Goal: Obtain resource: Download file/media

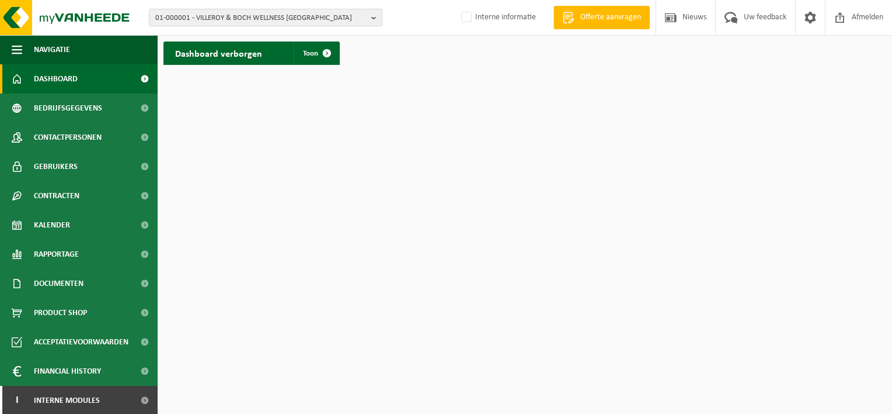
click at [200, 19] on span "01-000001 - VILLEROY & BOCH WELLNESS NV" at bounding box center [260, 18] width 211 height 18
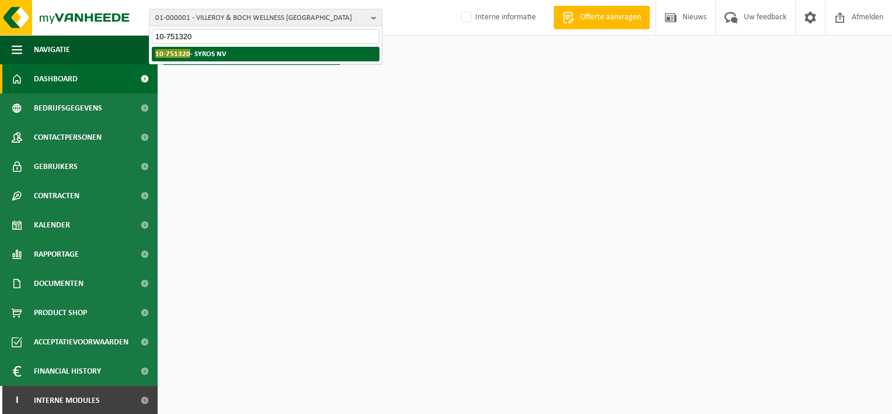
type input "10-751320"
click at [179, 52] on span "10-751320" at bounding box center [172, 53] width 35 height 9
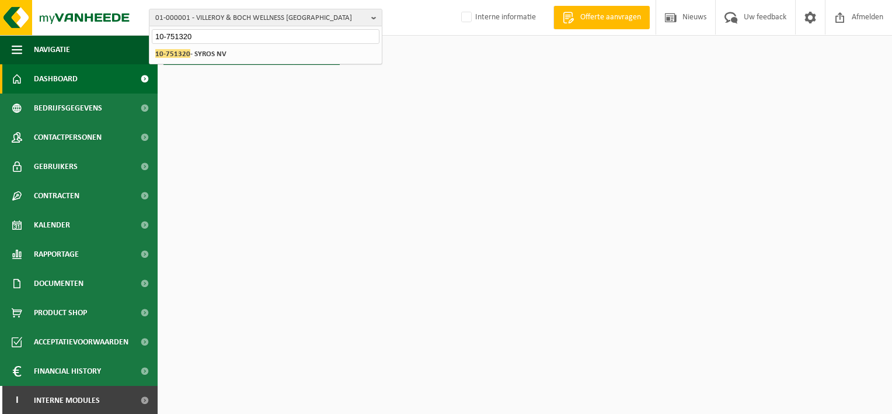
click at [179, 52] on div "Even geduld. Door de grote hoeveelheid gegevens duurt het laden even." at bounding box center [446, 207] width 892 height 414
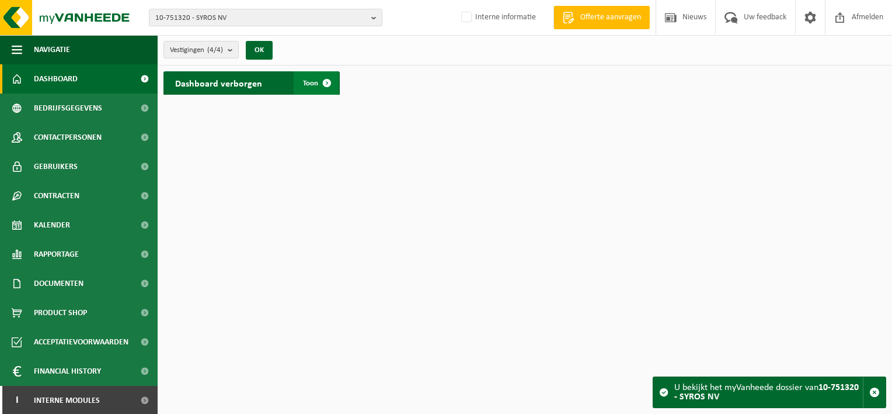
click at [312, 86] on span "Toon" at bounding box center [310, 83] width 15 height 8
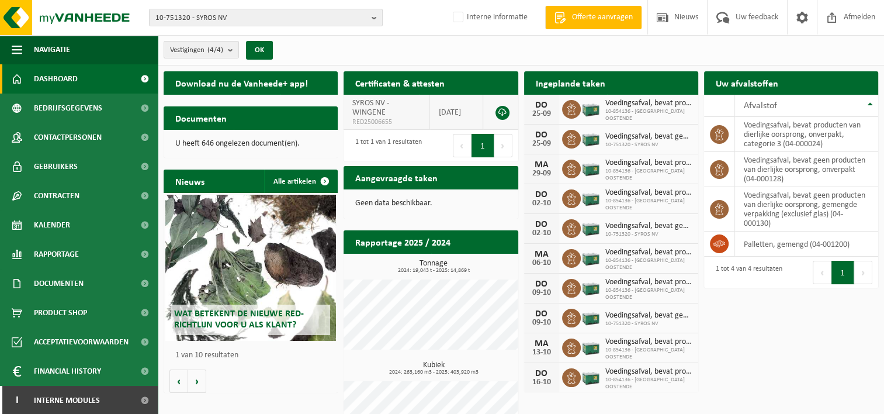
click at [504, 110] on link at bounding box center [502, 113] width 14 height 14
click at [162, 16] on span "10-751320 - SYROS NV" at bounding box center [260, 18] width 211 height 18
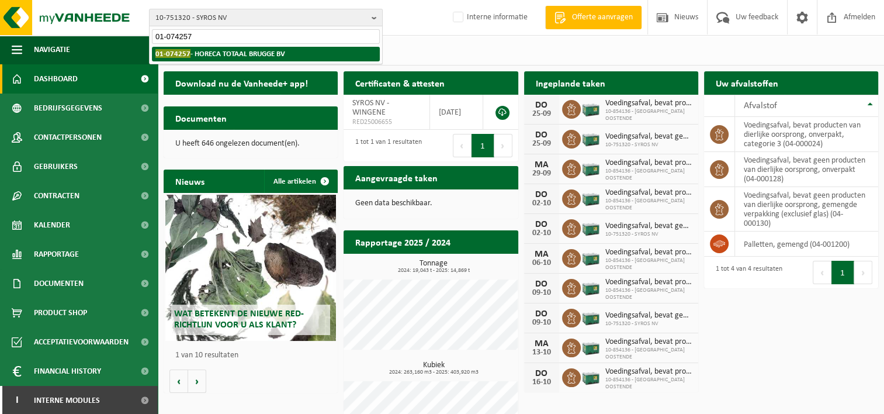
type input "01-074257"
click at [193, 54] on strong "01-074257 - HORECA TOTAAL BRUGGE BV" at bounding box center [220, 53] width 130 height 9
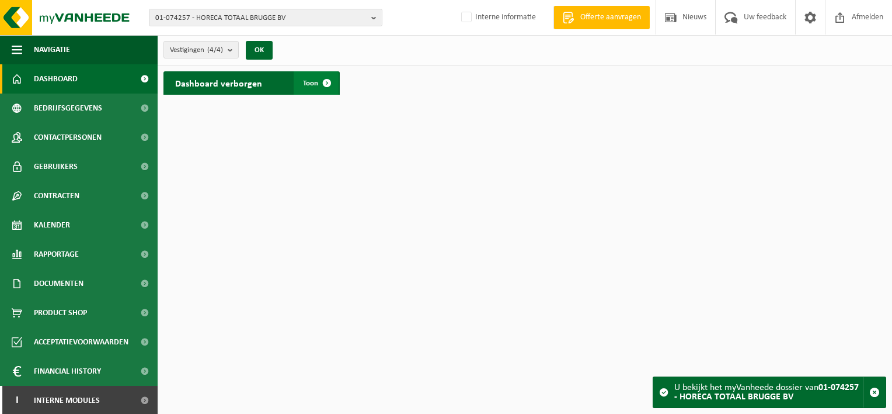
click at [325, 81] on span at bounding box center [326, 82] width 23 height 23
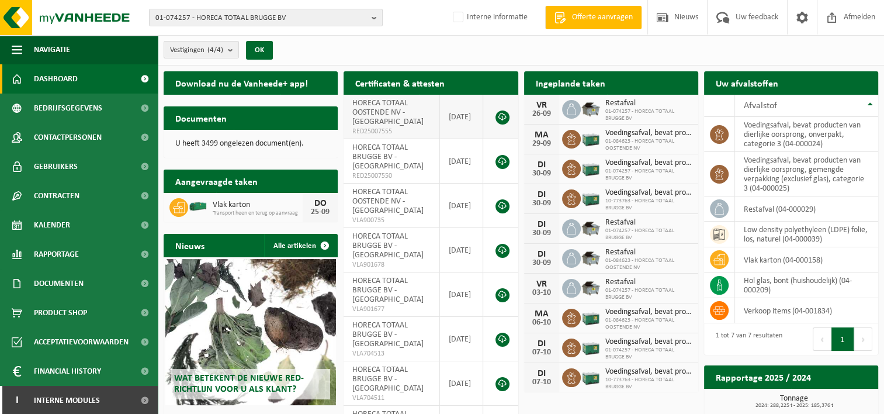
click at [502, 117] on link at bounding box center [502, 117] width 14 height 14
click at [505, 157] on link at bounding box center [502, 162] width 14 height 14
click at [187, 19] on span "01-074257 - HORECA TOTAAL BRUGGE BV" at bounding box center [260, 18] width 211 height 18
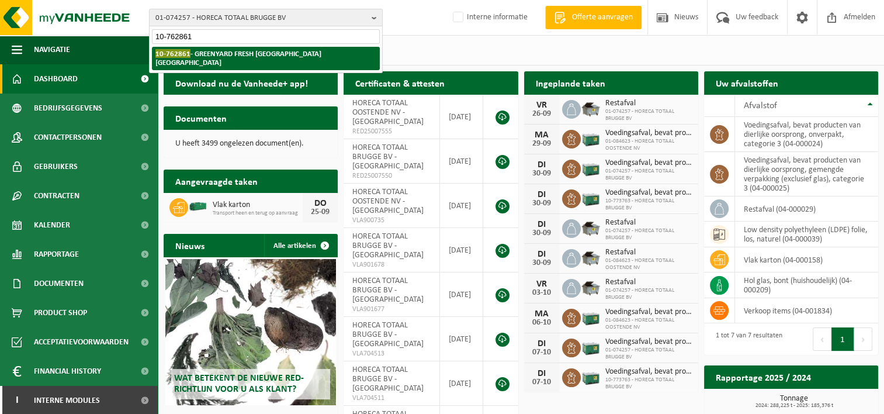
type input "10-762861"
click at [218, 57] on strong "10-762861 - GREENYARD FRESH BELGIUM NV" at bounding box center [238, 58] width 166 height 18
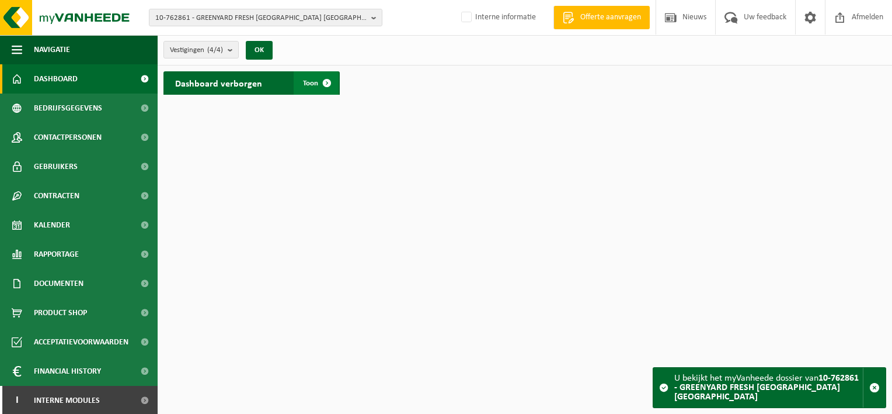
click at [326, 84] on span at bounding box center [326, 82] width 23 height 23
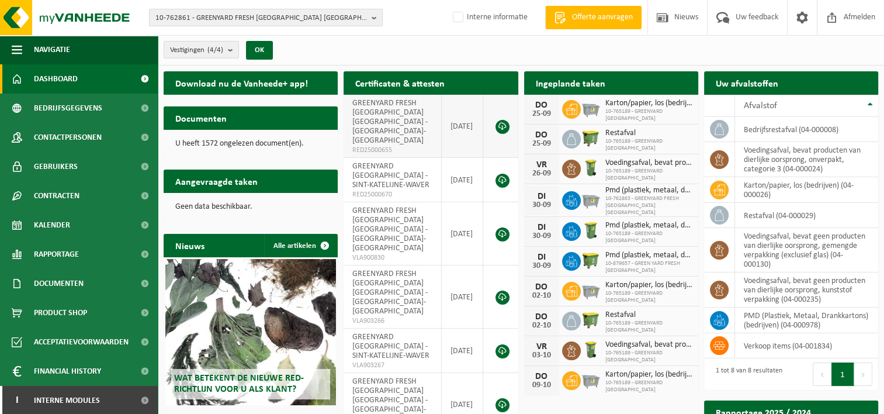
click at [502, 120] on link at bounding box center [502, 127] width 14 height 14
click at [175, 20] on span "10-762861 - GREENYARD FRESH BELGIUM NV" at bounding box center [260, 18] width 211 height 18
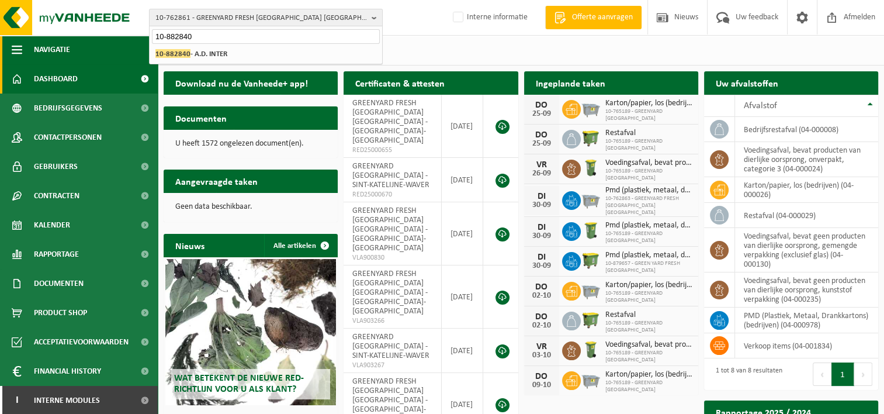
type input "10-882840"
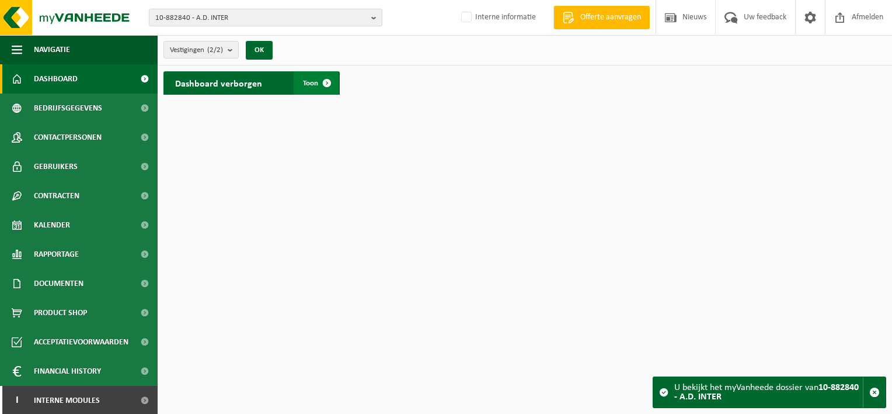
click at [311, 84] on span "Toon" at bounding box center [310, 83] width 15 height 8
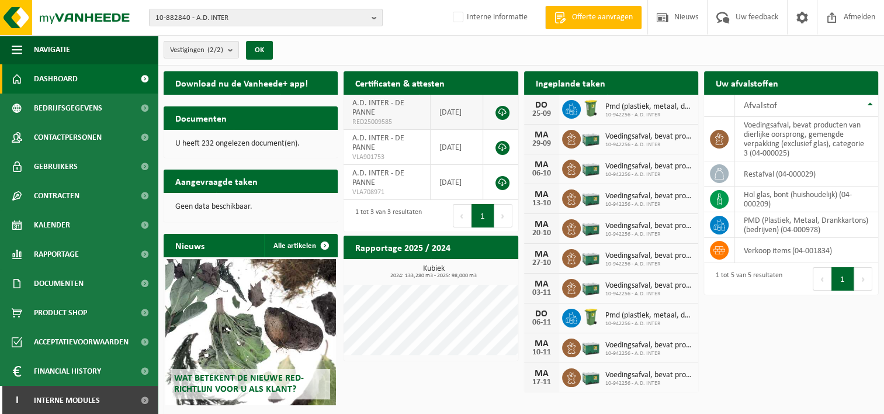
click at [500, 108] on link at bounding box center [502, 113] width 14 height 14
click at [196, 16] on span "10-882840 - A.D. INTER" at bounding box center [260, 18] width 211 height 18
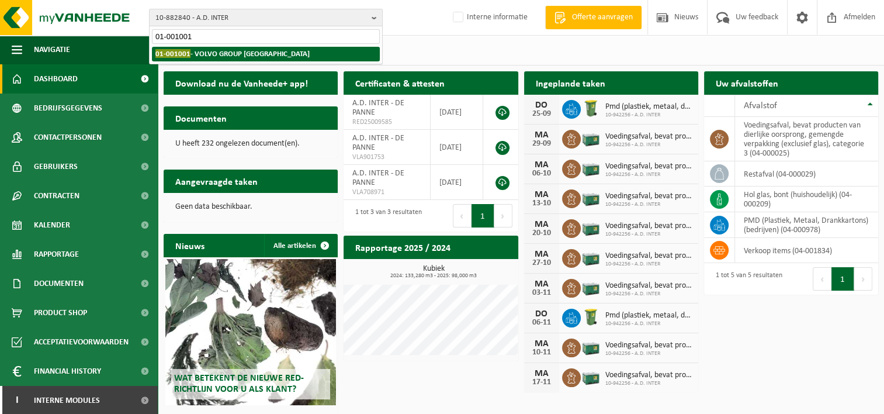
type input "01-001001"
click at [232, 53] on strong "01-001001 - VOLVO GROUP BELGIUM" at bounding box center [232, 53] width 154 height 9
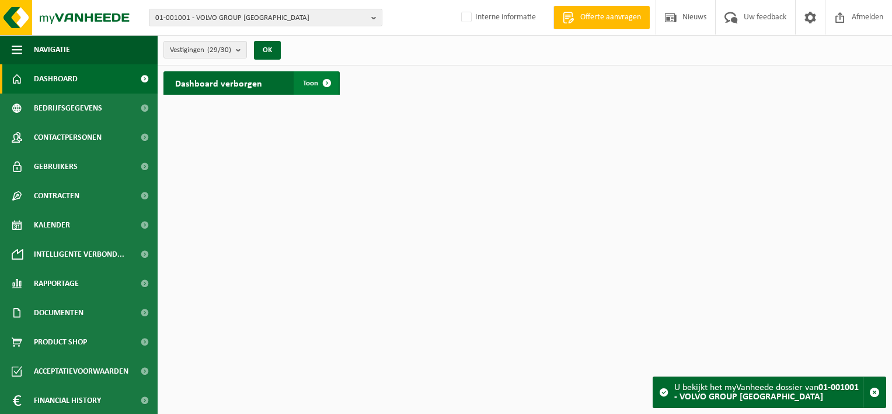
click at [308, 82] on span "Toon" at bounding box center [310, 83] width 15 height 8
click at [318, 82] on span at bounding box center [326, 82] width 23 height 23
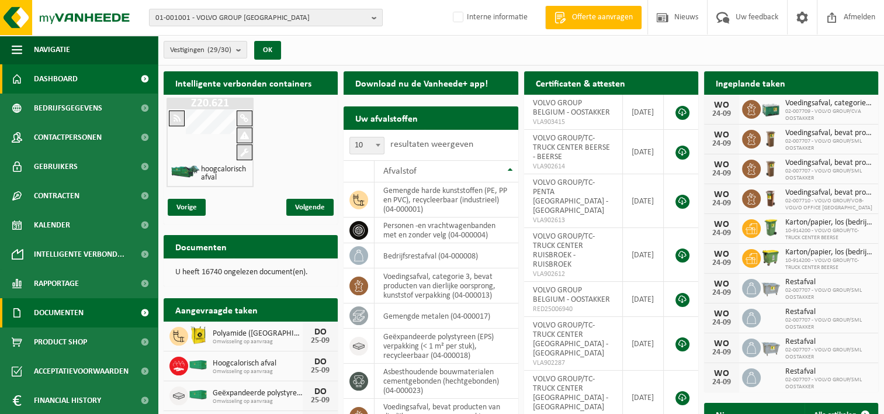
click at [57, 307] on span "Documenten" at bounding box center [59, 312] width 50 height 29
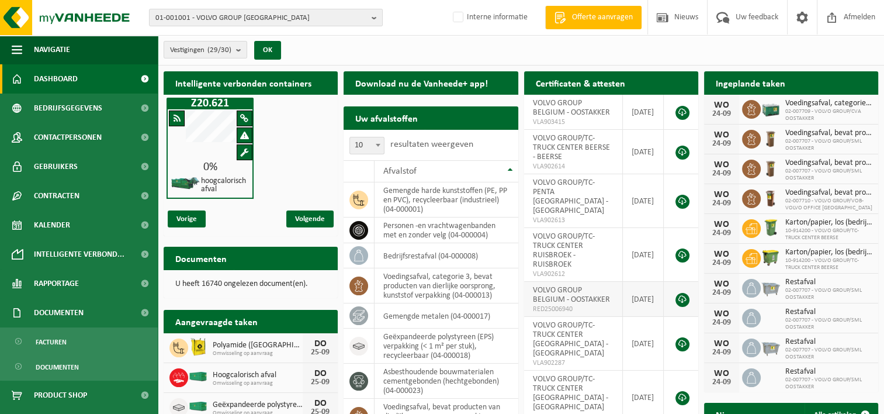
click at [682, 293] on link at bounding box center [682, 300] width 14 height 14
click at [58, 366] on span "Documenten" at bounding box center [57, 367] width 43 height 22
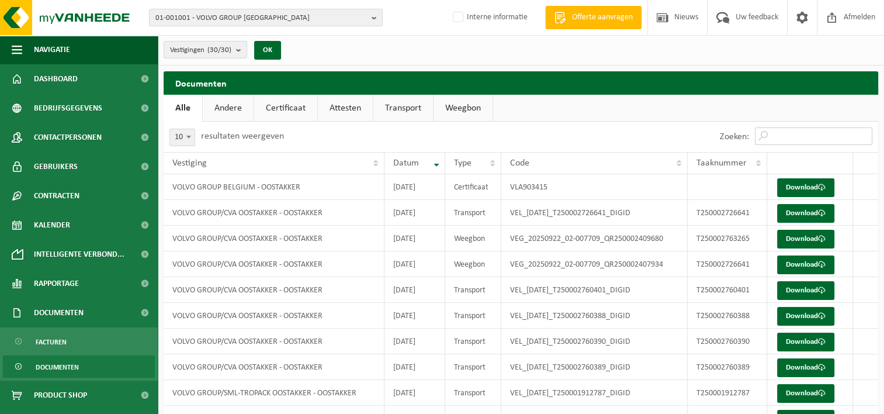
click at [773, 131] on input "Zoeken:" at bounding box center [813, 136] width 117 height 18
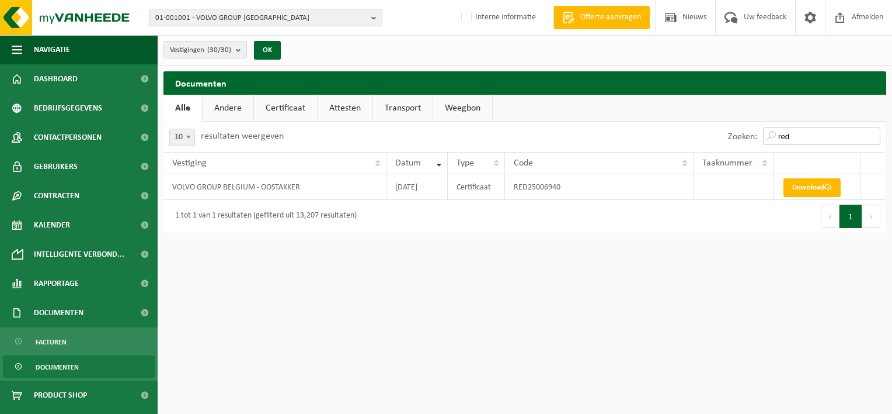
type input "red"
click at [188, 19] on span "01-001001 - VOLVO GROUP BELGIUM" at bounding box center [260, 18] width 211 height 18
click at [172, 37] on input "01-995457" at bounding box center [266, 36] width 228 height 15
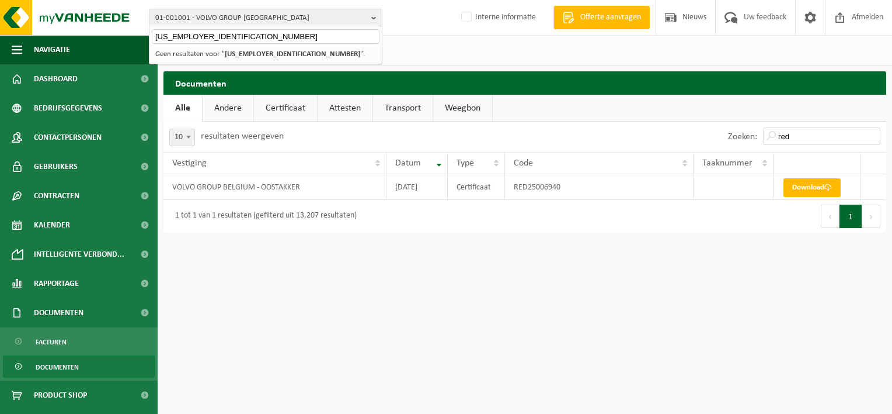
click at [177, 32] on input "01-9095457" at bounding box center [266, 36] width 228 height 15
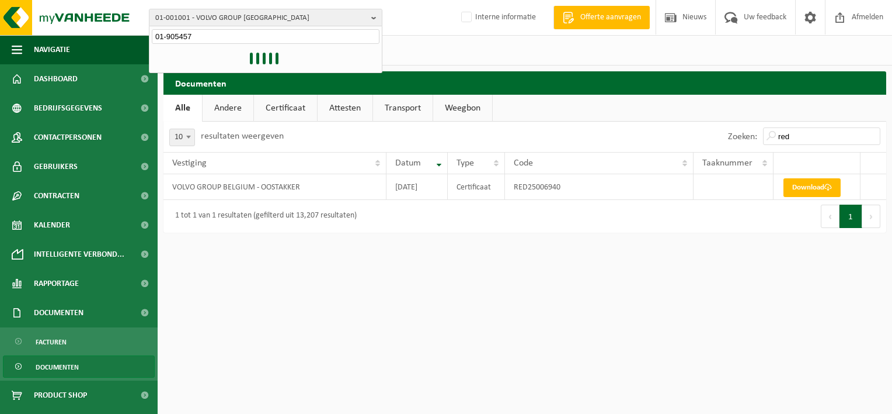
type input "01-905457"
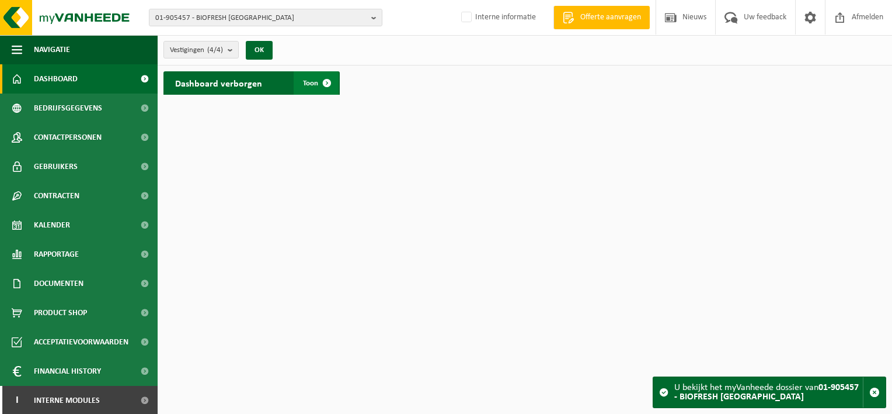
click at [325, 84] on span at bounding box center [326, 82] width 23 height 23
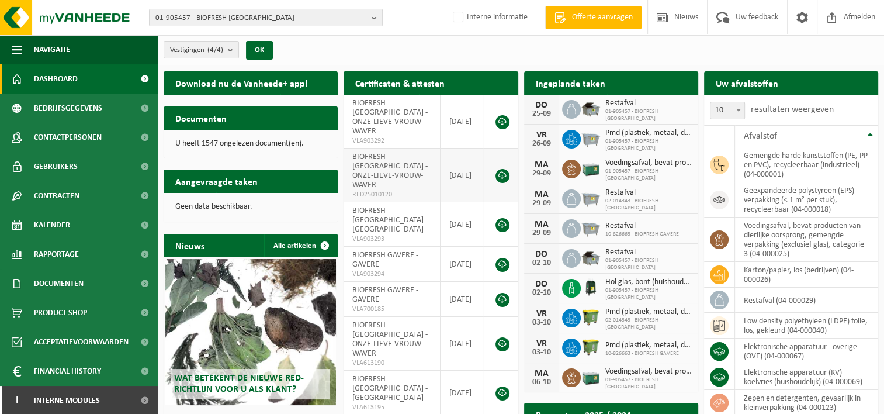
click at [506, 169] on link at bounding box center [502, 176] width 14 height 14
click at [196, 23] on span "01-905457 - BIOFRESH BELGIUM" at bounding box center [260, 18] width 211 height 18
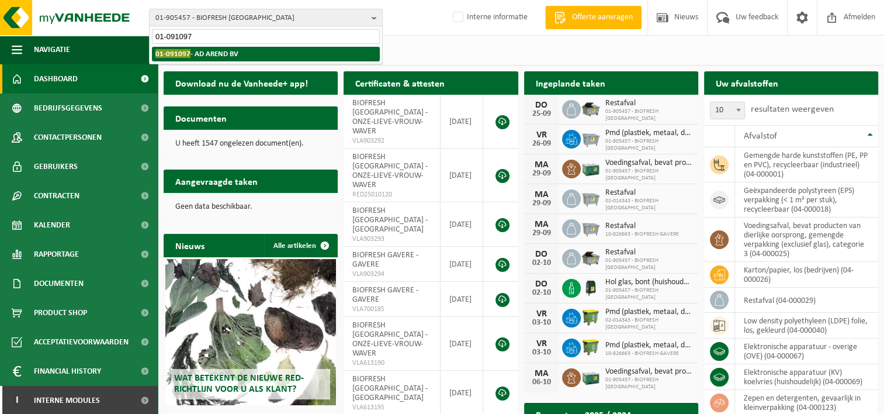
type input "01-091097"
click at [172, 53] on span "01-091097" at bounding box center [172, 53] width 35 height 9
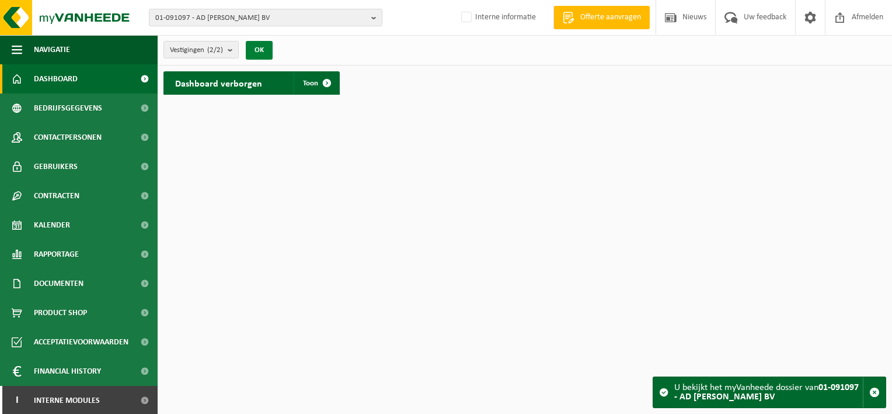
click at [255, 50] on button "OK" at bounding box center [259, 50] width 27 height 19
click at [319, 81] on span at bounding box center [326, 82] width 23 height 23
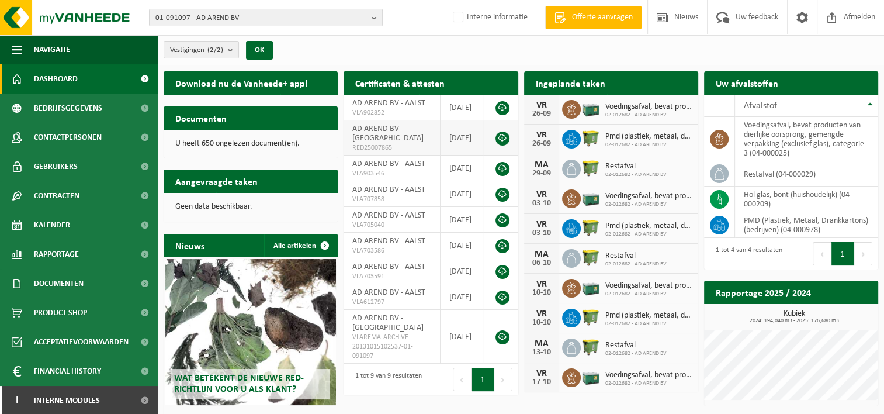
click at [503, 137] on link at bounding box center [502, 138] width 14 height 14
click at [171, 15] on span "01-091097 - AD AREND BV" at bounding box center [260, 18] width 211 height 18
click at [502, 137] on link at bounding box center [502, 138] width 14 height 14
click at [173, 20] on span "01-091097 - AD AREND BV" at bounding box center [260, 18] width 211 height 18
click at [171, 34] on input "text" at bounding box center [266, 36] width 228 height 15
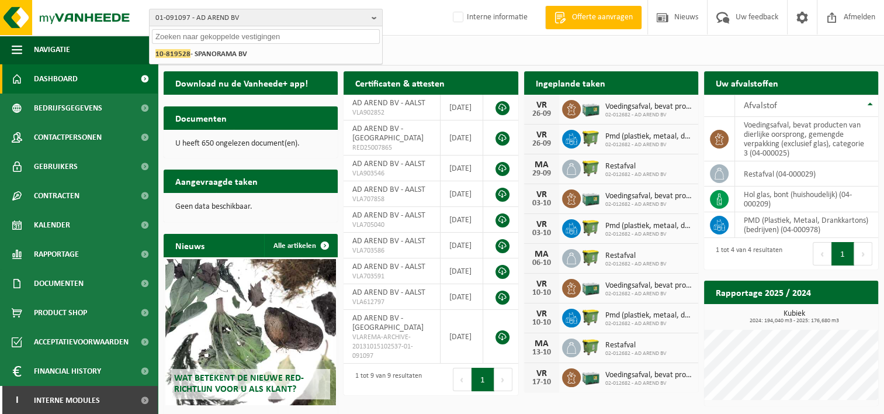
click at [165, 34] on input "text" at bounding box center [266, 36] width 228 height 15
click at [194, 36] on input "10-792235" at bounding box center [266, 36] width 228 height 15
click at [199, 37] on input "10-792235" at bounding box center [266, 36] width 228 height 15
type input "10-792235"
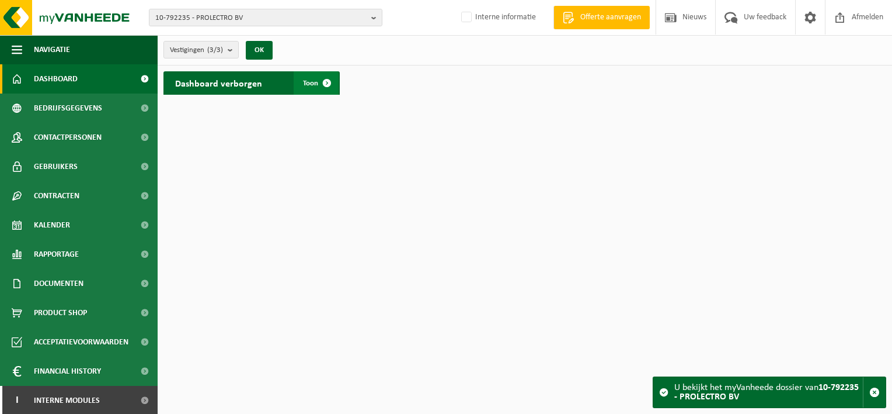
click at [326, 82] on span at bounding box center [326, 82] width 23 height 23
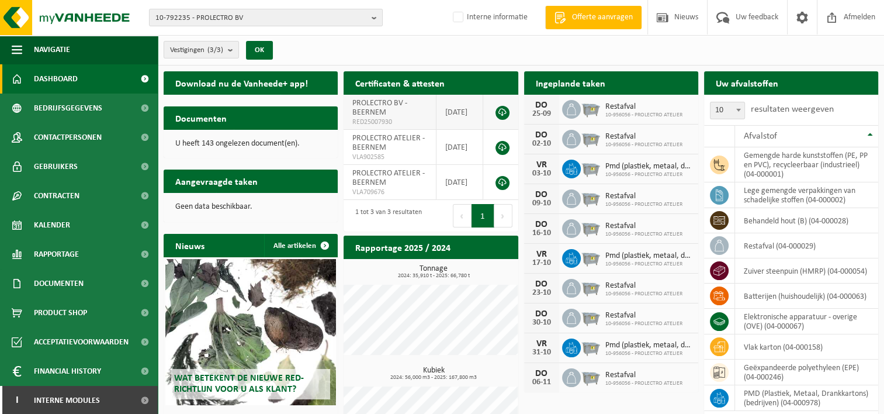
click at [499, 115] on link at bounding box center [502, 113] width 14 height 14
click at [175, 17] on span "10-792235 - PROLECTRO BV" at bounding box center [260, 18] width 211 height 18
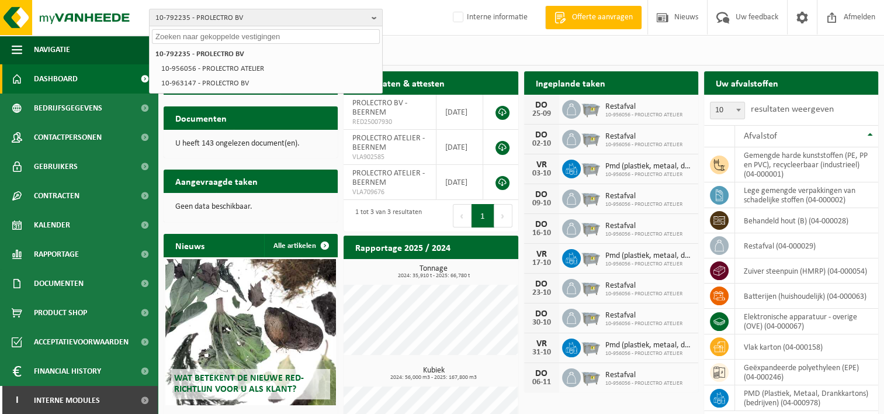
click at [164, 37] on input "text" at bounding box center [266, 36] width 228 height 15
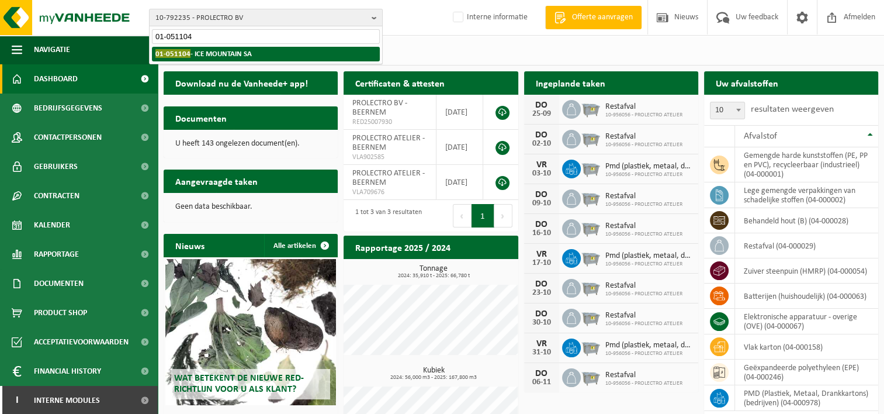
type input "01-051104"
click at [180, 54] on span "01-051104" at bounding box center [172, 53] width 35 height 9
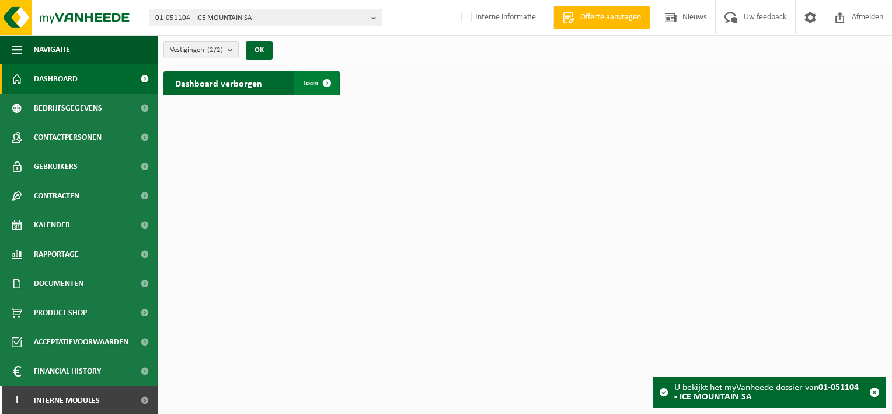
click at [329, 83] on span at bounding box center [326, 82] width 23 height 23
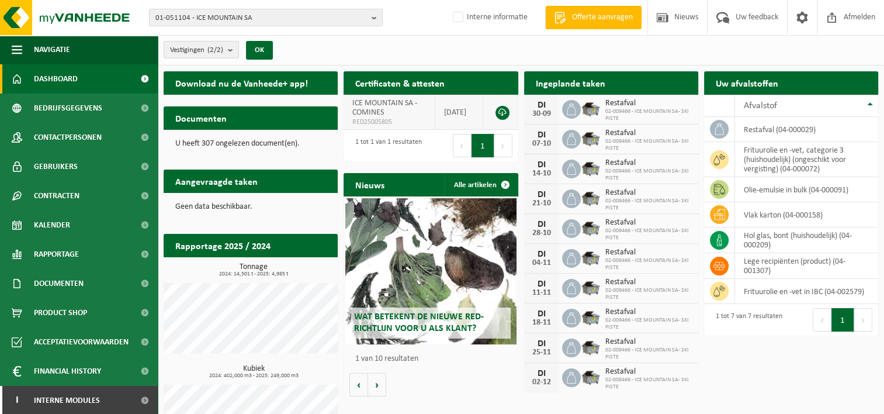
click at [502, 113] on link at bounding box center [502, 113] width 14 height 14
click at [197, 20] on span "01-051104 - ICE MOUNTAIN SA" at bounding box center [260, 18] width 211 height 18
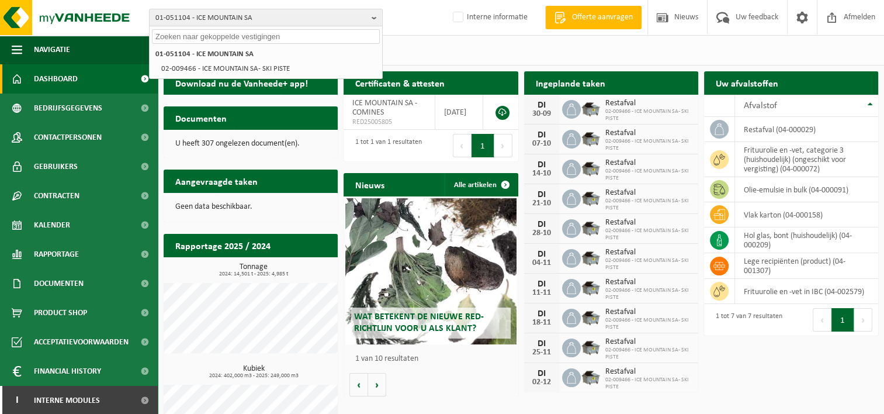
click at [157, 39] on input "text" at bounding box center [266, 36] width 228 height 15
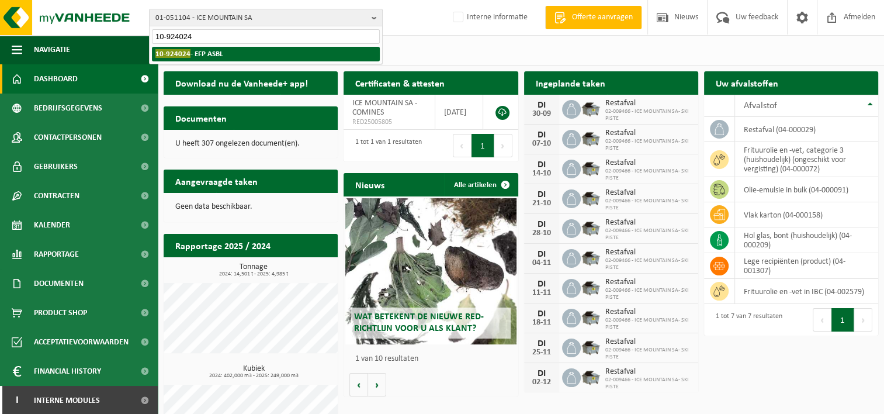
type input "10-924024"
click at [174, 51] on span "10-924024" at bounding box center [172, 53] width 35 height 9
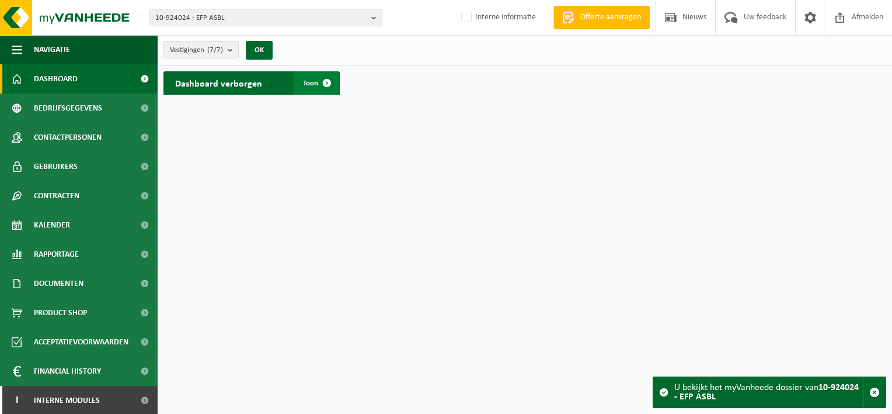
click at [332, 84] on span at bounding box center [326, 82] width 23 height 23
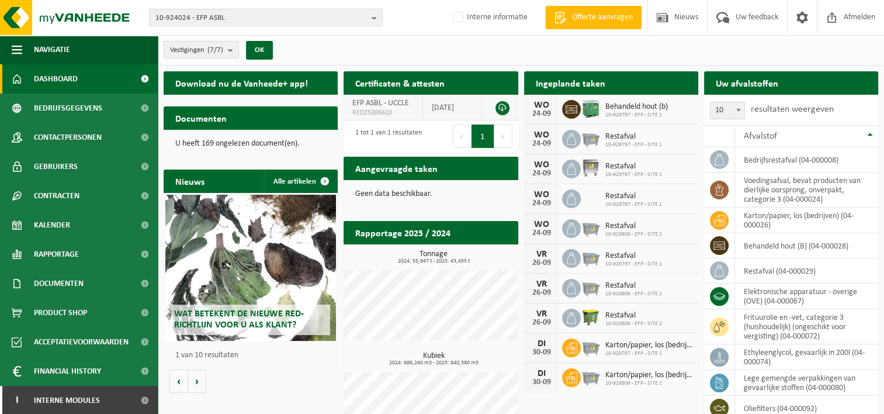
click at [505, 104] on link at bounding box center [502, 108] width 14 height 14
click at [189, 15] on span "10-924024 - EFP ASBL" at bounding box center [260, 18] width 211 height 18
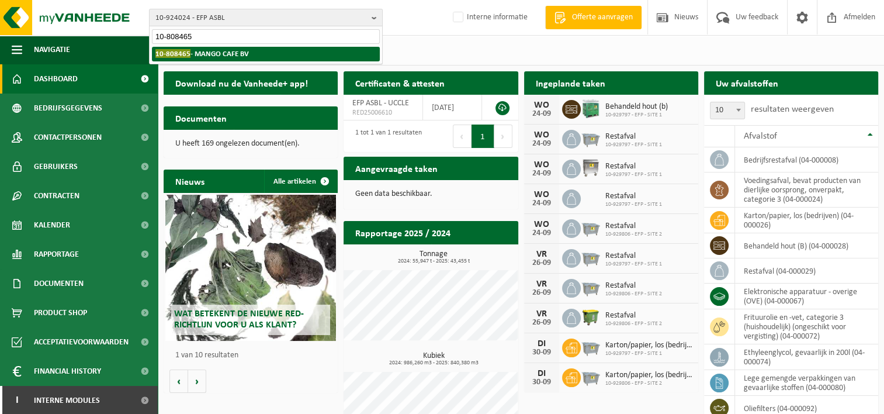
type input "10-808465"
click at [202, 50] on strong "10-808465 - MANGO CAFE BV" at bounding box center [201, 53] width 93 height 9
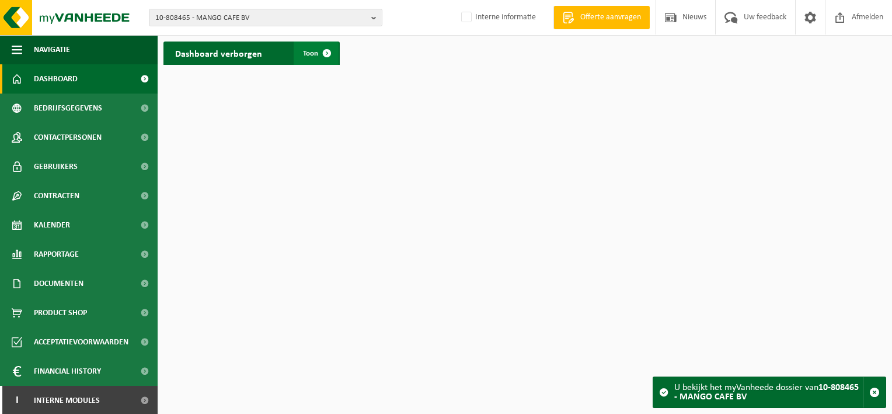
click at [328, 51] on span at bounding box center [326, 52] width 23 height 23
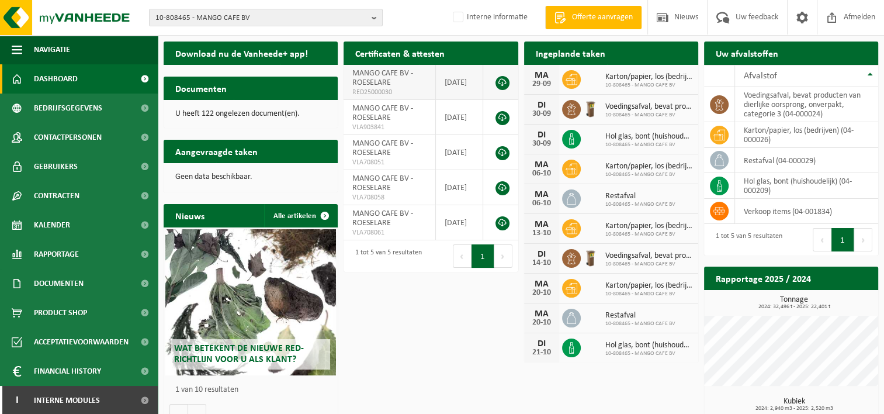
click at [503, 81] on link at bounding box center [502, 83] width 14 height 14
click at [176, 18] on span "10-808465 - MANGO CAFE BV" at bounding box center [260, 18] width 211 height 18
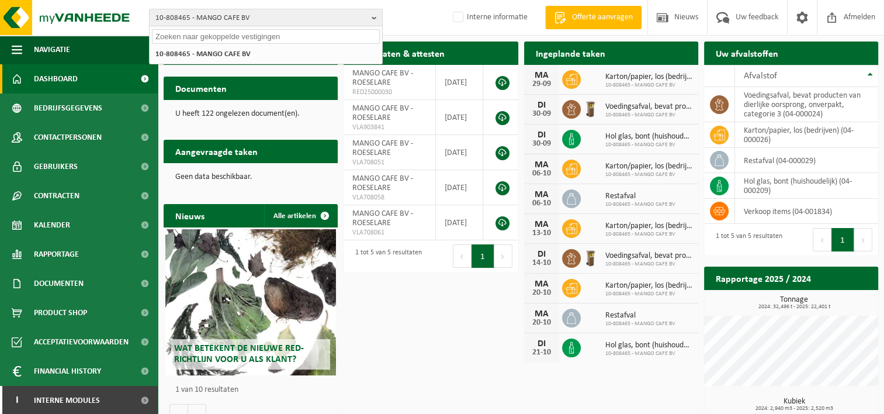
click at [155, 33] on input "text" at bounding box center [266, 36] width 228 height 15
type input "10-734762"
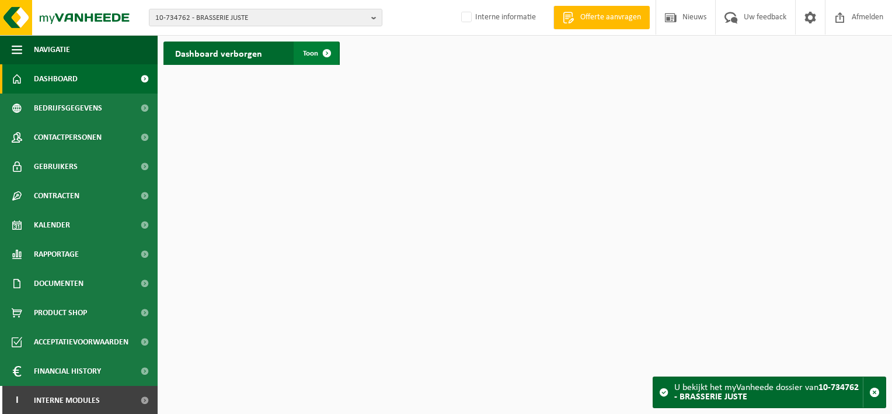
click at [329, 52] on span at bounding box center [326, 52] width 23 height 23
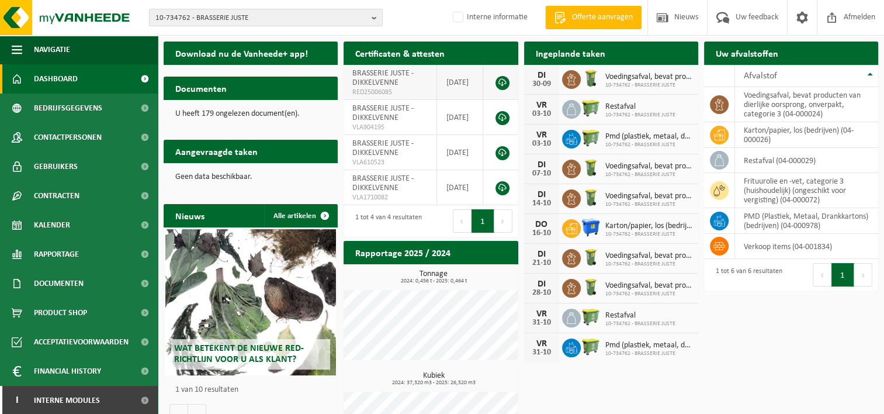
click at [503, 82] on link at bounding box center [502, 83] width 14 height 14
click at [199, 20] on span "10-734762 - BRASSERIE JUSTE" at bounding box center [260, 18] width 211 height 18
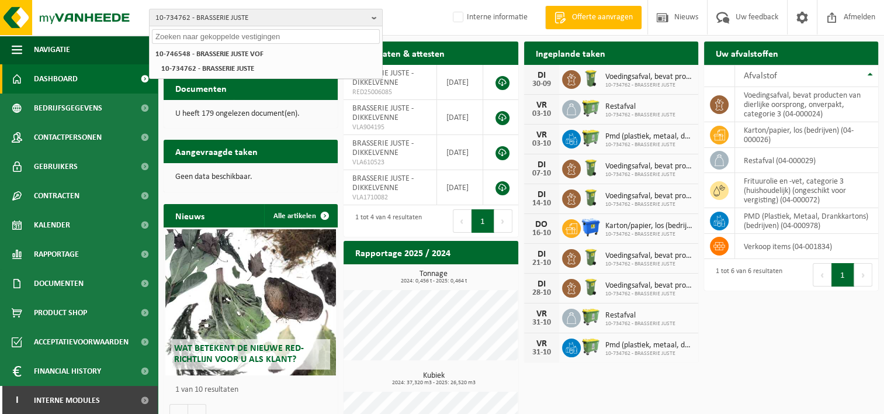
click at [172, 37] on input "text" at bounding box center [266, 36] width 228 height 15
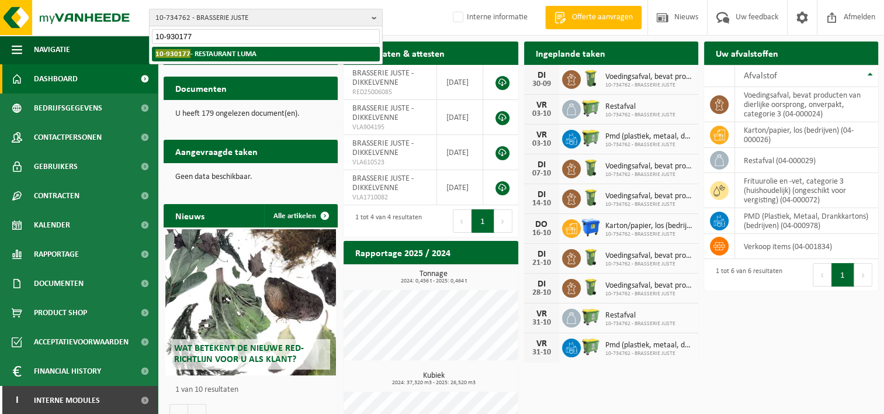
type input "10-930177"
click at [197, 49] on strong "10-930177 - RESTAURANT LUMA" at bounding box center [205, 53] width 101 height 9
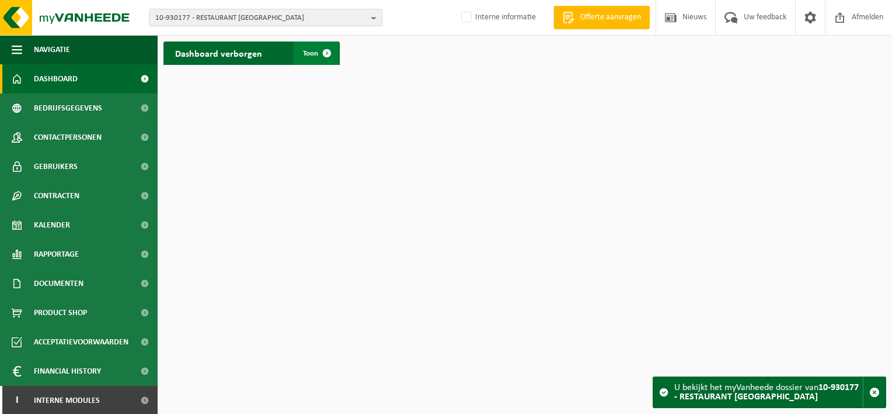
click at [325, 54] on span at bounding box center [326, 52] width 23 height 23
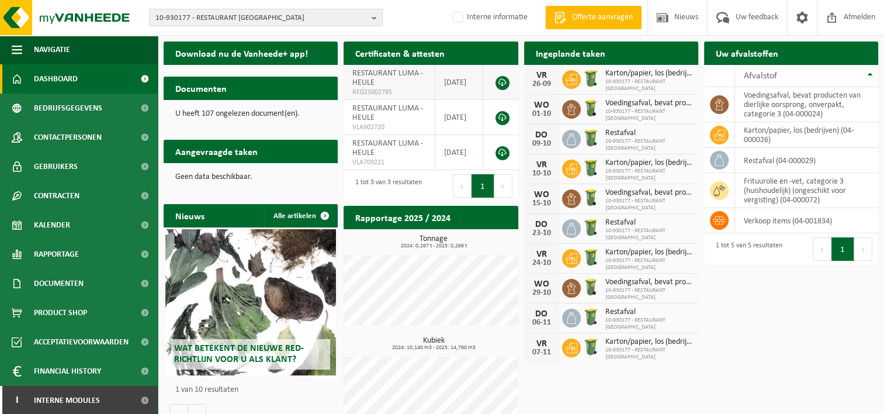
click at [500, 82] on link at bounding box center [502, 83] width 14 height 14
click at [180, 12] on span "10-930177 - RESTAURANT [GEOGRAPHIC_DATA]" at bounding box center [260, 18] width 211 height 18
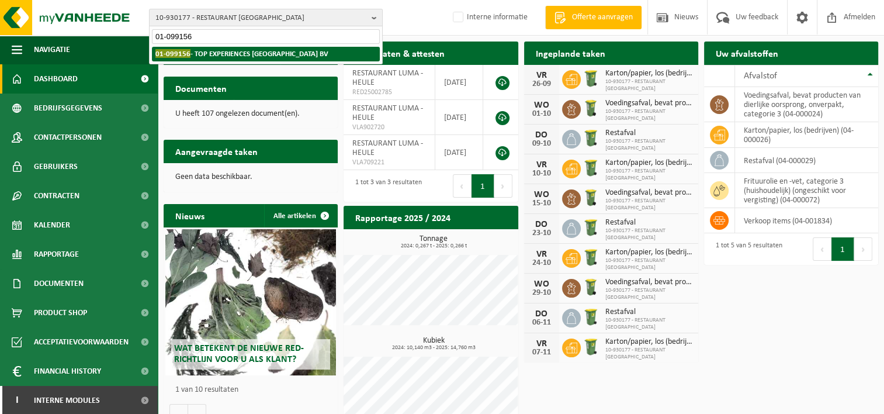
type input "01-099156"
click at [206, 48] on li "01-099156 - TOP EXPERIENCES BELGIUM BV" at bounding box center [266, 54] width 228 height 15
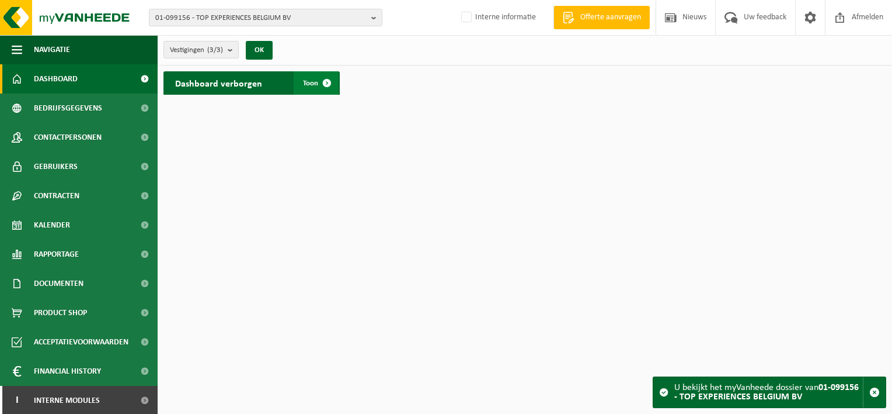
click at [326, 86] on span at bounding box center [326, 82] width 23 height 23
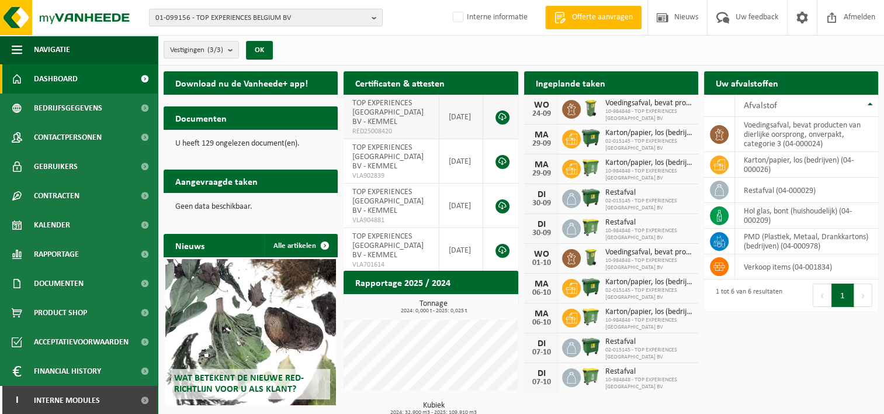
click at [506, 110] on link at bounding box center [502, 117] width 14 height 14
click at [173, 17] on span "01-099156 - TOP EXPERIENCES BELGIUM BV" at bounding box center [260, 18] width 211 height 18
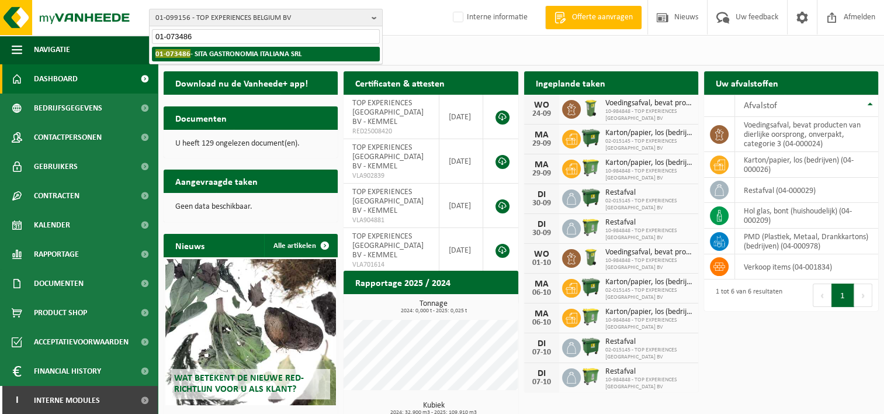
type input "01-073486"
click at [237, 51] on strong "01-073486 - SITA GASTRONOMIA ITALIANA SRL" at bounding box center [228, 53] width 147 height 9
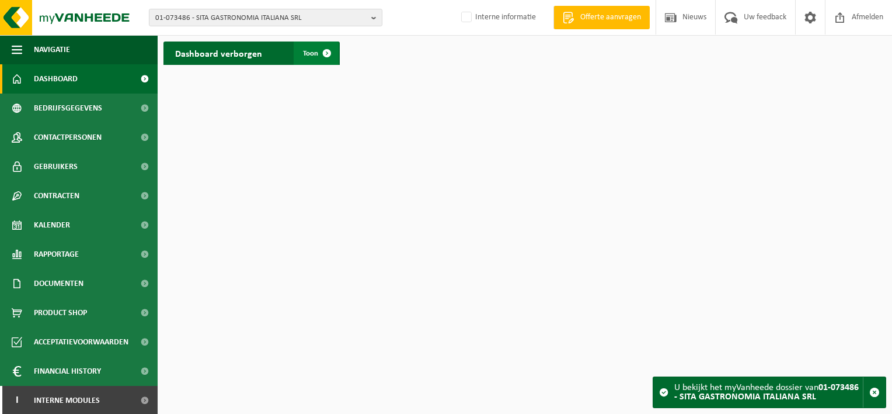
click at [327, 58] on span at bounding box center [326, 52] width 23 height 23
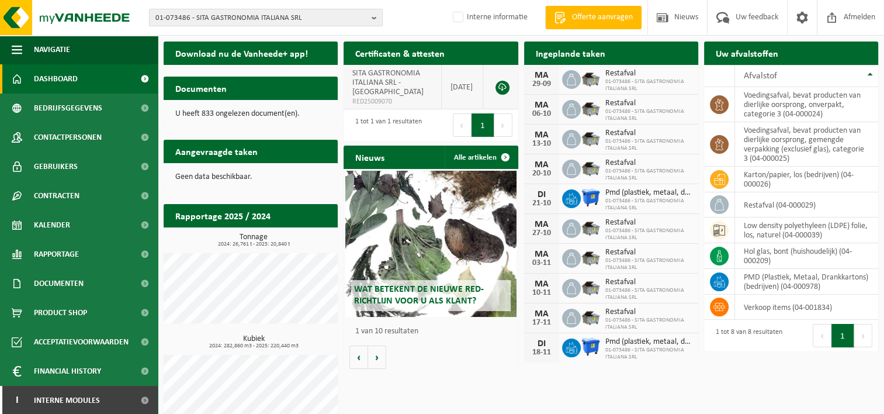
click at [501, 88] on link at bounding box center [502, 88] width 14 height 14
click at [199, 14] on span "01-073486 - SITA GASTRONOMIA ITALIANA SRL" at bounding box center [260, 18] width 211 height 18
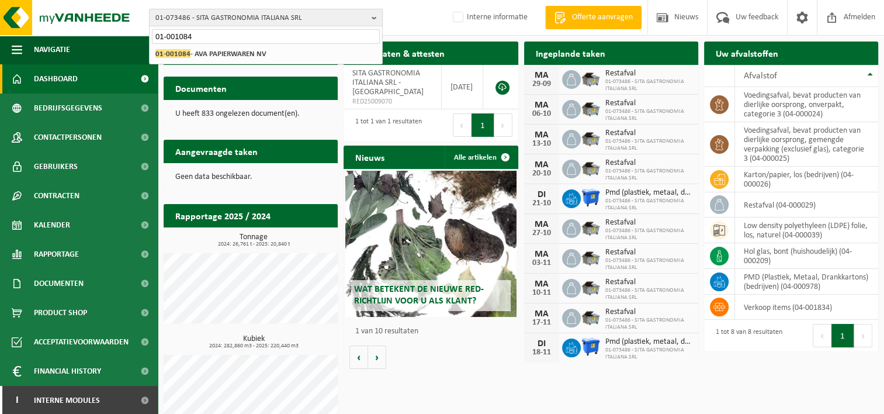
type input "01-001084"
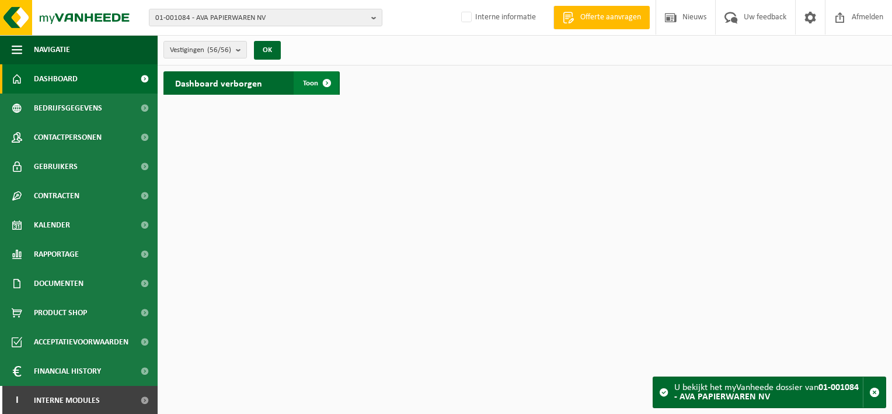
click at [324, 82] on span at bounding box center [326, 82] width 23 height 23
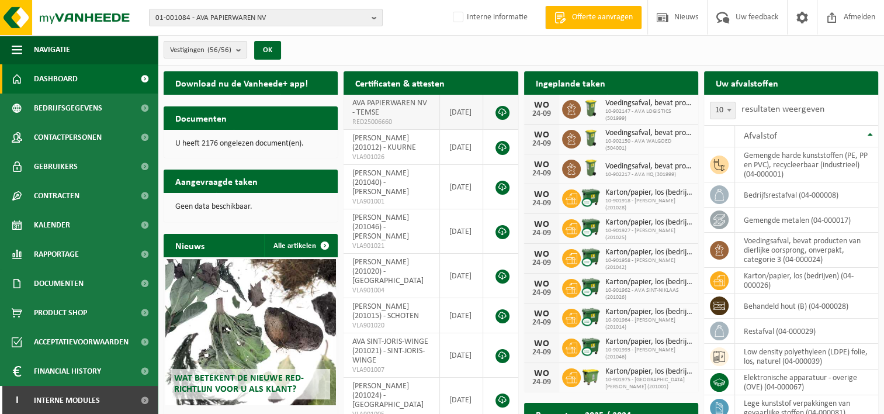
click at [501, 112] on link at bounding box center [502, 113] width 14 height 14
click at [817, 131] on div "Afvalstof" at bounding box center [804, 135] width 120 height 9
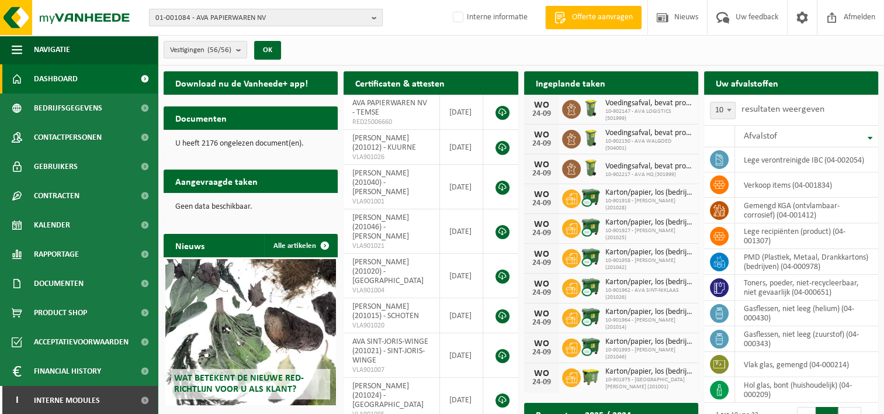
click at [181, 16] on span "01-001084 - AVA PAPIERWAREN NV" at bounding box center [260, 18] width 211 height 18
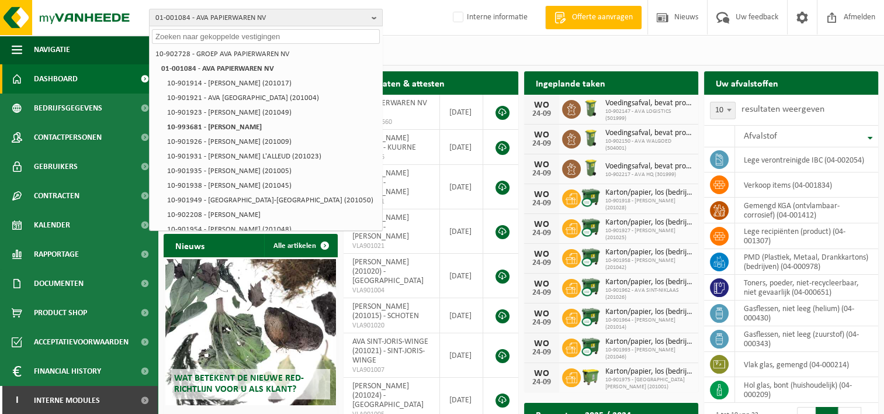
click at [163, 39] on input "text" at bounding box center [266, 36] width 228 height 15
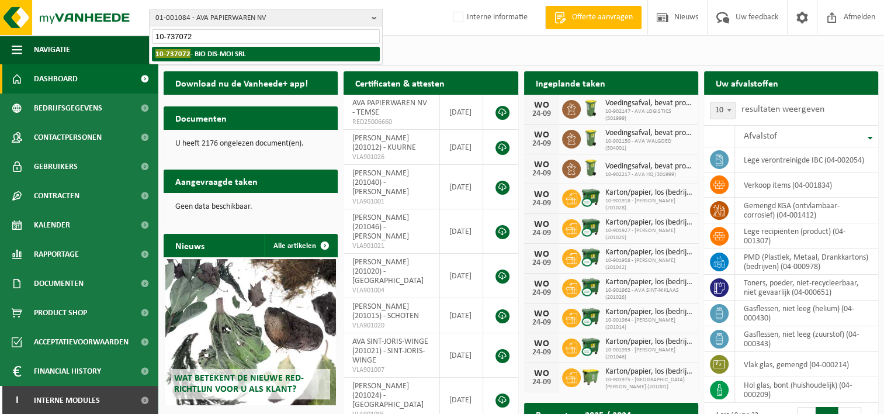
type input "10-737072"
click at [187, 55] on span "10-737072" at bounding box center [172, 53] width 35 height 9
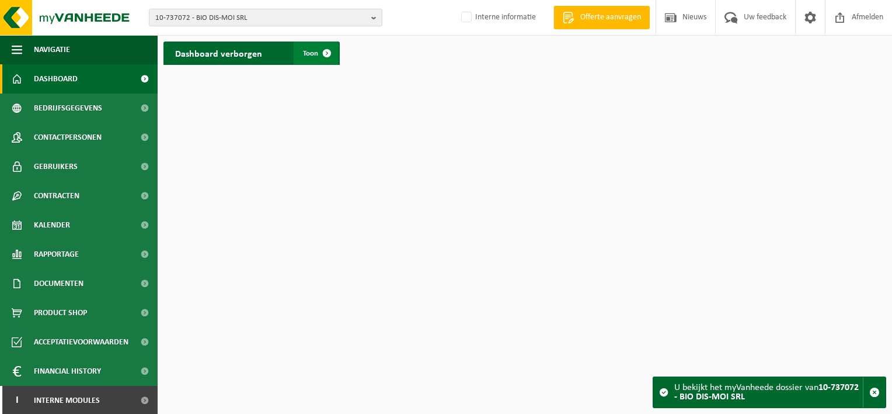
click at [329, 54] on span at bounding box center [326, 52] width 23 height 23
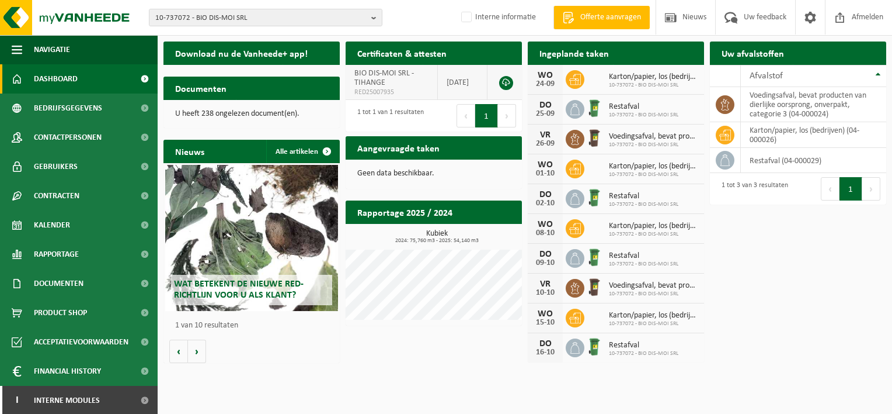
click at [505, 83] on link at bounding box center [506, 83] width 14 height 14
click at [178, 19] on span "10-737072 - BIO DIS-MOI SRL" at bounding box center [260, 18] width 211 height 18
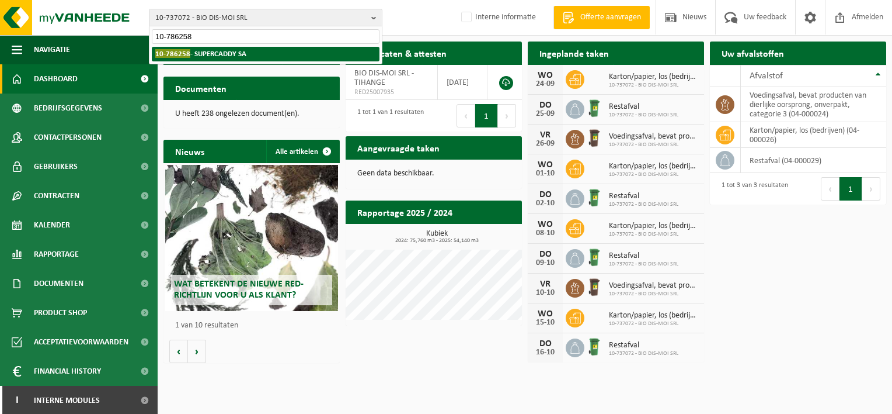
type input "10-786258"
click at [176, 51] on span "10-786258" at bounding box center [172, 53] width 35 height 9
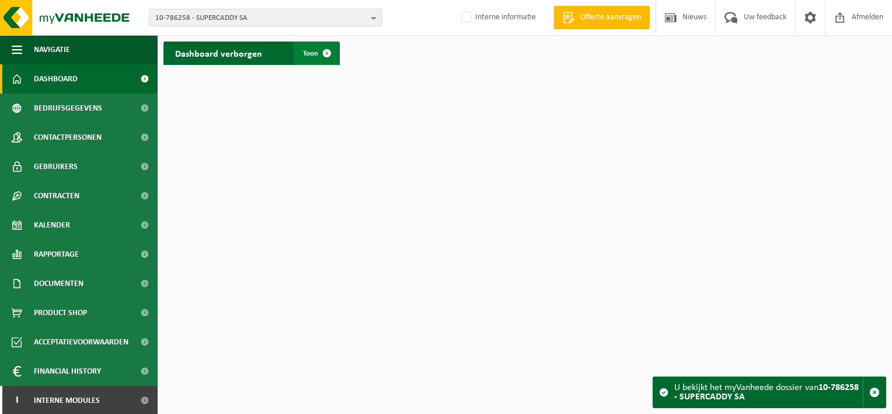
click at [325, 56] on span at bounding box center [326, 52] width 23 height 23
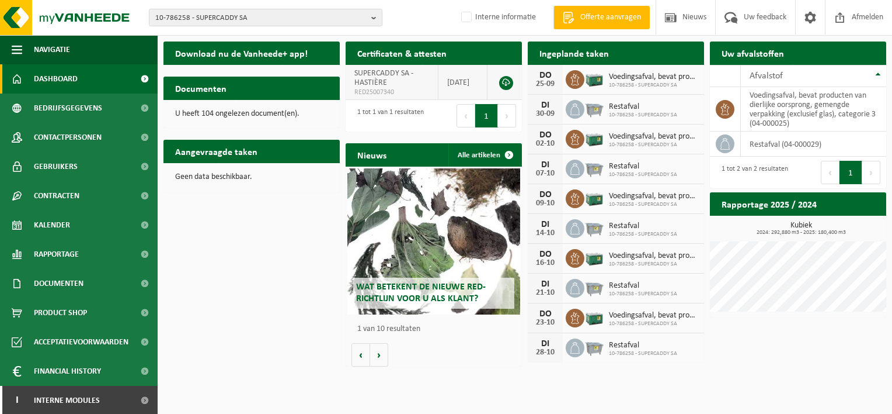
click at [509, 81] on link at bounding box center [506, 83] width 14 height 14
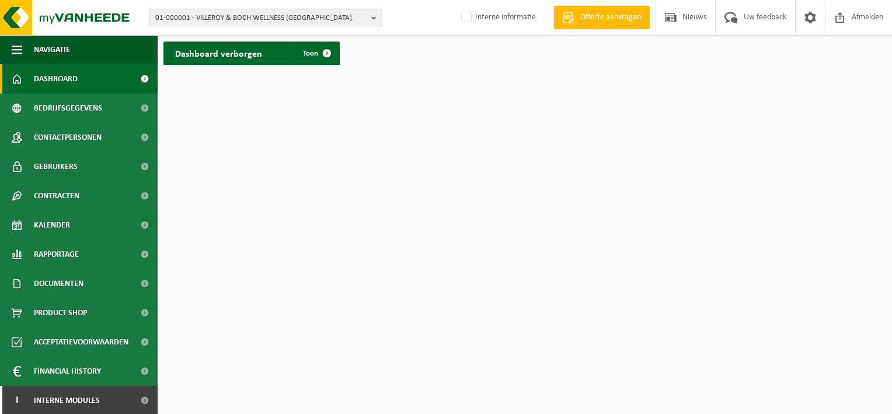
click at [186, 16] on span "01-000001 - VILLEROY & BOCH WELLNESS [GEOGRAPHIC_DATA]" at bounding box center [260, 18] width 211 height 18
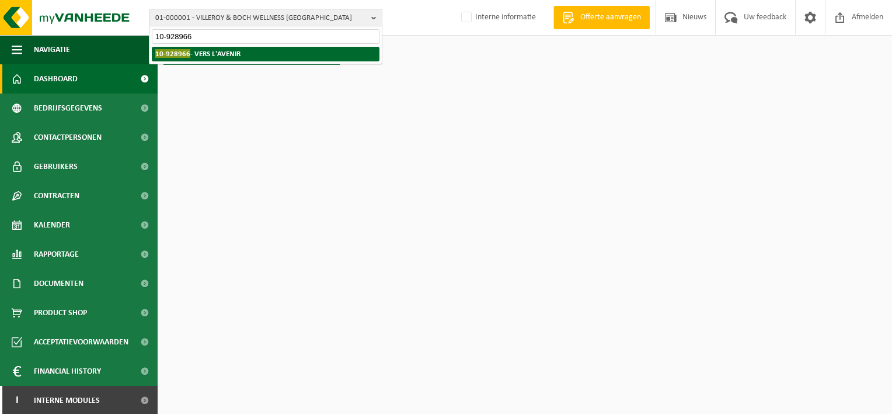
type input "10-928966"
click at [187, 57] on span "10-928966" at bounding box center [172, 53] width 35 height 9
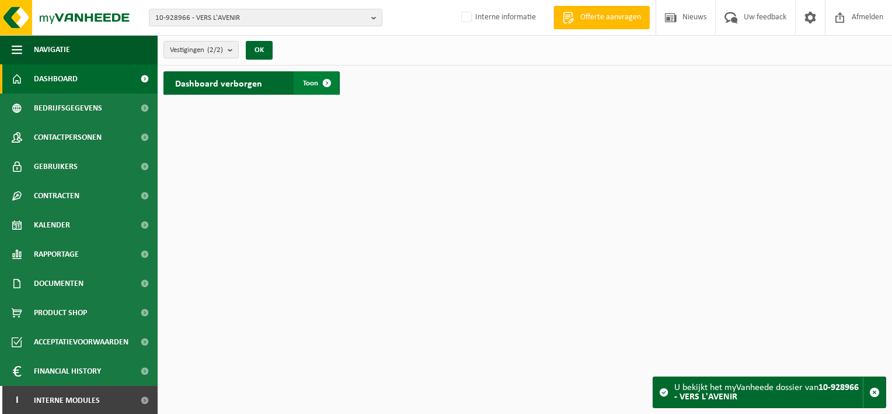
click at [321, 82] on span at bounding box center [326, 82] width 23 height 23
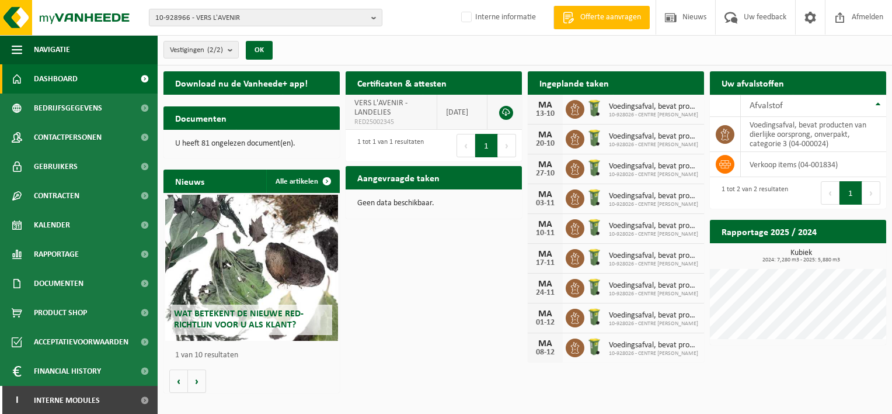
click at [499, 110] on link at bounding box center [506, 113] width 14 height 14
click at [178, 18] on span "10-928966 - VERS L'AVENIR" at bounding box center [260, 18] width 211 height 18
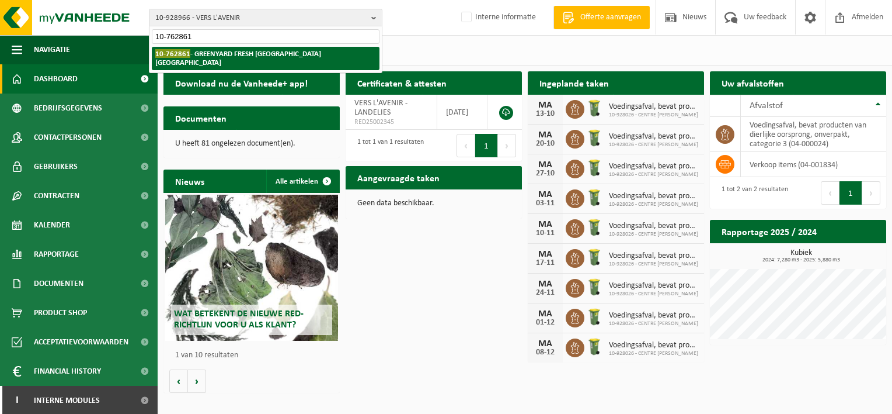
type input "10-762861"
click at [171, 56] on span "10-762861" at bounding box center [172, 53] width 35 height 9
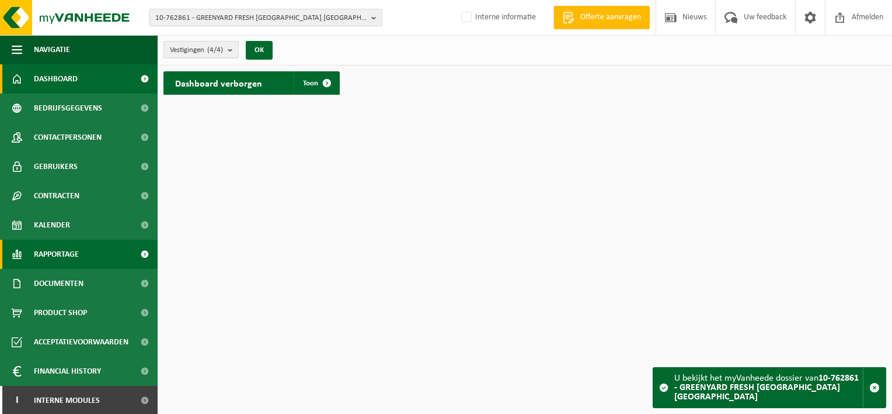
scroll to position [1, 0]
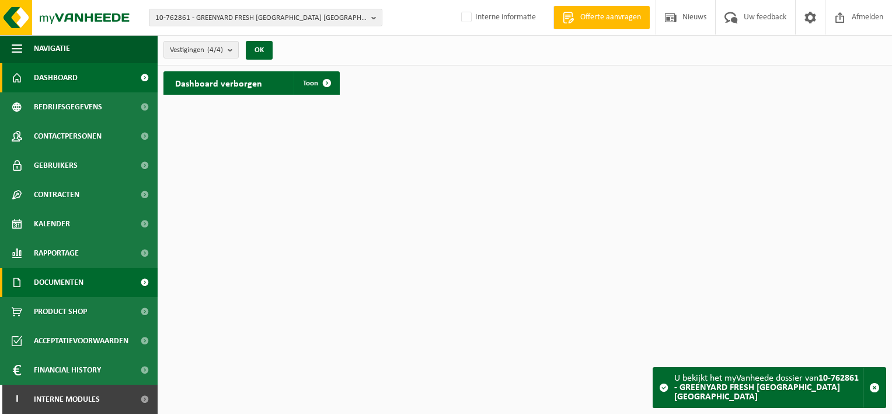
click at [135, 280] on span at bounding box center [144, 281] width 26 height 29
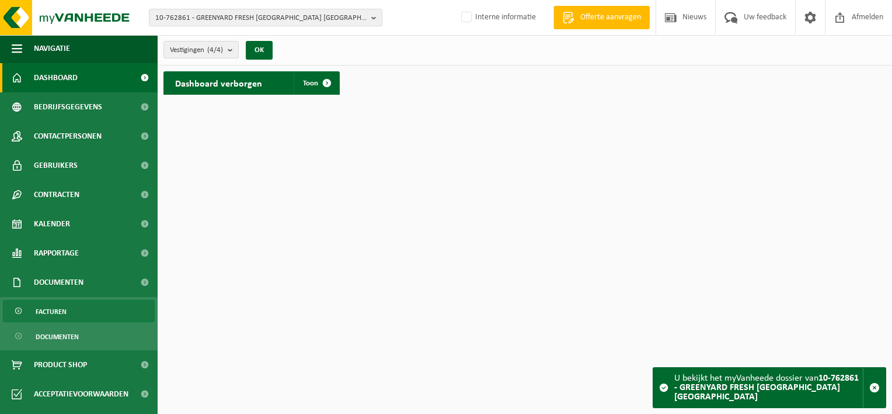
click at [50, 308] on span "Facturen" at bounding box center [51, 311] width 31 height 22
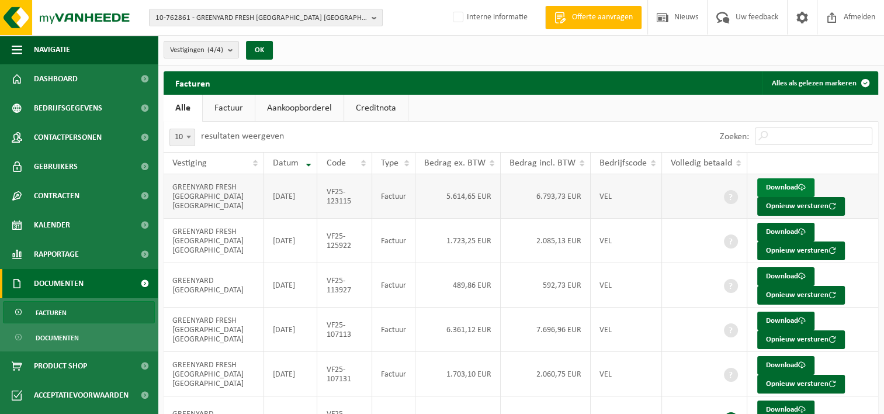
click at [787, 185] on link "Download" at bounding box center [785, 187] width 57 height 19
click at [169, 18] on span "10-762861 - GREENYARD FRESH BELGIUM NV" at bounding box center [260, 18] width 211 height 18
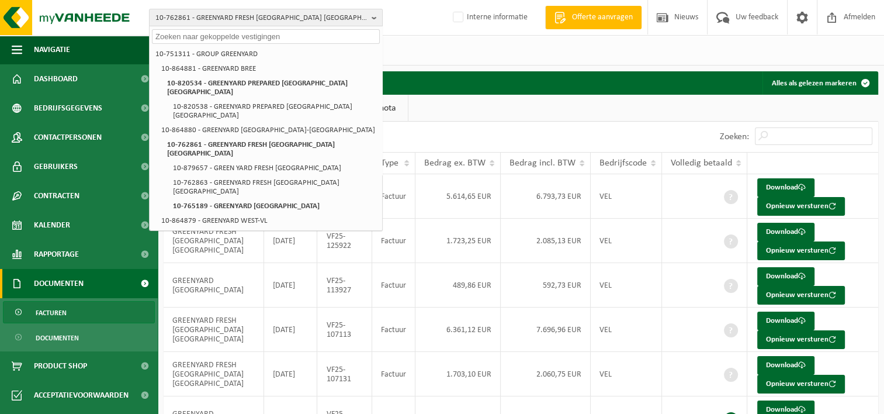
click at [53, 311] on span "Facturen" at bounding box center [51, 312] width 31 height 22
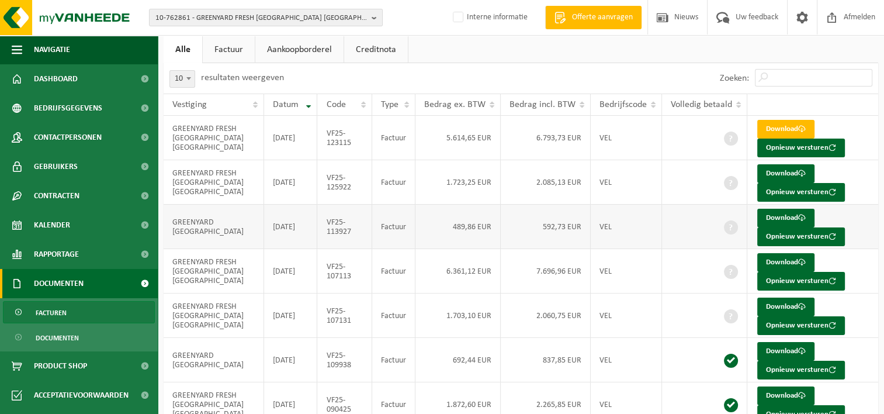
scroll to position [117, 0]
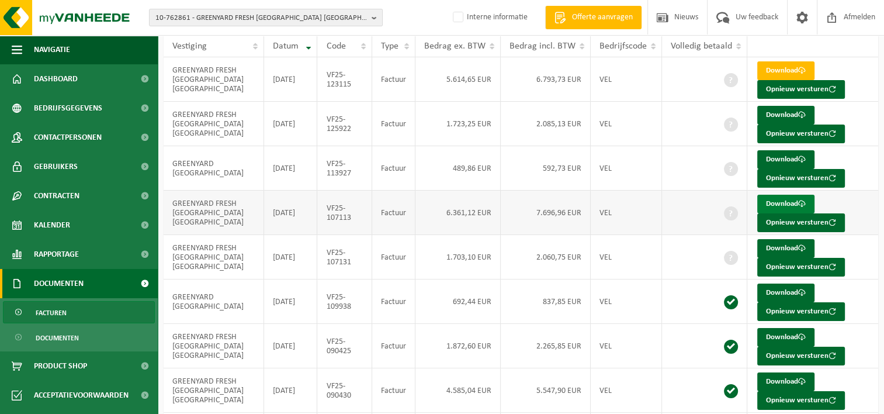
click at [774, 202] on link "Download" at bounding box center [785, 203] width 57 height 19
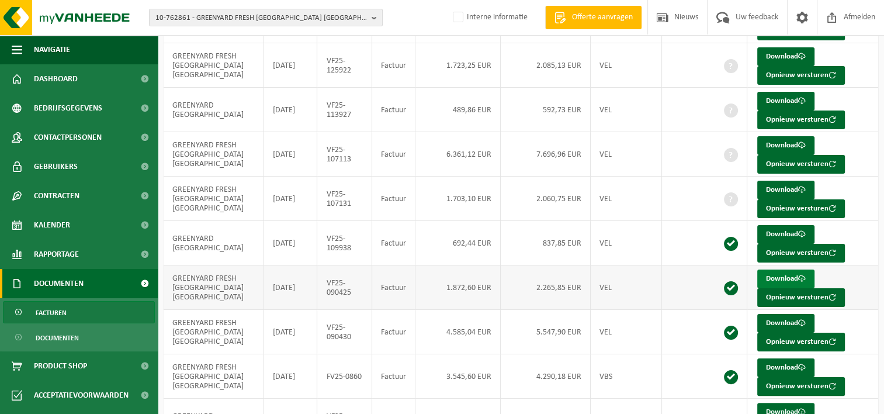
click at [788, 275] on link "Download" at bounding box center [785, 278] width 57 height 19
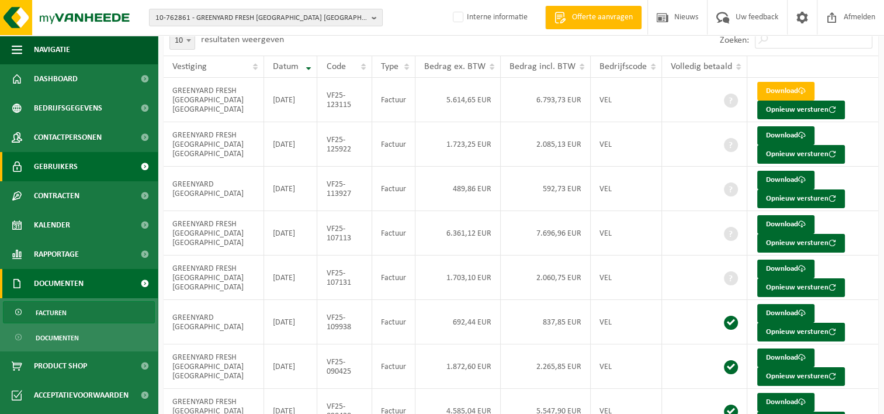
scroll to position [0, 0]
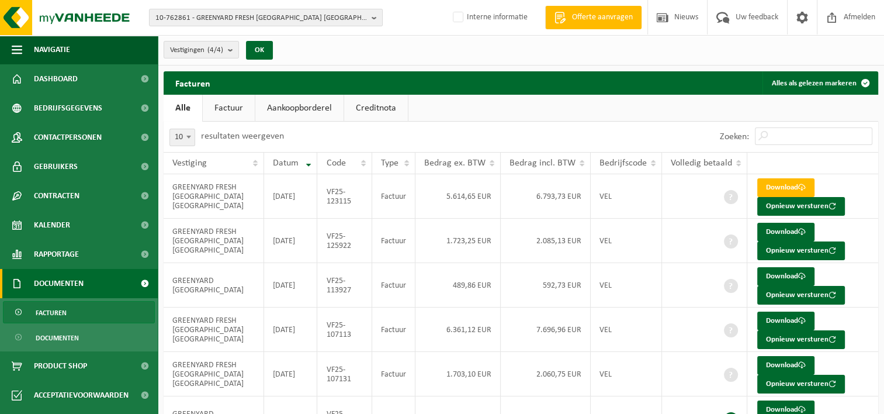
click at [55, 315] on span "Facturen" at bounding box center [51, 312] width 31 height 22
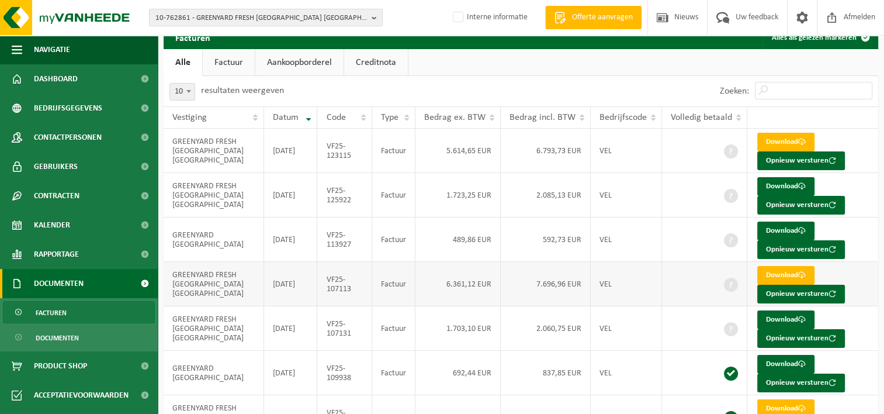
scroll to position [58, 0]
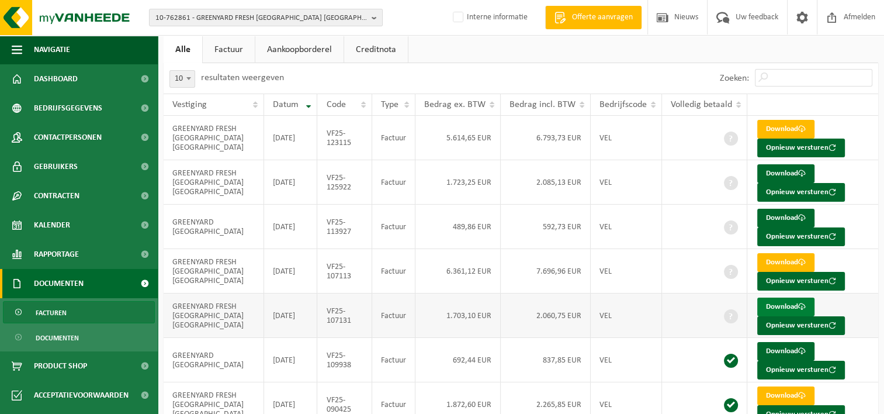
click at [781, 303] on link "Download" at bounding box center [785, 306] width 57 height 19
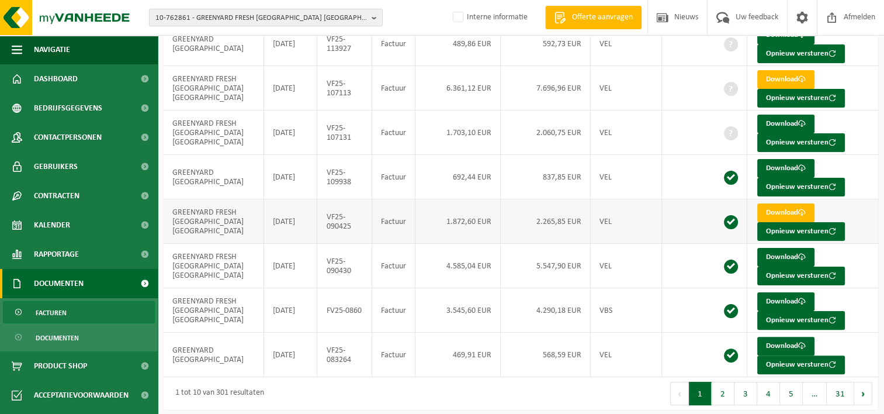
scroll to position [244, 0]
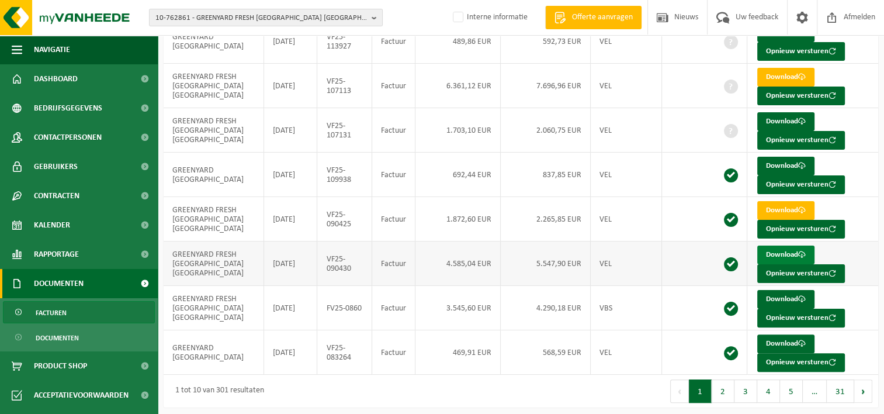
click at [767, 247] on link "Download" at bounding box center [785, 254] width 57 height 19
click at [173, 17] on span "10-762861 - GREENYARD FRESH [GEOGRAPHIC_DATA] [GEOGRAPHIC_DATA]" at bounding box center [260, 18] width 211 height 18
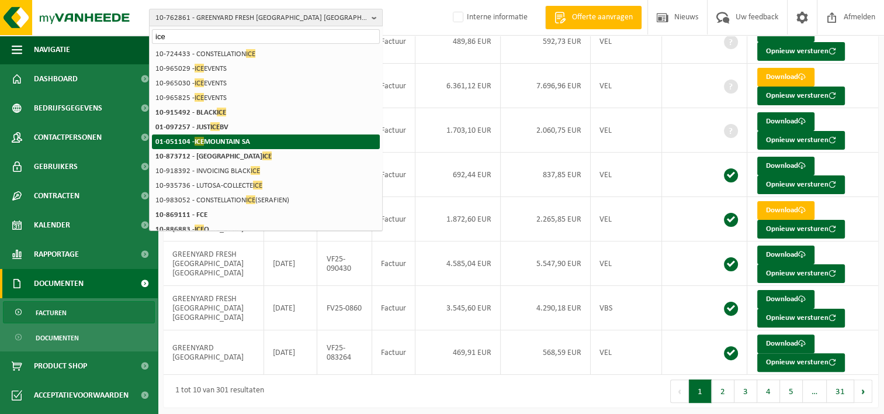
type input "ice"
click at [176, 141] on strong "01-051104 - ICE MOUNTAIN SA" at bounding box center [202, 141] width 95 height 9
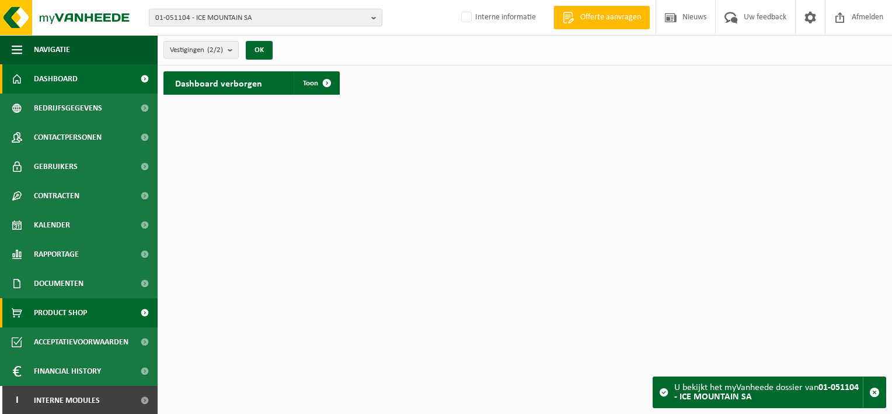
scroll to position [1, 0]
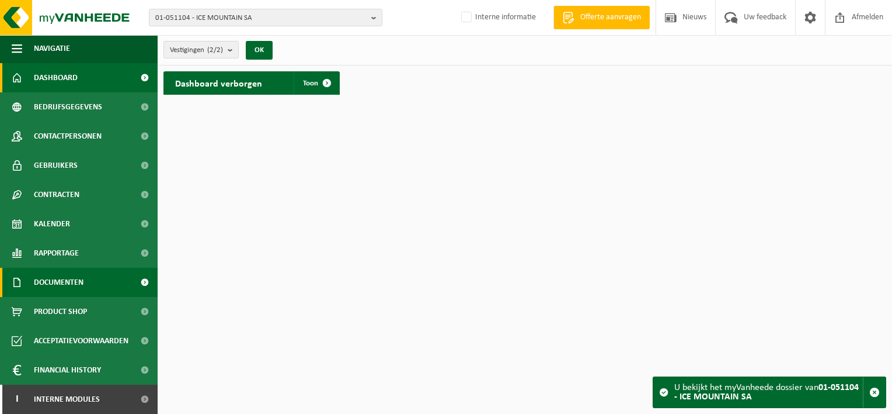
click at [138, 280] on span at bounding box center [144, 281] width 26 height 29
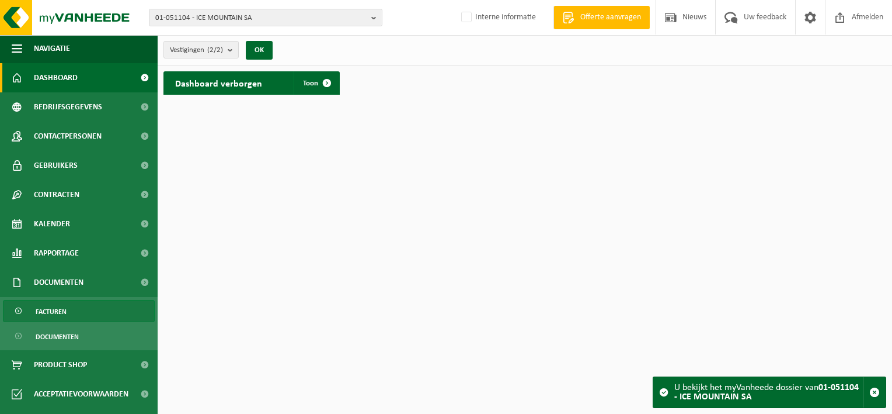
click at [52, 307] on span "Facturen" at bounding box center [51, 311] width 31 height 22
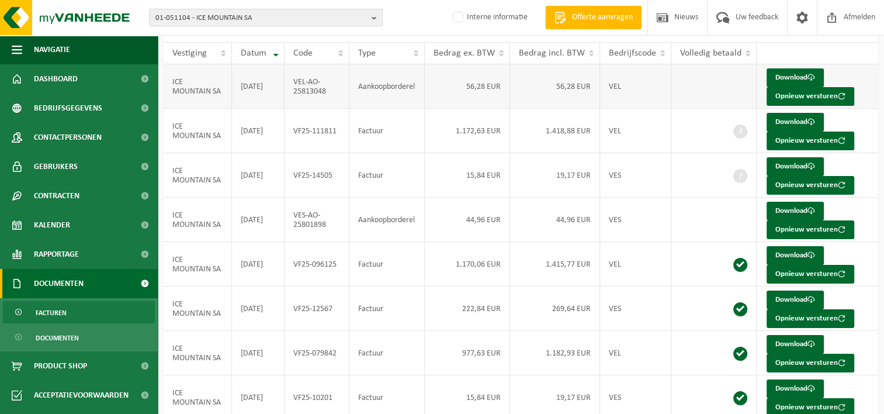
scroll to position [117, 0]
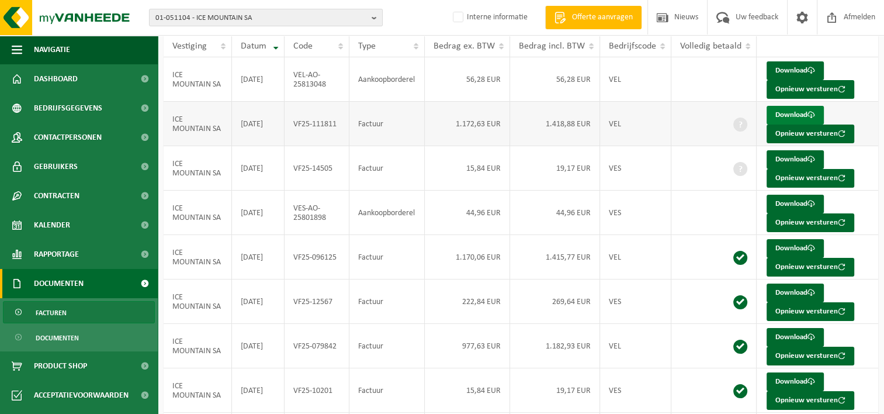
click at [780, 114] on link "Download" at bounding box center [794, 115] width 57 height 19
click at [794, 243] on link "Download" at bounding box center [794, 248] width 57 height 19
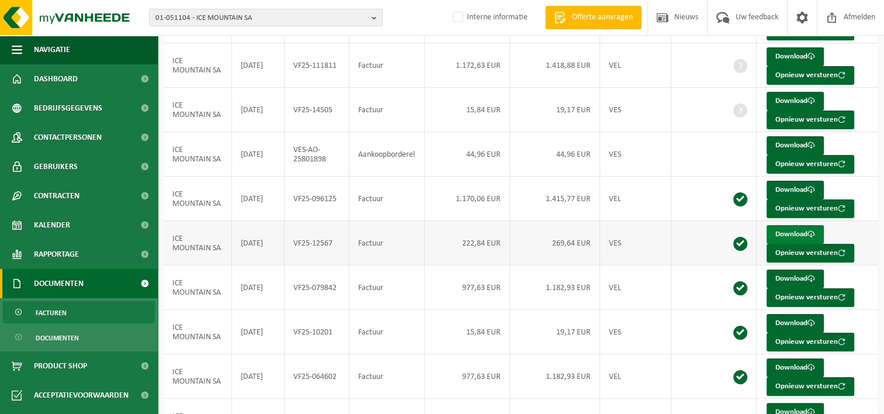
click at [787, 231] on link "Download" at bounding box center [794, 234] width 57 height 19
click at [786, 276] on link "Download" at bounding box center [794, 278] width 57 height 19
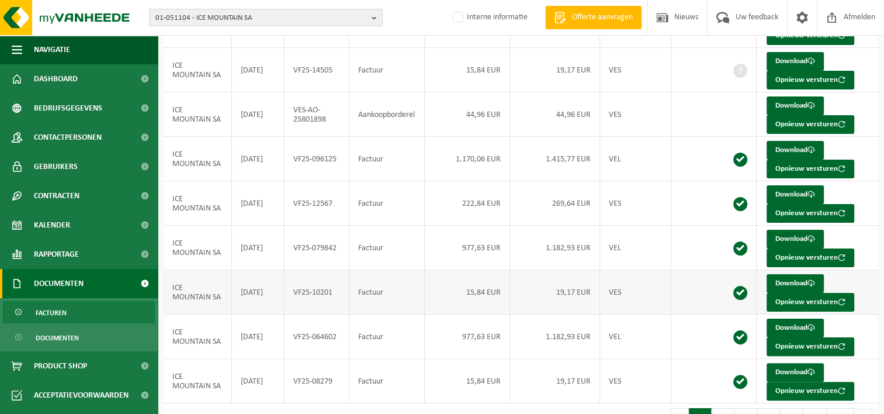
scroll to position [234, 0]
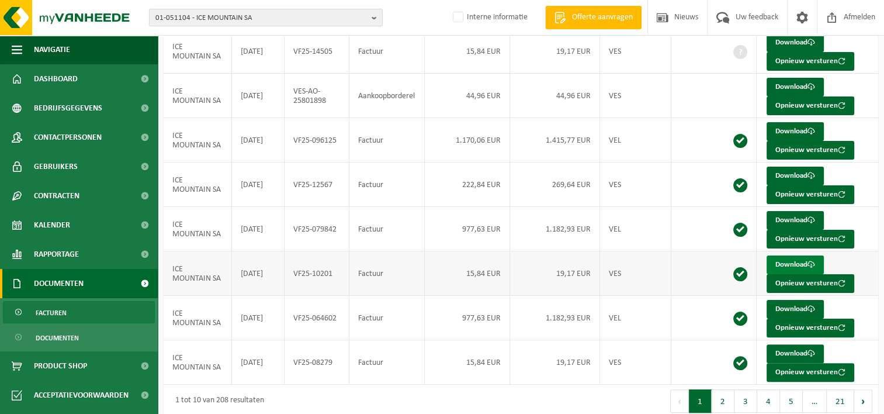
click at [793, 261] on link "Download" at bounding box center [794, 264] width 57 height 19
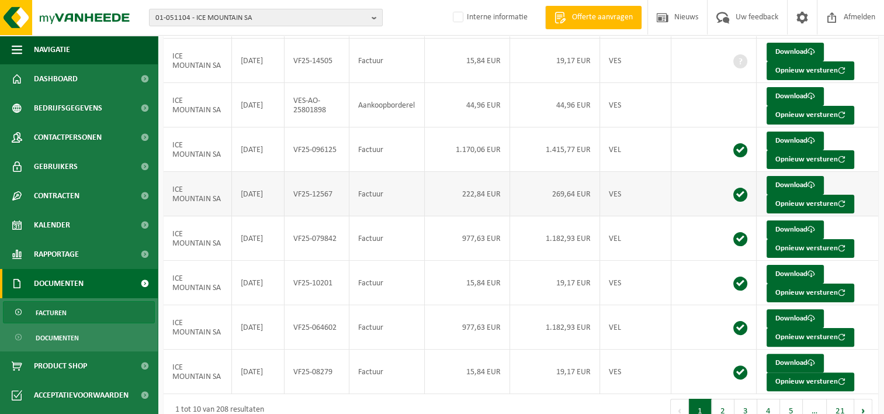
scroll to position [58, 0]
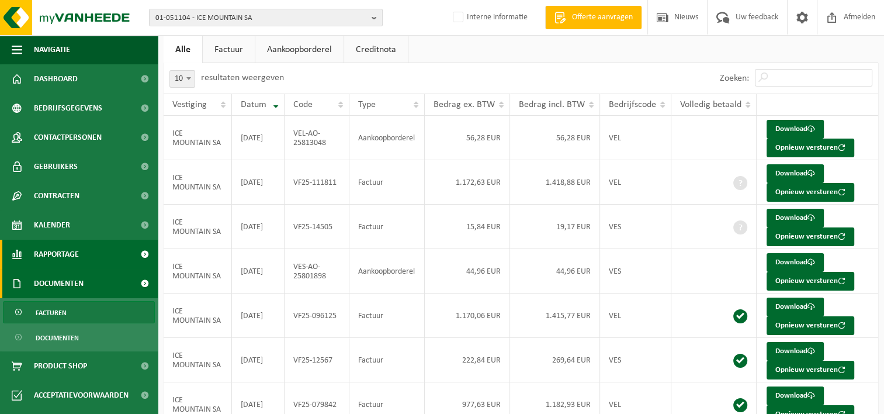
click at [83, 255] on link "Rapportage" at bounding box center [79, 253] width 158 height 29
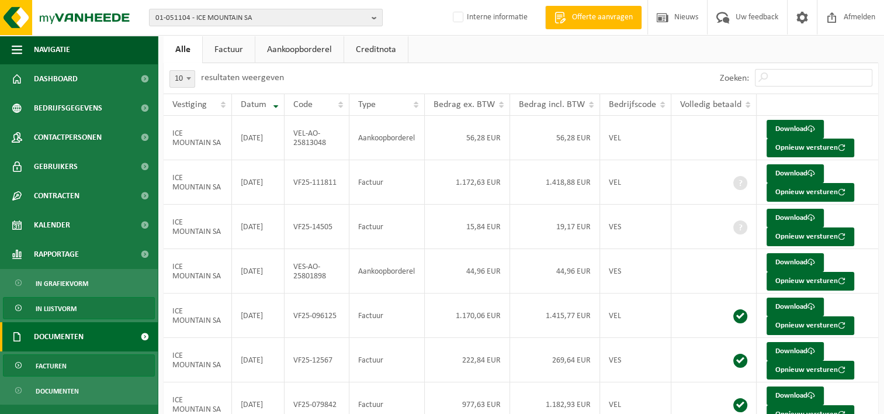
click at [53, 304] on span "In lijstvorm" at bounding box center [56, 308] width 41 height 22
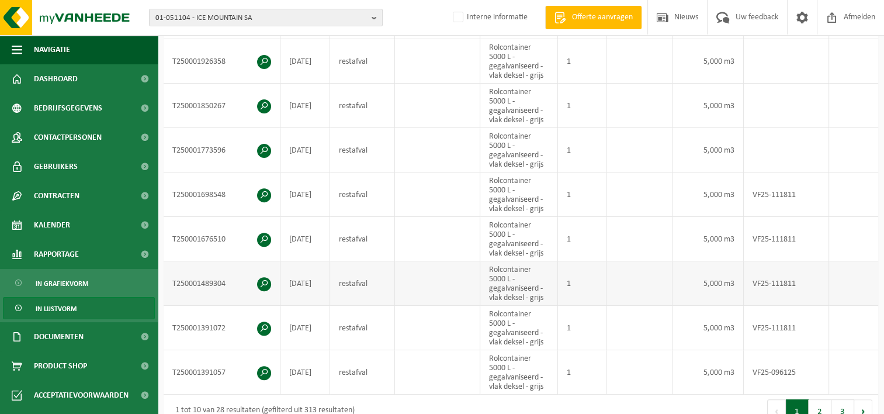
scroll to position [467, 0]
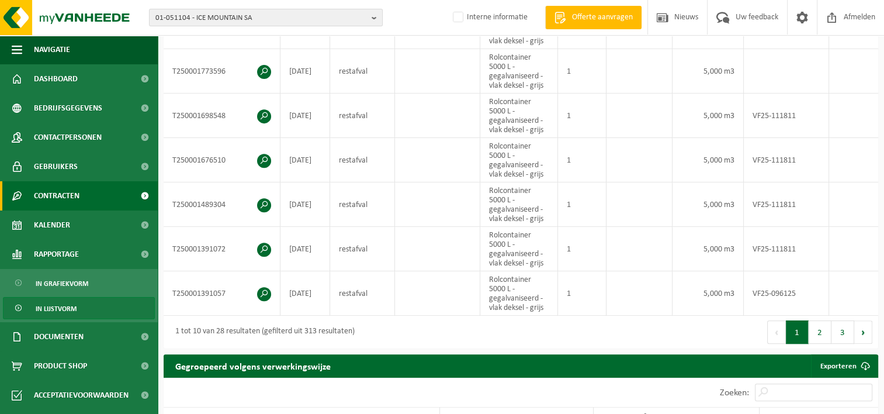
click at [137, 194] on span at bounding box center [144, 195] width 26 height 29
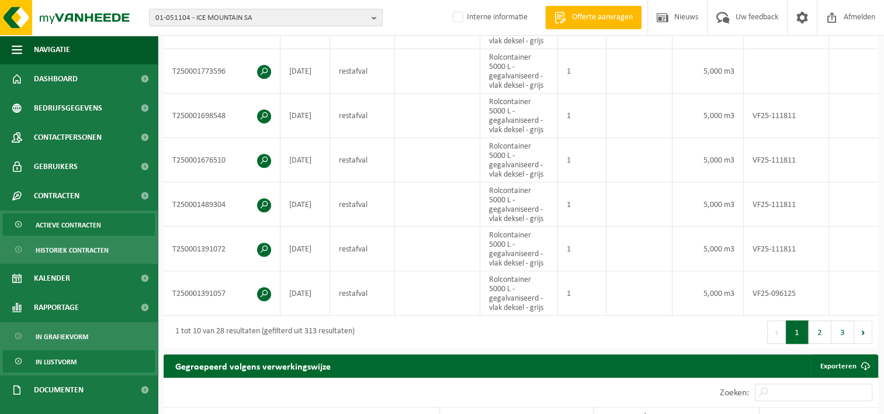
click at [65, 229] on span "Actieve contracten" at bounding box center [68, 225] width 65 height 22
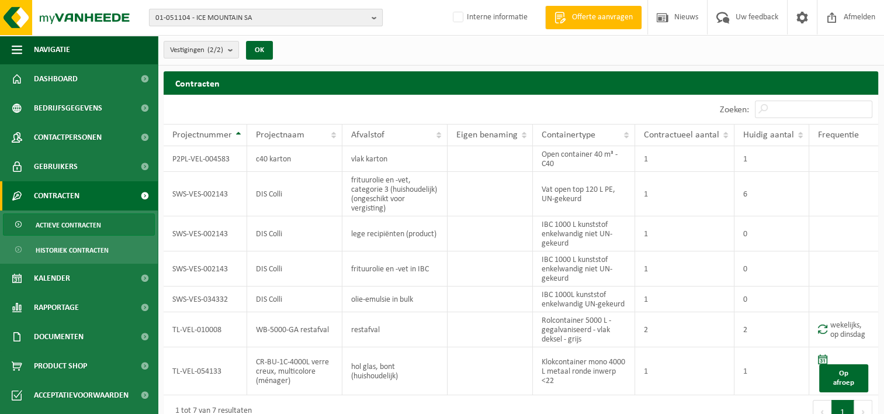
click at [187, 17] on span "01-051104 - ICE MOUNTAIN SA" at bounding box center [260, 18] width 211 height 18
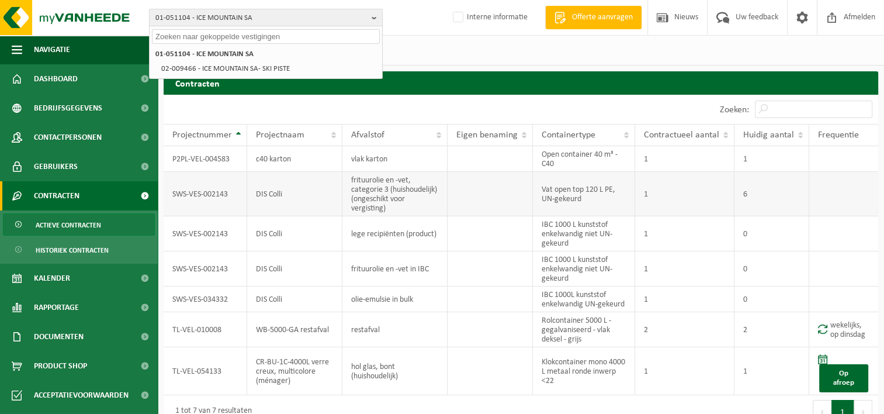
click at [203, 191] on td "SWS-VES-002143" at bounding box center [206, 194] width 84 height 44
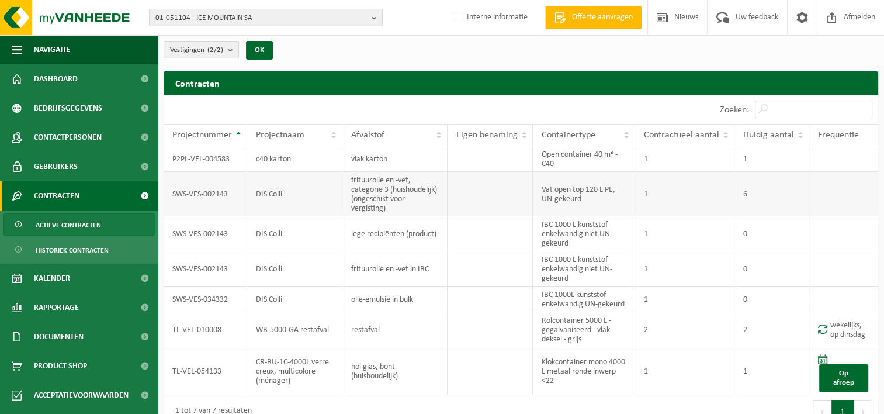
click at [402, 189] on td "frituurolie en -vet, categorie 3 (huishoudelijk) (ongeschikt voor vergisting)" at bounding box center [394, 194] width 105 height 44
click at [93, 227] on span "Actieve contracten" at bounding box center [68, 225] width 65 height 22
click at [70, 302] on span "Rapportage" at bounding box center [56, 307] width 45 height 29
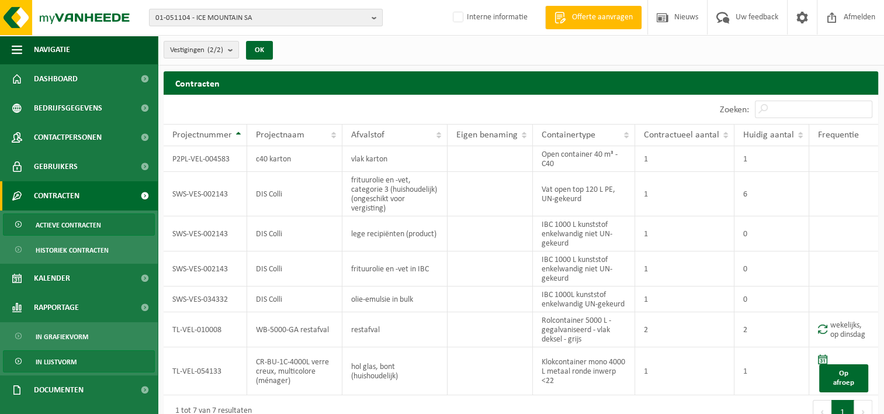
click at [65, 357] on span "In lijstvorm" at bounding box center [56, 361] width 41 height 22
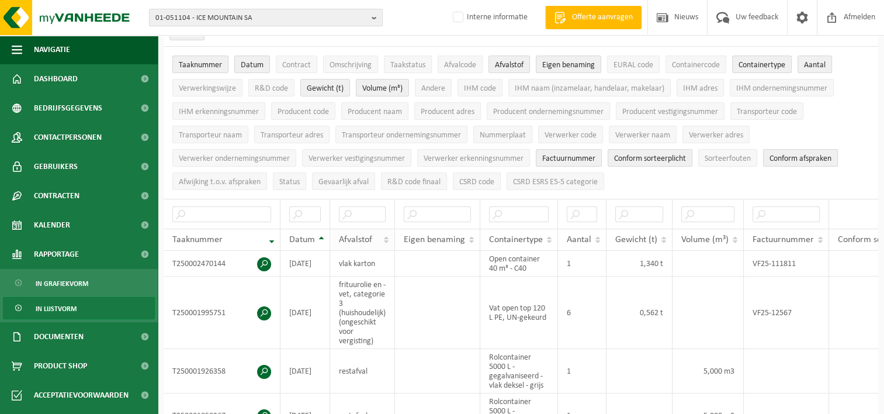
scroll to position [58, 0]
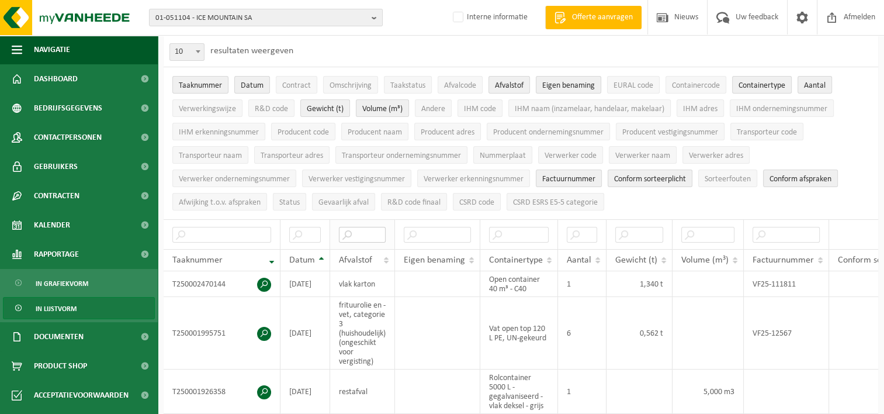
click at [350, 233] on input "text" at bounding box center [362, 235] width 47 height 16
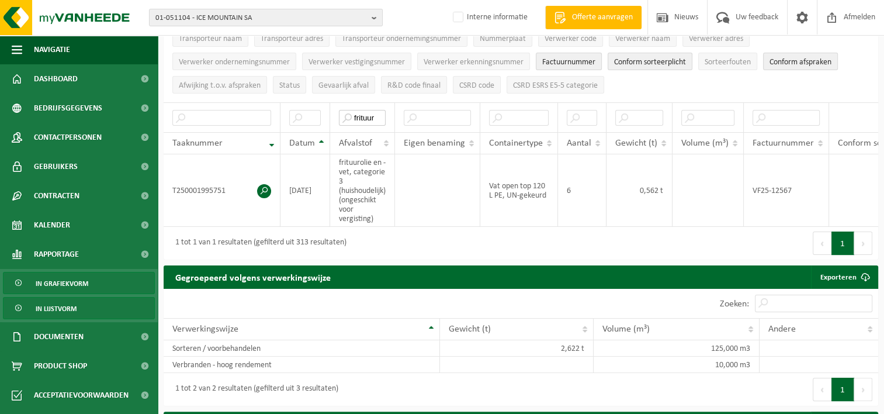
scroll to position [54, 0]
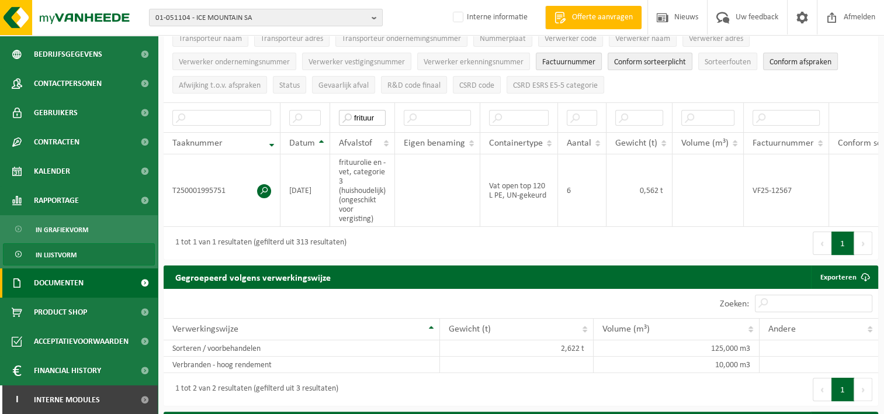
type input "frituur"
click at [72, 283] on span "Documenten" at bounding box center [59, 282] width 50 height 29
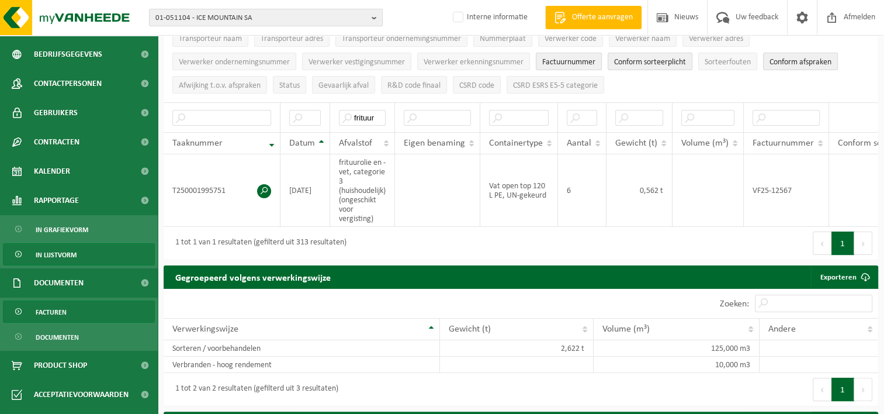
click at [58, 319] on span "Facturen" at bounding box center [51, 312] width 31 height 22
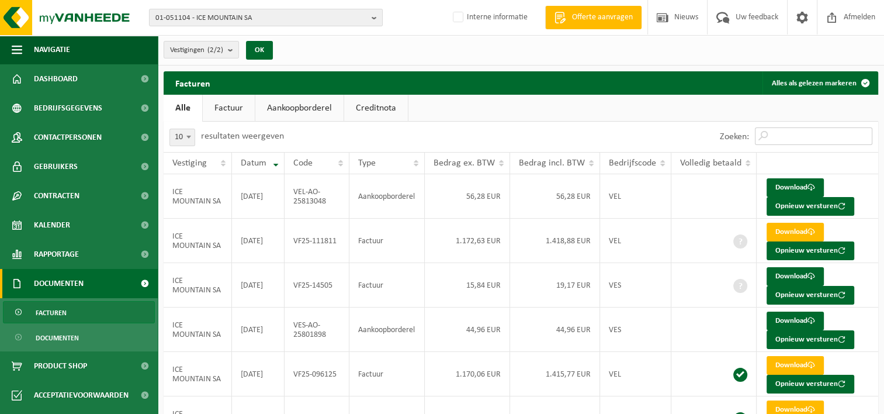
click at [786, 136] on input "Zoeken:" at bounding box center [813, 136] width 117 height 18
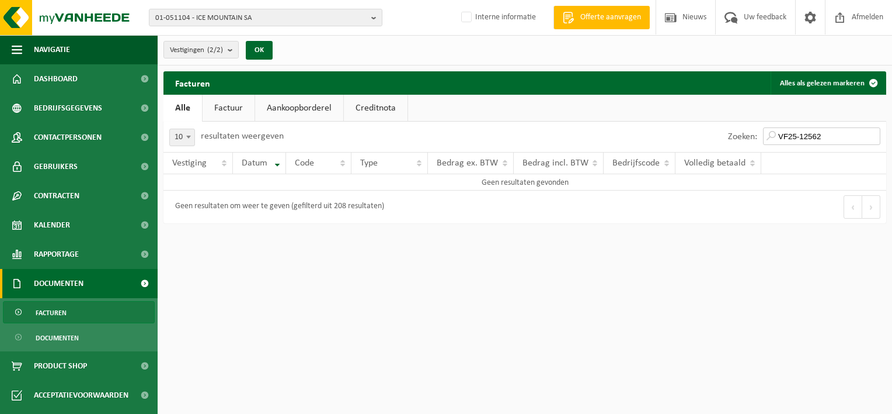
drag, startPoint x: 805, startPoint y: 136, endPoint x: 781, endPoint y: 137, distance: 24.0
click at [781, 137] on input "VF25-12562" at bounding box center [821, 136] width 117 height 18
type input "12562"
click at [224, 109] on link "Factuur" at bounding box center [229, 108] width 52 height 27
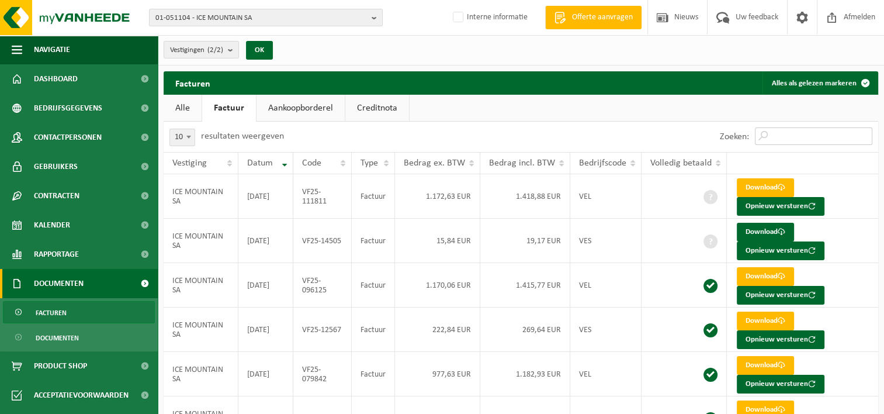
click at [785, 136] on input "Zoeken:" at bounding box center [813, 136] width 117 height 18
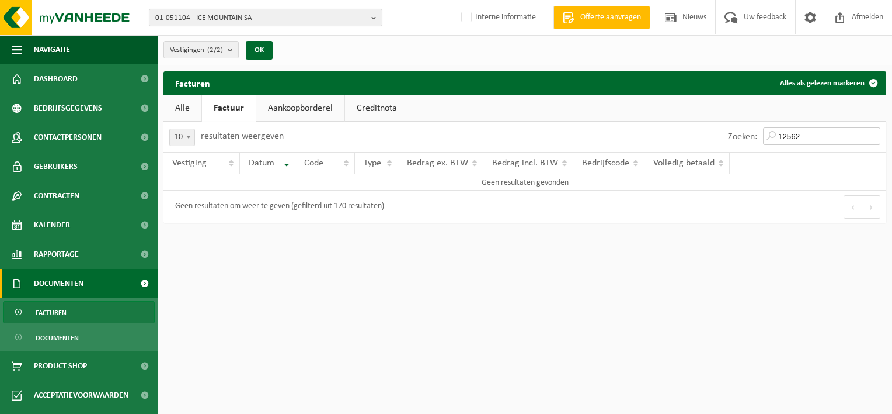
type input "12562"
click at [171, 20] on span "01-051104 - ICE MOUNTAIN SA" at bounding box center [260, 18] width 211 height 18
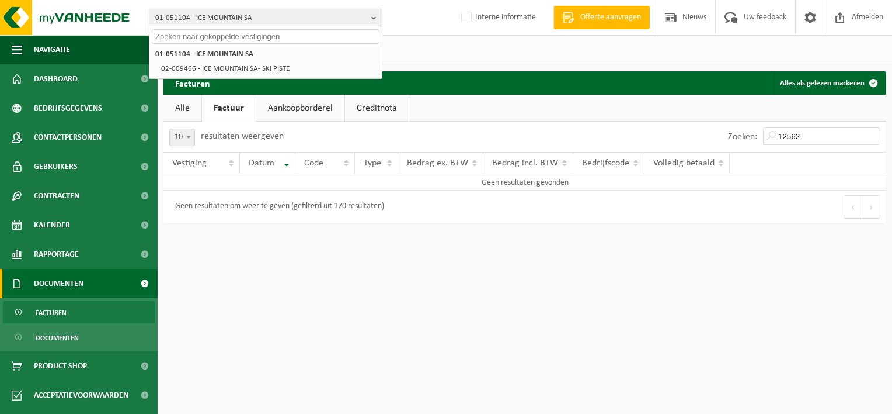
click at [168, 15] on span "01-051104 - ICE MOUNTAIN SA" at bounding box center [260, 18] width 211 height 18
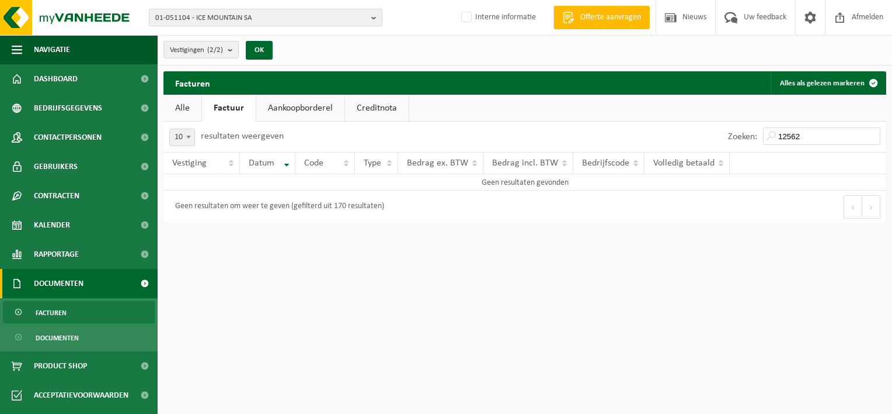
click at [161, 16] on span "01-051104 - ICE MOUNTAIN SA" at bounding box center [260, 18] width 211 height 18
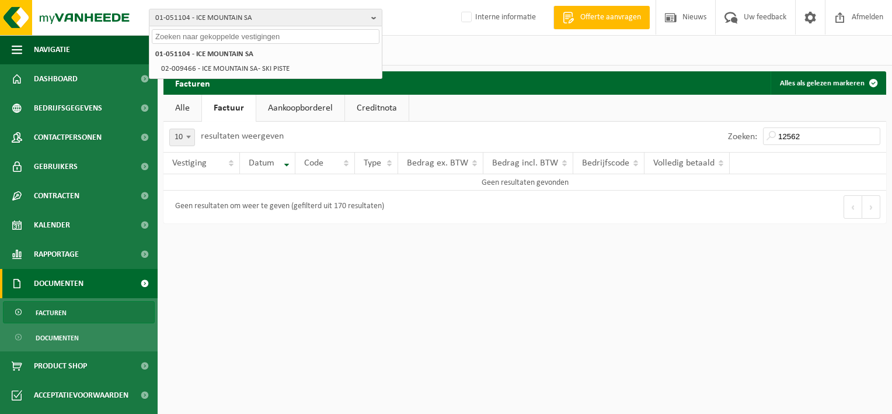
click at [168, 35] on input "text" at bounding box center [266, 36] width 228 height 15
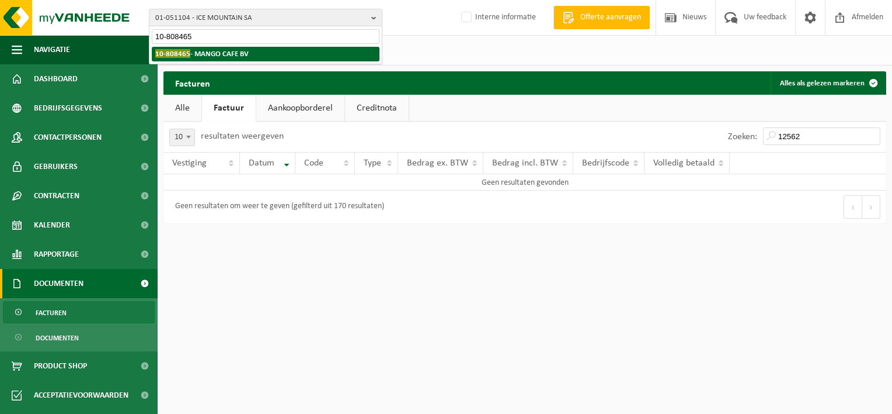
type input "10-808465"
click at [191, 54] on strong "10-808465 - MANGO CAFE BV" at bounding box center [201, 53] width 93 height 9
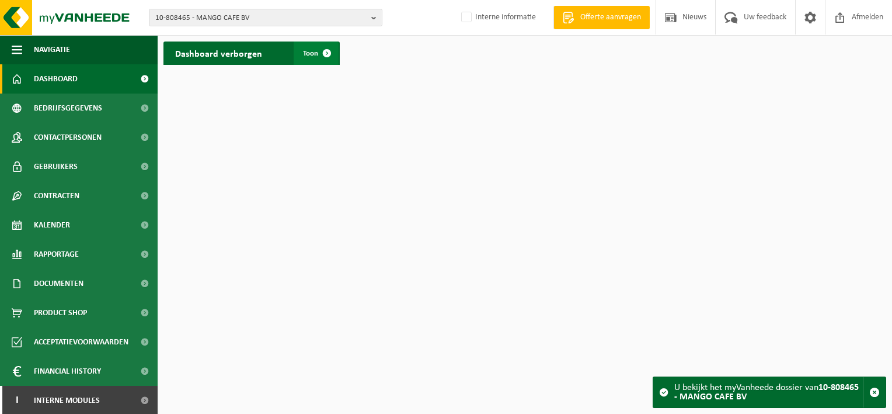
click at [324, 51] on span at bounding box center [326, 52] width 23 height 23
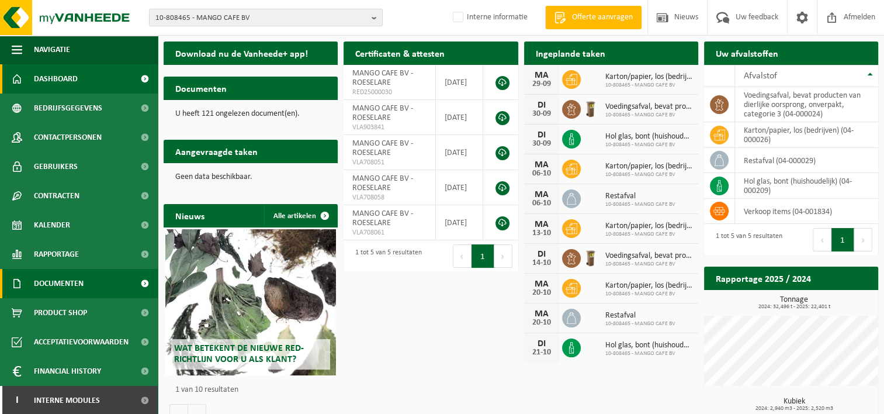
click at [133, 283] on span at bounding box center [144, 283] width 26 height 29
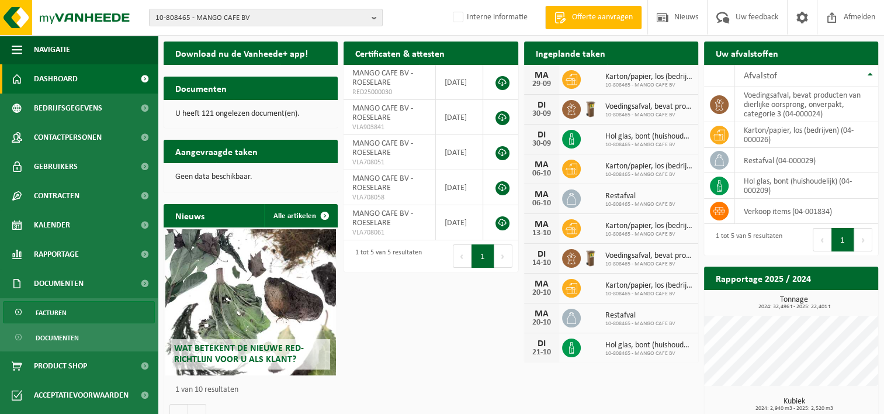
click at [49, 308] on span "Facturen" at bounding box center [51, 312] width 31 height 22
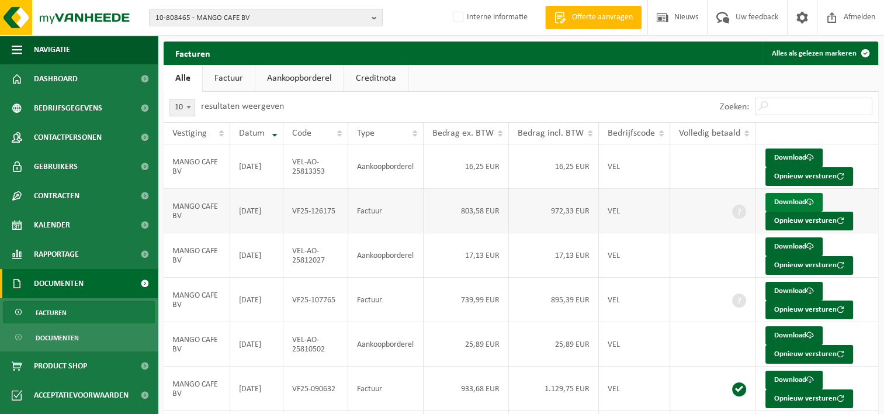
click at [792, 199] on link "Download" at bounding box center [793, 202] width 57 height 19
click at [786, 200] on link "Download" at bounding box center [793, 202] width 57 height 19
click at [131, 282] on span at bounding box center [144, 283] width 26 height 29
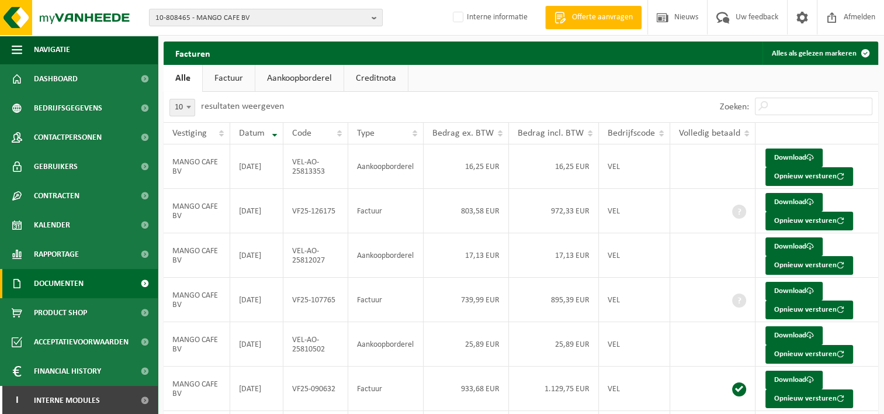
click at [131, 285] on span at bounding box center [144, 283] width 26 height 29
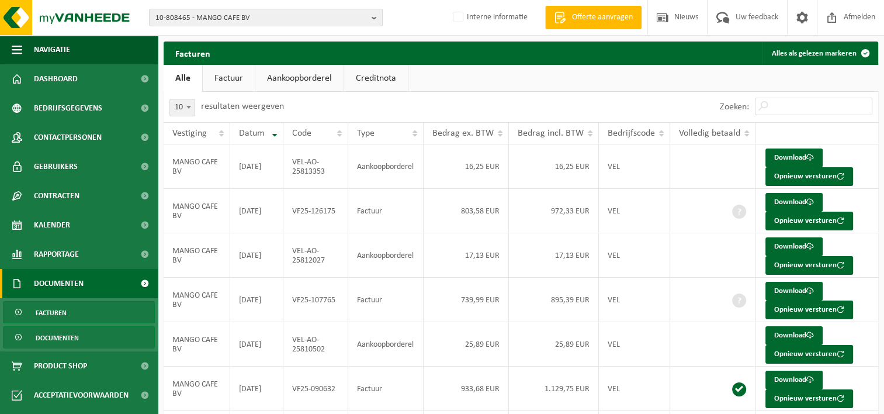
click at [89, 338] on link "Documenten" at bounding box center [79, 337] width 152 height 22
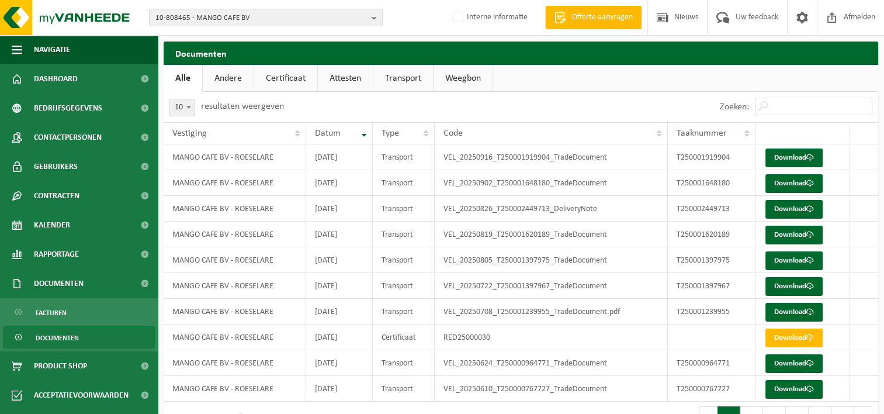
click at [385, 73] on link "Transport" at bounding box center [403, 78] width 60 height 27
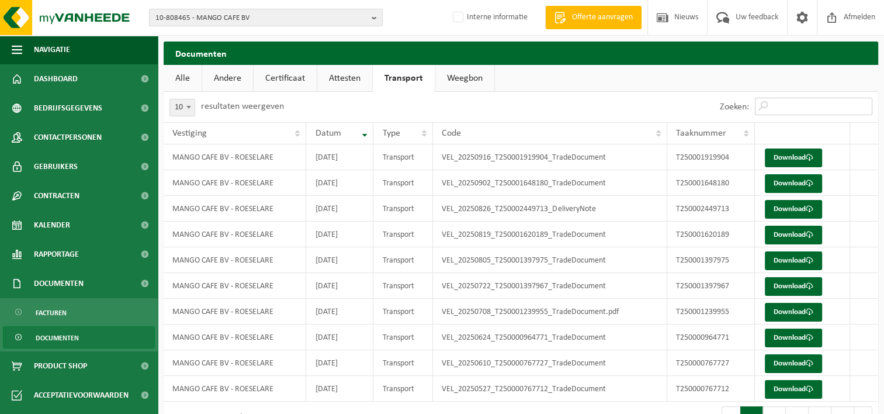
click at [776, 102] on input "Zoeken:" at bounding box center [813, 107] width 117 height 18
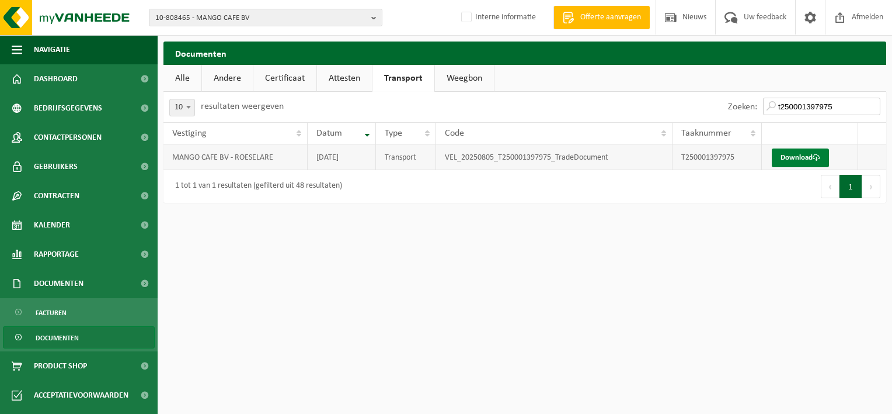
type input "t250001397975"
click at [801, 157] on link "Download" at bounding box center [800, 157] width 57 height 19
click at [54, 318] on span "Facturen" at bounding box center [51, 312] width 31 height 22
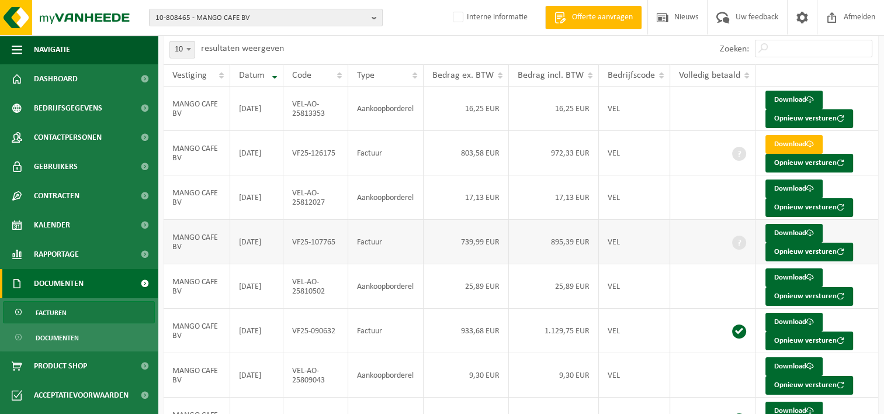
scroll to position [58, 0]
click at [795, 231] on link "Download" at bounding box center [793, 232] width 57 height 19
click at [138, 282] on span at bounding box center [144, 283] width 26 height 29
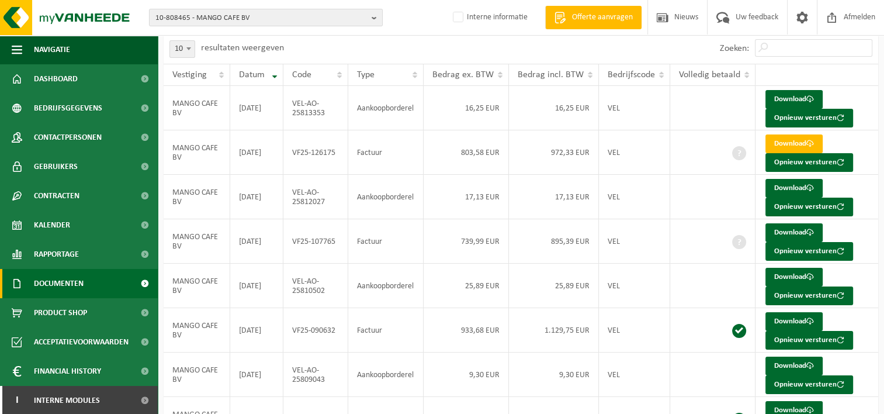
click at [135, 283] on span at bounding box center [144, 283] width 26 height 29
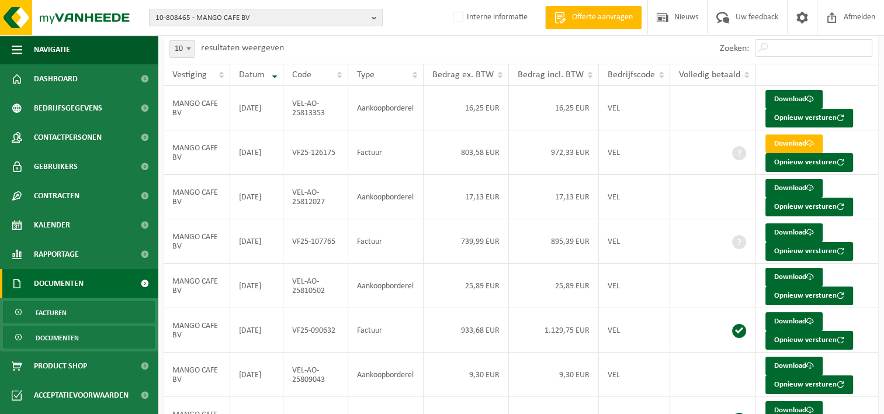
click at [67, 339] on span "Documenten" at bounding box center [57, 337] width 43 height 22
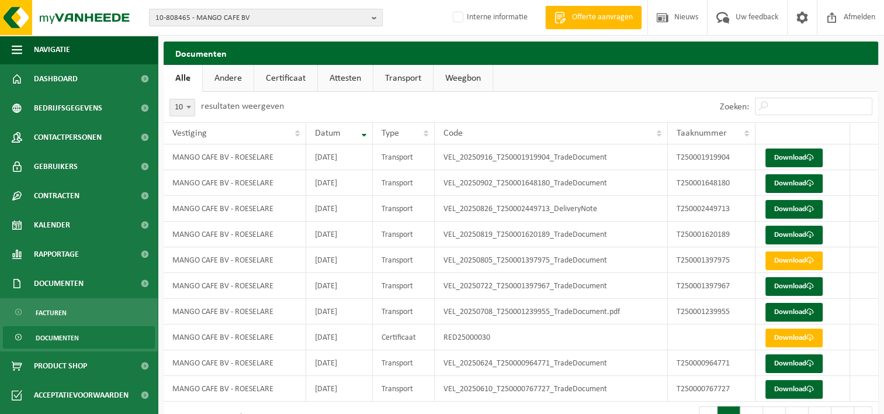
click at [397, 78] on link "Transport" at bounding box center [403, 78] width 60 height 27
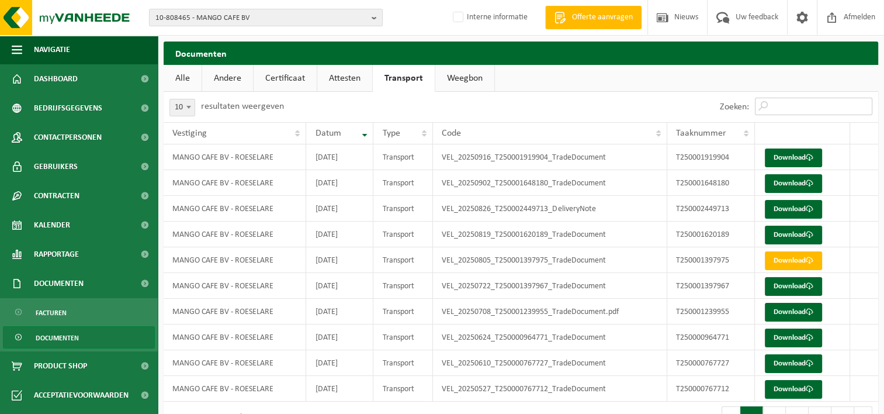
click at [776, 105] on input "Zoeken:" at bounding box center [813, 107] width 117 height 18
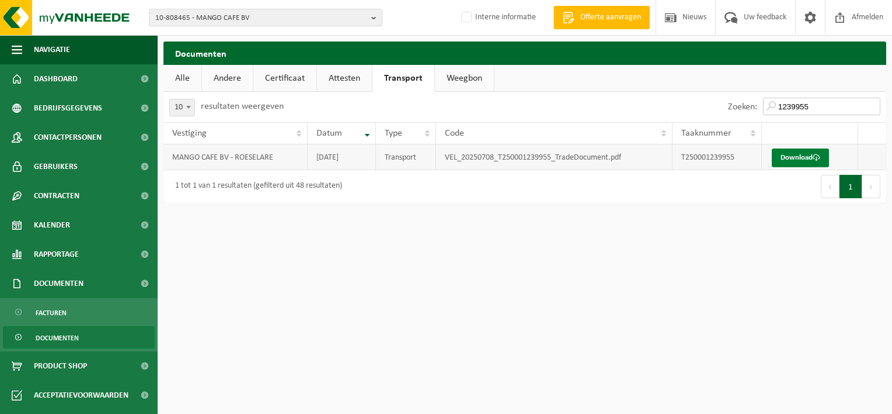
type input "1239955"
click at [795, 157] on link "Download" at bounding box center [800, 157] width 57 height 19
click at [176, 22] on span "10-808465 - MANGO CAFE BV" at bounding box center [260, 18] width 211 height 18
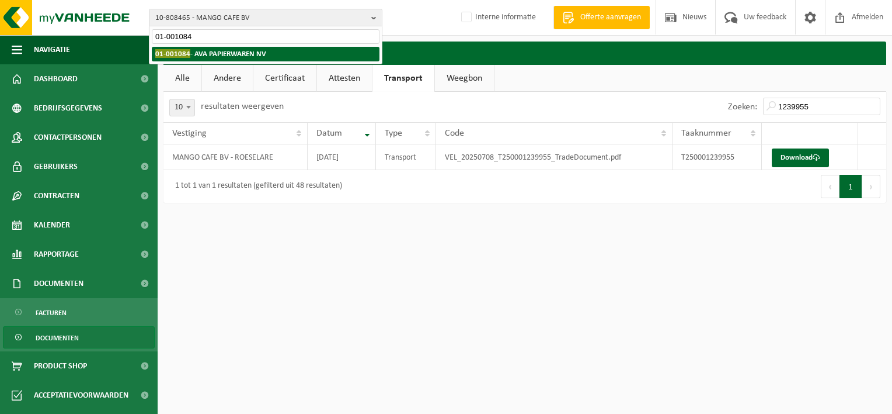
type input "01-001084"
click at [215, 52] on strong "01-001084 - AVA PAPIERWAREN NV" at bounding box center [210, 53] width 111 height 9
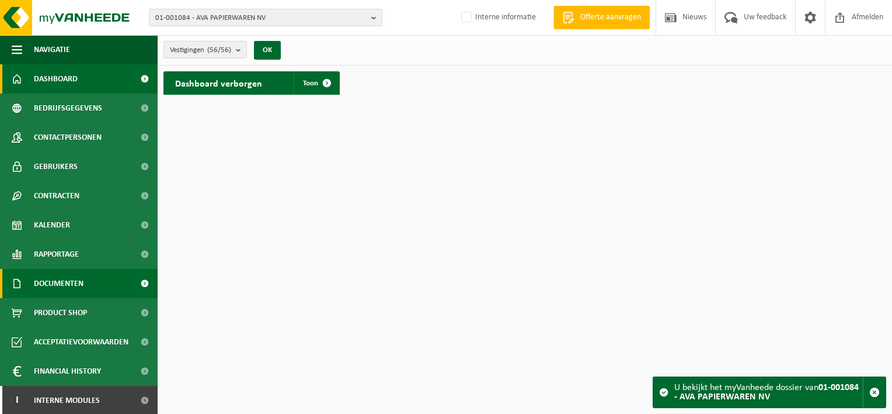
click at [141, 282] on span at bounding box center [144, 283] width 26 height 29
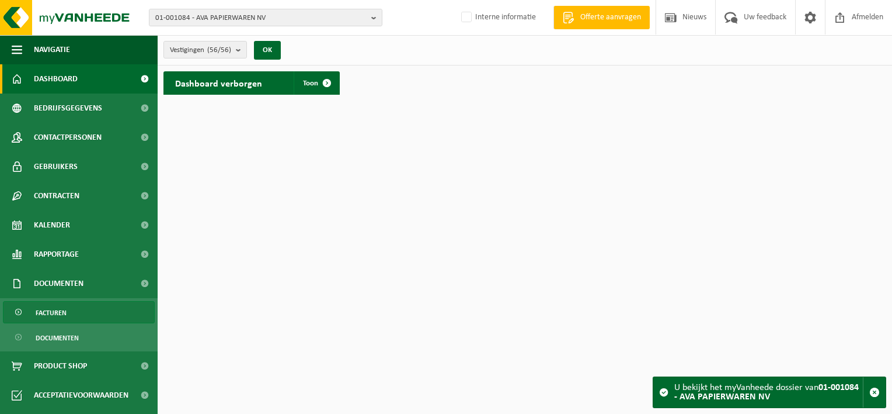
click at [40, 310] on span "Facturen" at bounding box center [51, 312] width 31 height 22
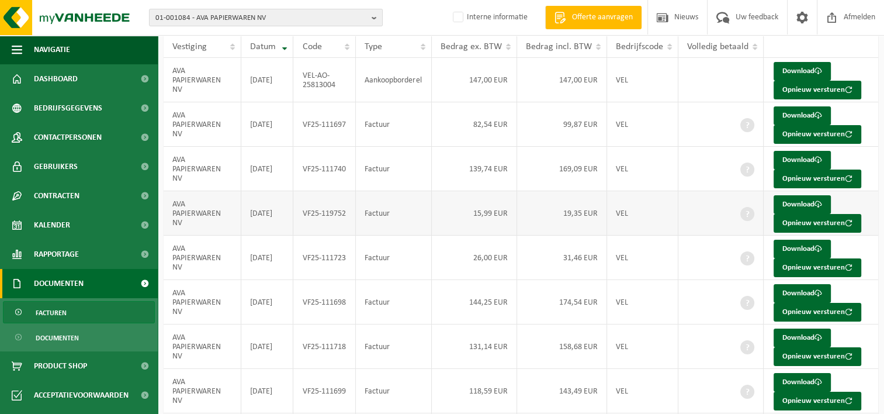
scroll to position [117, 0]
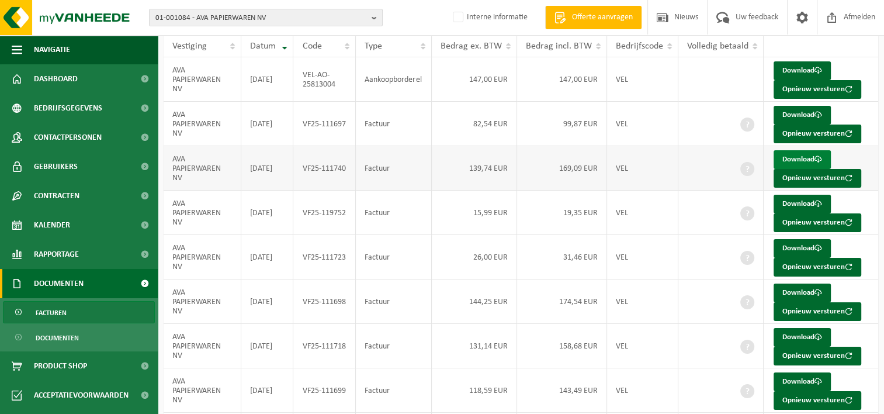
click at [790, 157] on link "Download" at bounding box center [801, 159] width 57 height 19
click at [51, 251] on span "Rapportage" at bounding box center [56, 253] width 45 height 29
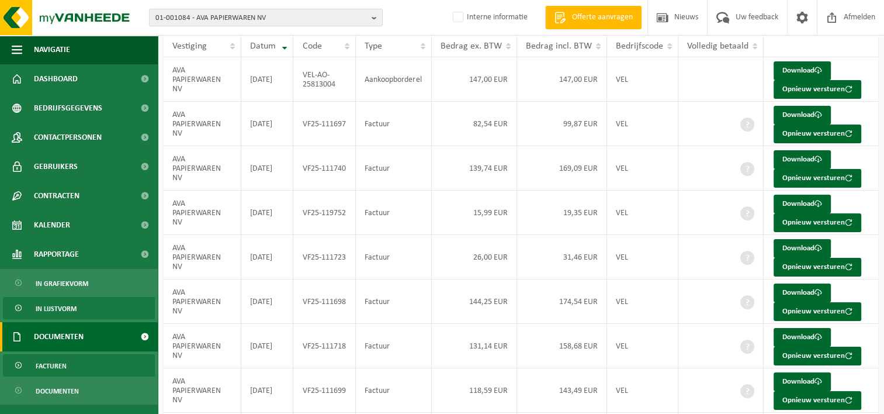
click at [56, 305] on span "In lijstvorm" at bounding box center [56, 308] width 41 height 22
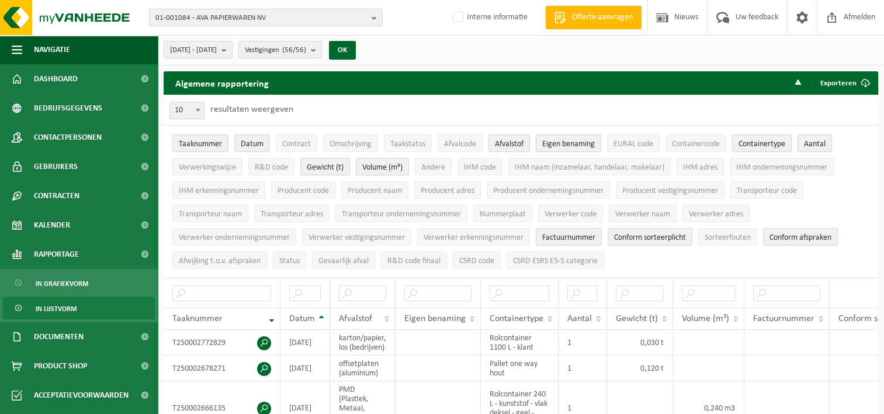
scroll to position [58, 0]
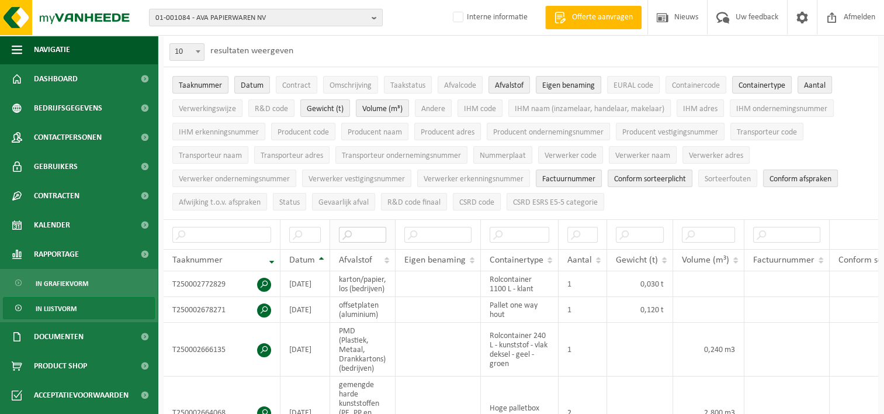
click at [355, 235] on input "text" at bounding box center [362, 235] width 47 height 16
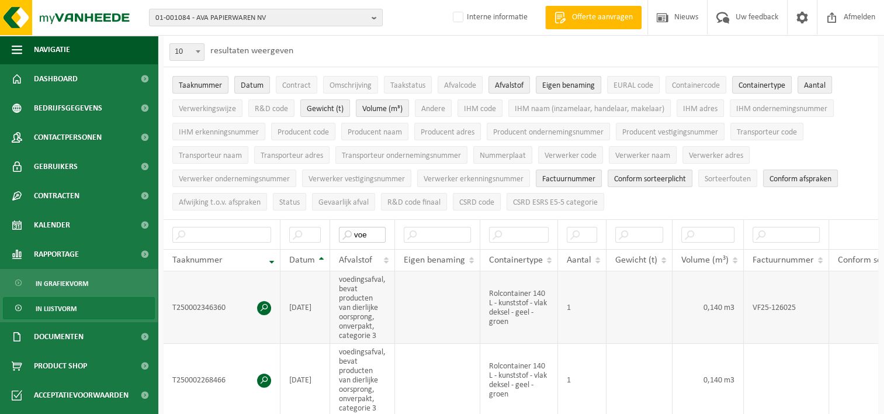
type input "voe"
drag, startPoint x: 174, startPoint y: 304, endPoint x: 224, endPoint y: 304, distance: 50.2
click at [224, 304] on td "T250002346360" at bounding box center [222, 307] width 117 height 72
drag, startPoint x: 224, startPoint y: 304, endPoint x: 215, endPoint y: 304, distance: 9.3
copy td "T250002346360"
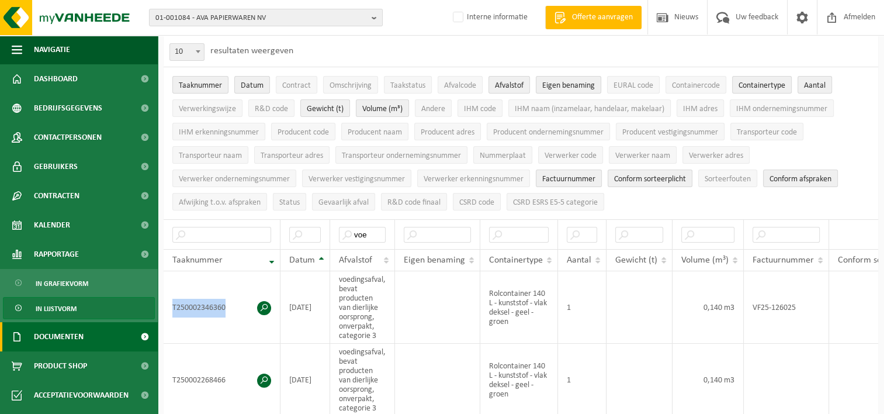
click at [86, 340] on link "Documenten" at bounding box center [79, 336] width 158 height 29
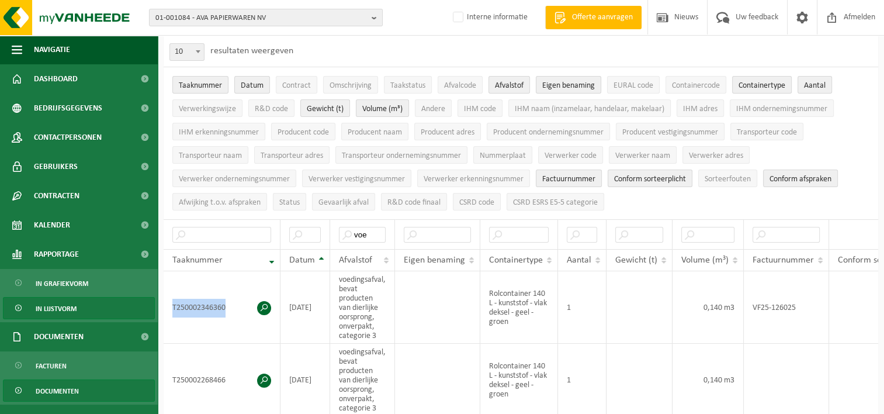
click at [77, 390] on span "Documenten" at bounding box center [57, 391] width 43 height 22
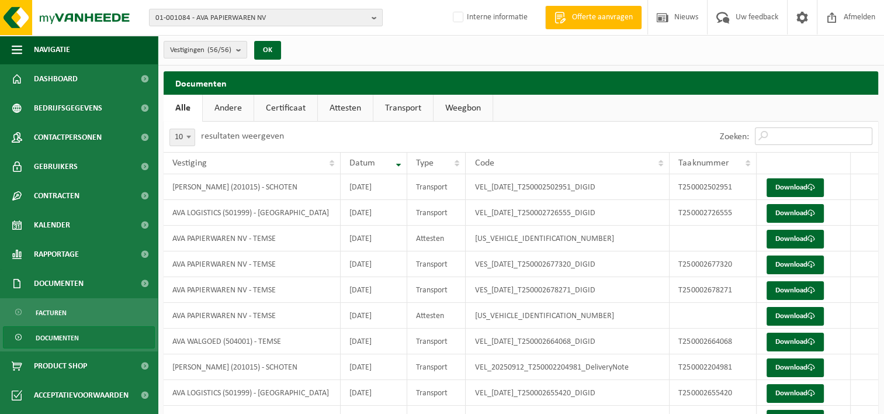
click at [779, 138] on input "Zoeken:" at bounding box center [813, 136] width 117 height 18
paste input "T250002346360"
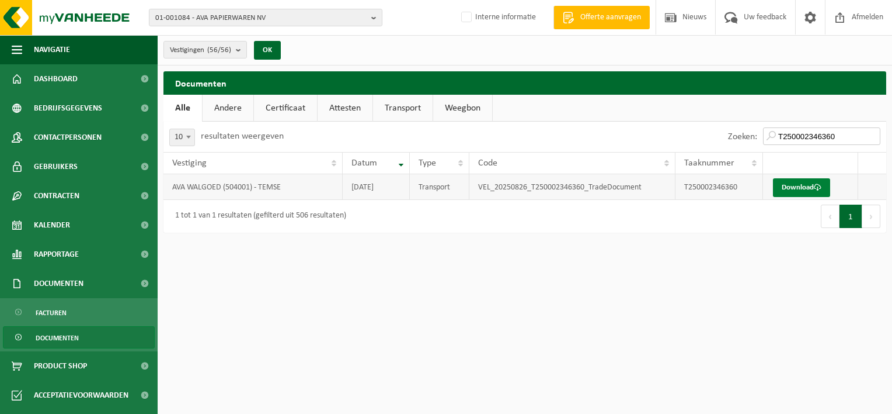
type input "T250002346360"
click at [792, 185] on link "Download" at bounding box center [801, 187] width 57 height 19
click at [57, 315] on span "Facturen" at bounding box center [51, 312] width 31 height 22
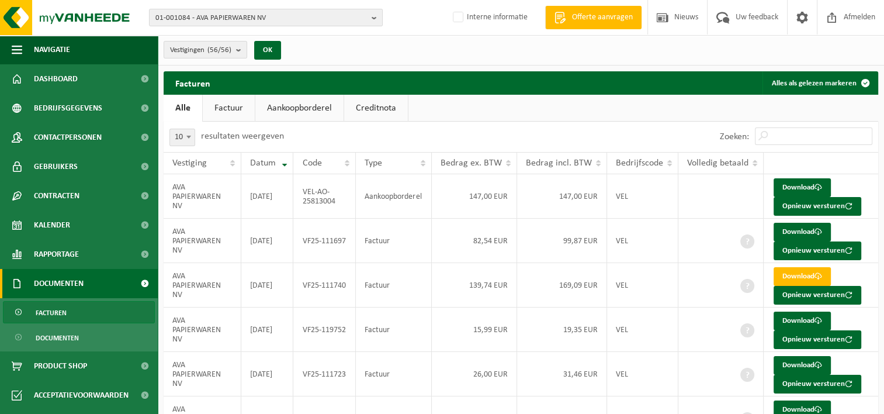
click at [231, 105] on link "Factuur" at bounding box center [229, 108] width 52 height 27
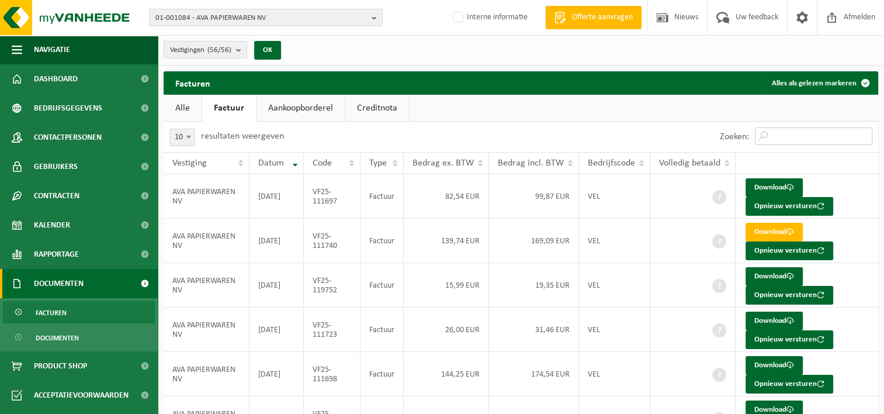
click at [771, 136] on input "Zoeken:" at bounding box center [813, 136] width 117 height 18
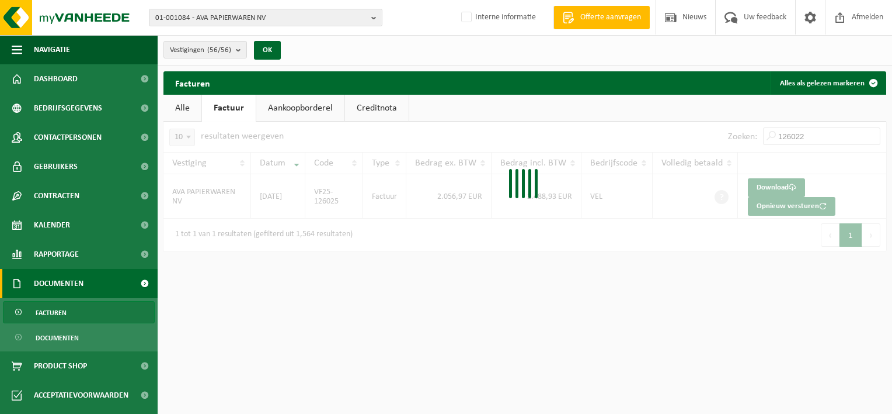
type input "1260225"
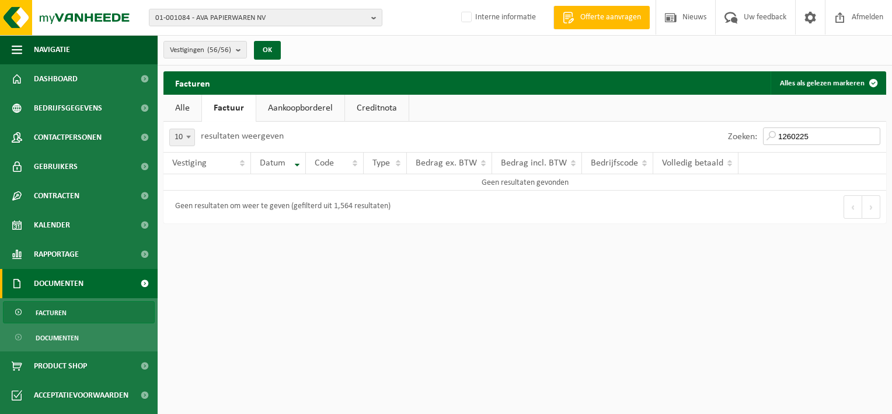
drag, startPoint x: 819, startPoint y: 135, endPoint x: 752, endPoint y: 139, distance: 67.3
click at [752, 139] on div "Zoeken: 1260225" at bounding box center [804, 136] width 164 height 30
click at [878, 136] on input "1260225" at bounding box center [821, 136] width 117 height 18
click at [874, 138] on input "1260225" at bounding box center [821, 136] width 117 height 18
click at [873, 136] on input "1260225" at bounding box center [821, 136] width 117 height 18
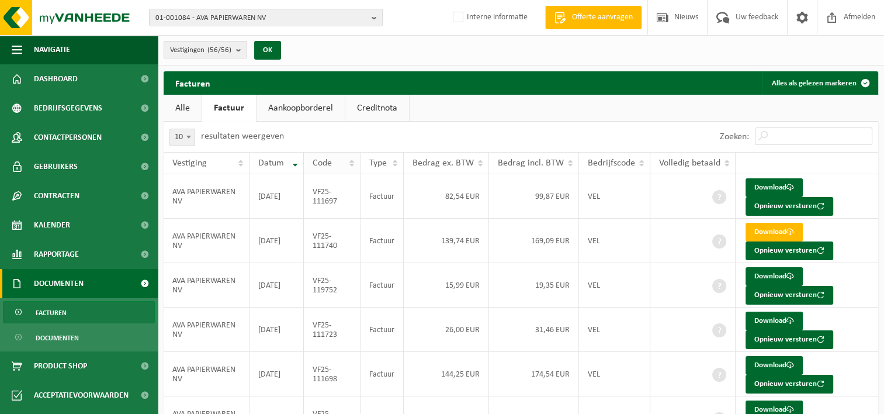
click at [353, 166] on th "Code" at bounding box center [332, 163] width 57 height 22
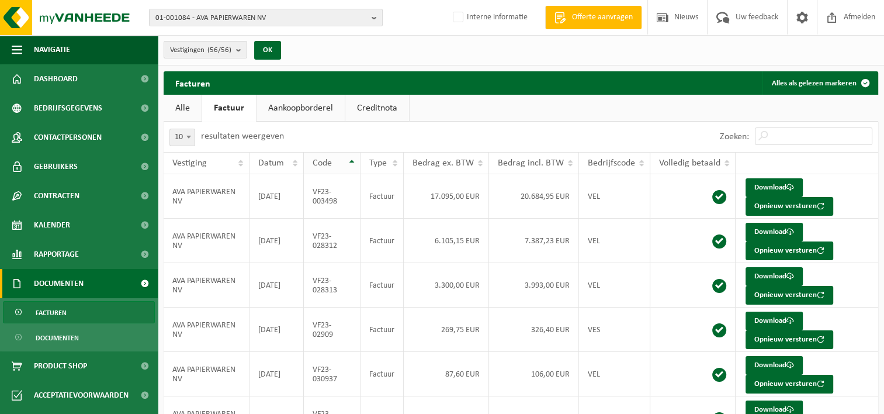
click at [353, 159] on th "Code" at bounding box center [332, 163] width 57 height 22
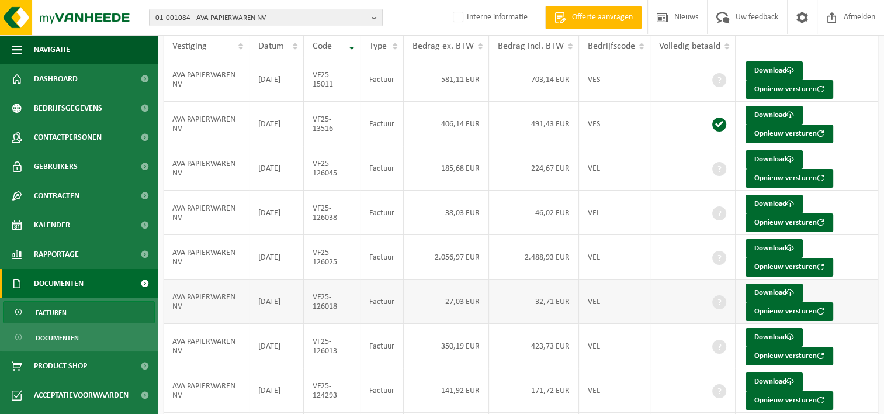
scroll to position [175, 0]
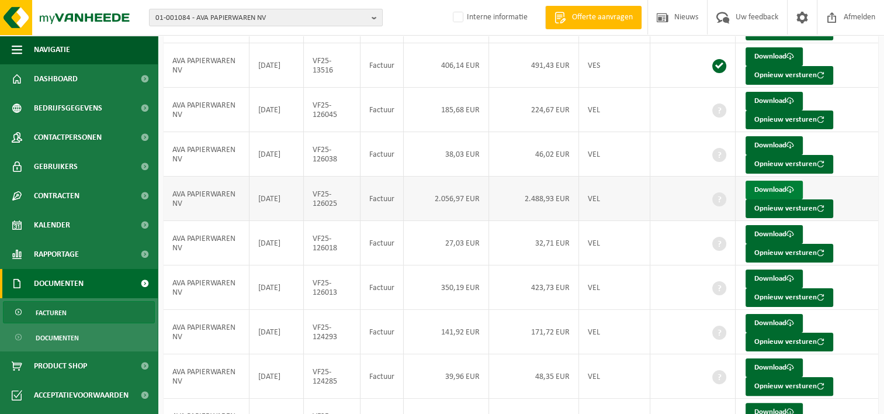
click at [760, 189] on link "Download" at bounding box center [773, 189] width 57 height 19
click at [81, 256] on link "Rapportage" at bounding box center [79, 253] width 158 height 29
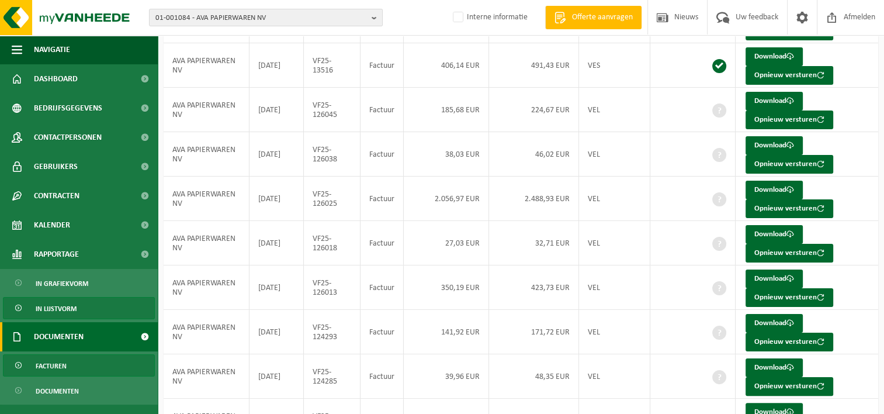
click at [62, 306] on span "In lijstvorm" at bounding box center [56, 308] width 41 height 22
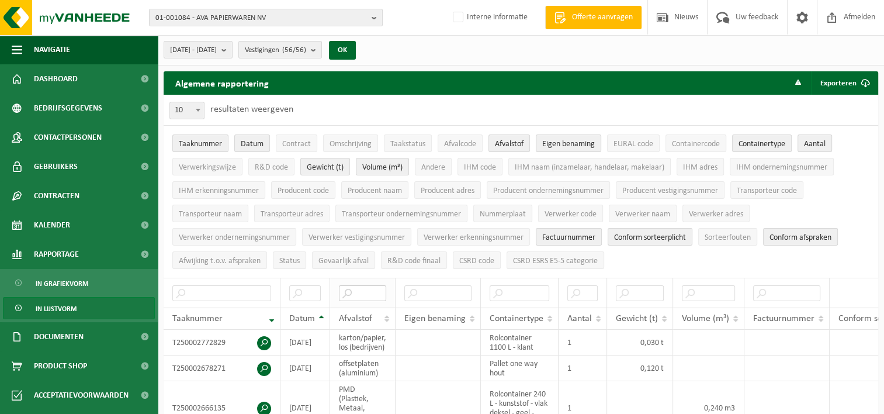
click at [357, 288] on input "text" at bounding box center [362, 293] width 47 height 16
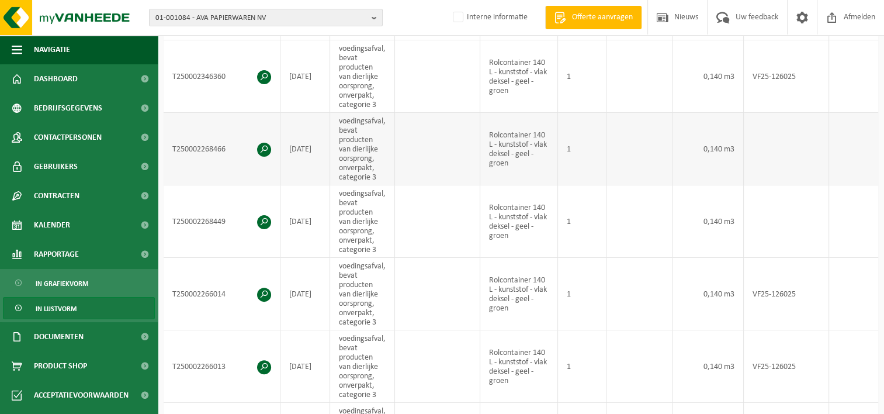
scroll to position [350, 0]
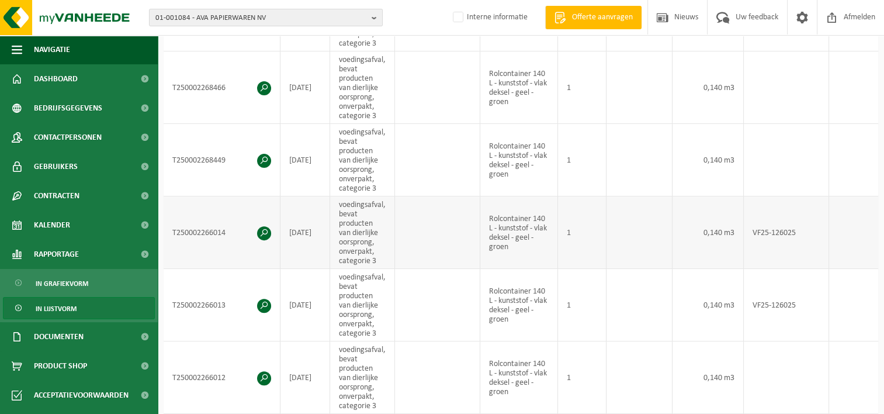
type input "voe"
click at [169, 227] on td "T250002266014" at bounding box center [222, 232] width 117 height 72
drag, startPoint x: 173, startPoint y: 229, endPoint x: 241, endPoint y: 232, distance: 67.8
click at [241, 232] on td "T250002266014" at bounding box center [222, 232] width 117 height 72
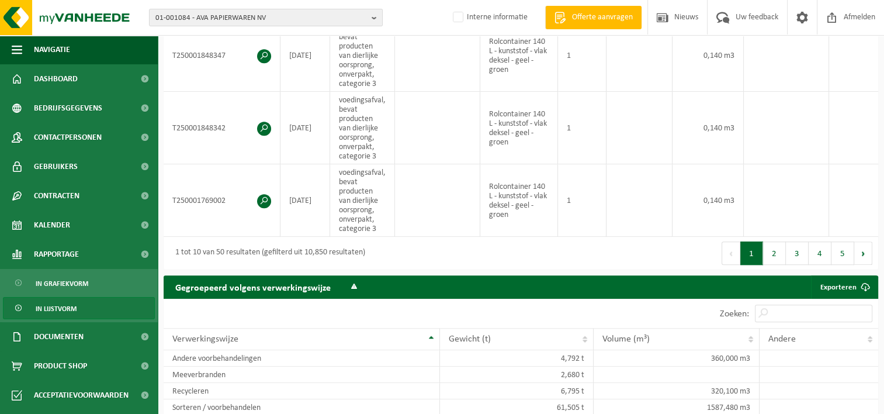
scroll to position [818, 0]
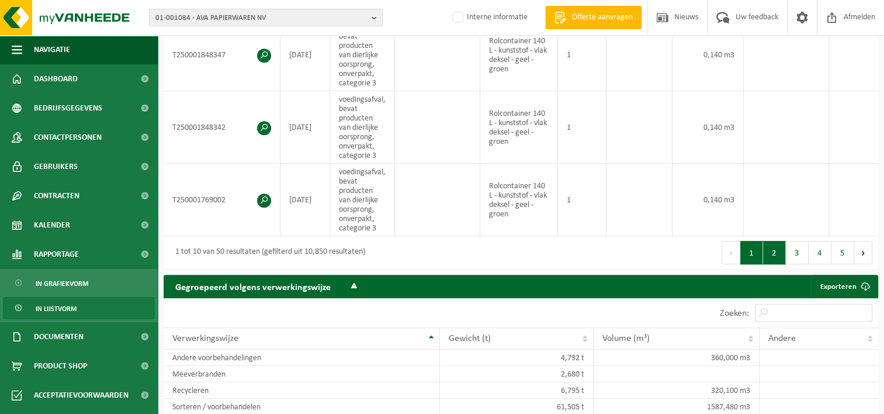
click at [769, 255] on button "2" at bounding box center [774, 252] width 23 height 23
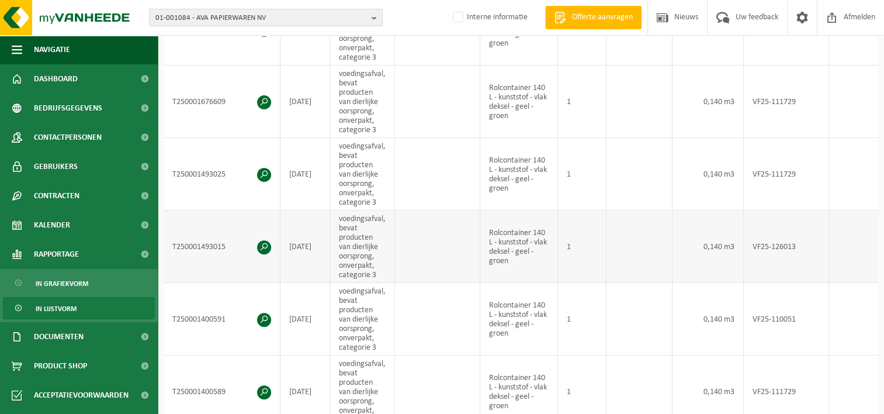
scroll to position [350, 0]
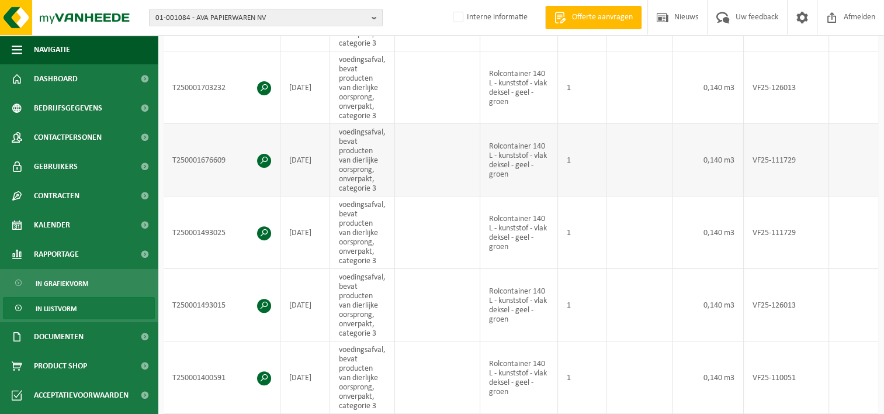
click at [171, 154] on td "T250001676609" at bounding box center [222, 160] width 117 height 72
drag, startPoint x: 173, startPoint y: 152, endPoint x: 227, endPoint y: 152, distance: 53.7
click at [227, 152] on td "T250001676609" at bounding box center [222, 160] width 117 height 72
drag, startPoint x: 227, startPoint y: 152, endPoint x: 192, endPoint y: 157, distance: 35.3
copy td "T250001676609"
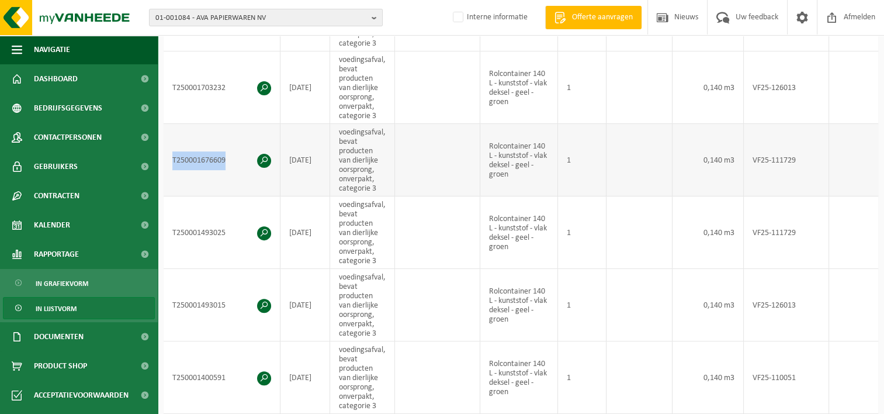
copy td "T250001676609"
click at [134, 336] on span at bounding box center [144, 336] width 26 height 29
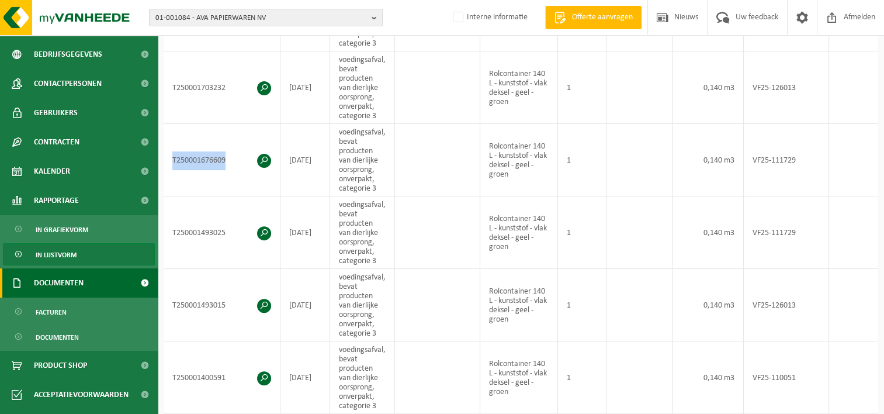
scroll to position [107, 0]
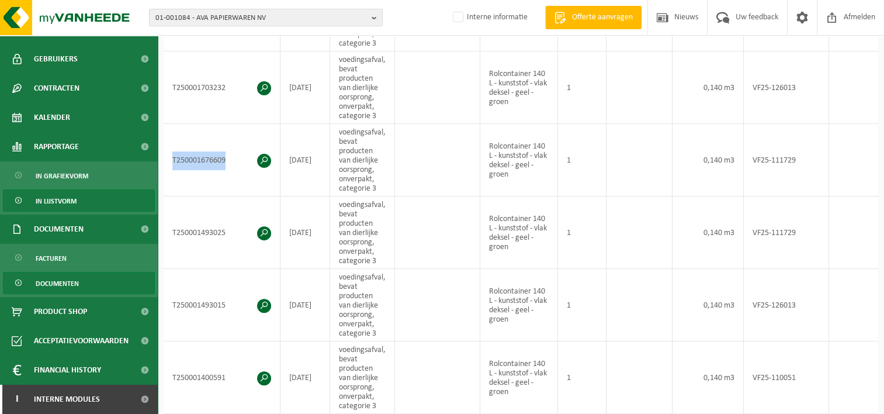
click at [56, 282] on span "Documenten" at bounding box center [57, 283] width 43 height 22
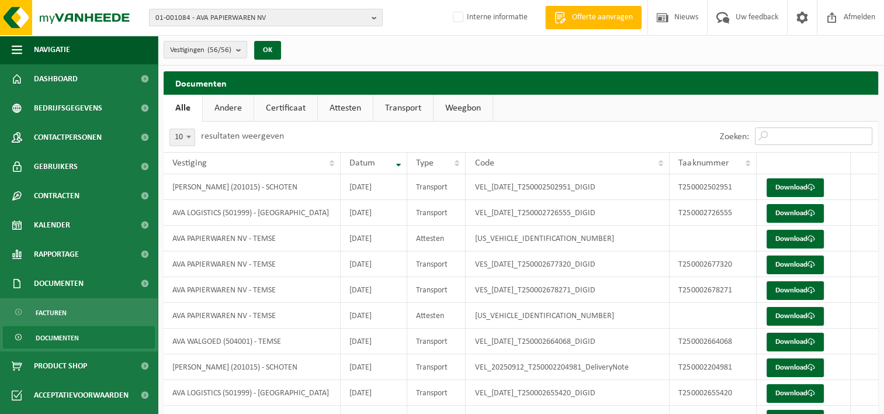
click at [787, 136] on input "Zoeken:" at bounding box center [813, 136] width 117 height 18
paste input "T250001676609"
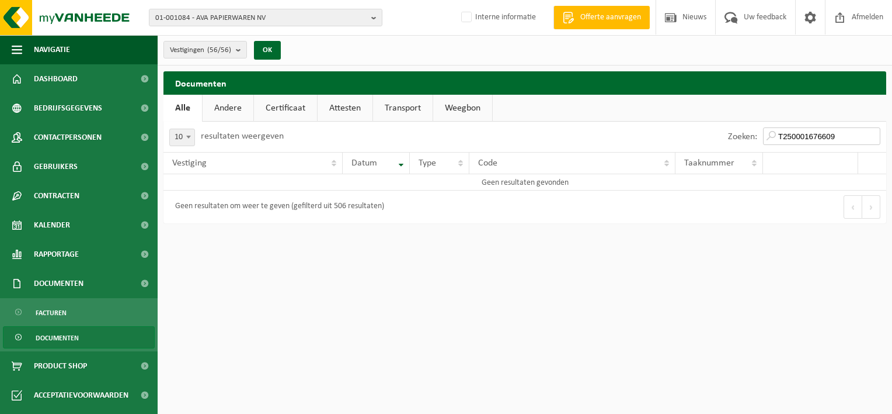
drag, startPoint x: 845, startPoint y: 133, endPoint x: 716, endPoint y: 137, distance: 129.1
click at [720, 137] on div "Zoeken: T250001676609" at bounding box center [706, 136] width 362 height 30
type input "T250001676609"
click at [407, 109] on link "Transport" at bounding box center [403, 108] width 60 height 27
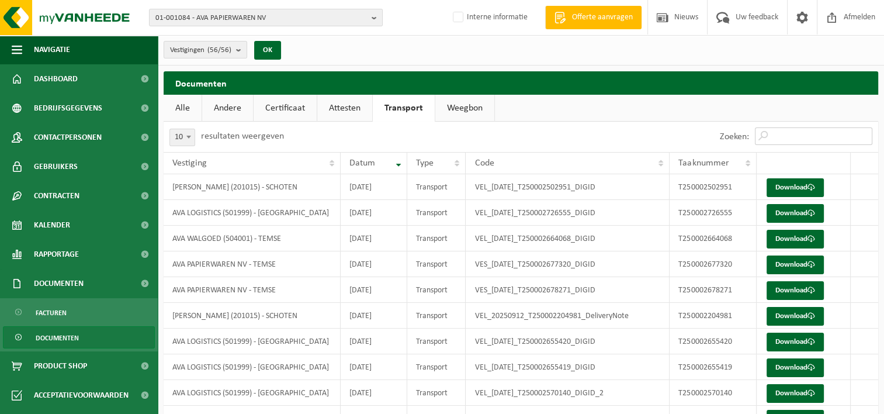
click at [797, 138] on input "Zoeken:" at bounding box center [813, 136] width 117 height 18
paste input "T250001676609"
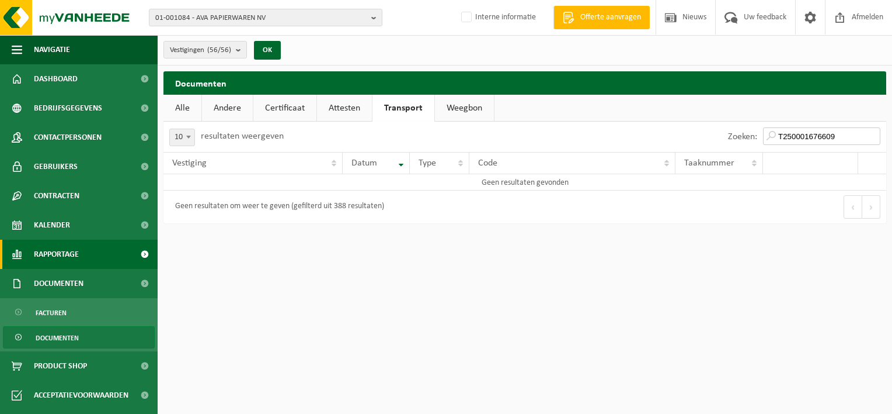
type input "T250001676609"
click at [56, 255] on span "Rapportage" at bounding box center [56, 253] width 45 height 29
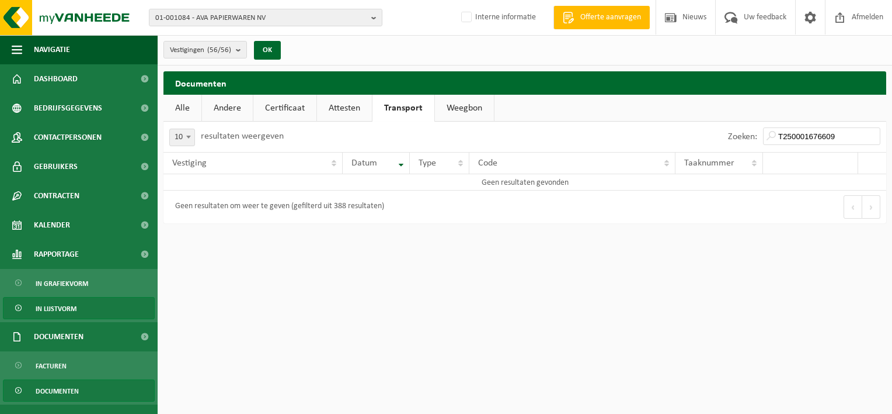
click at [55, 310] on span "In lijstvorm" at bounding box center [56, 308] width 41 height 22
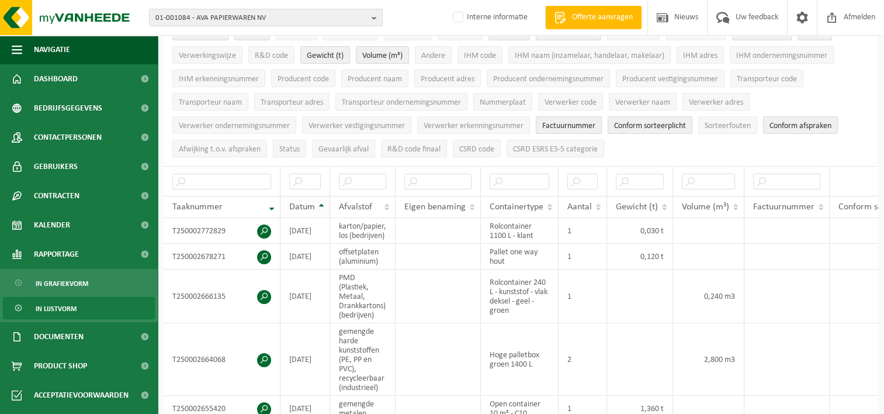
scroll to position [117, 0]
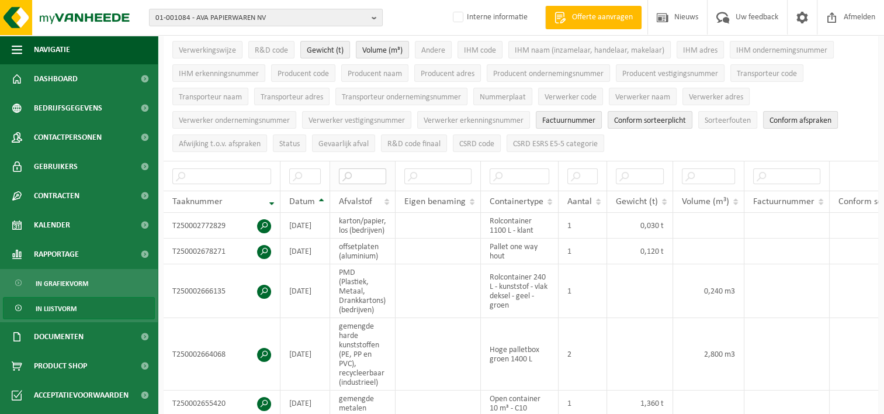
click at [350, 168] on input "text" at bounding box center [362, 176] width 47 height 16
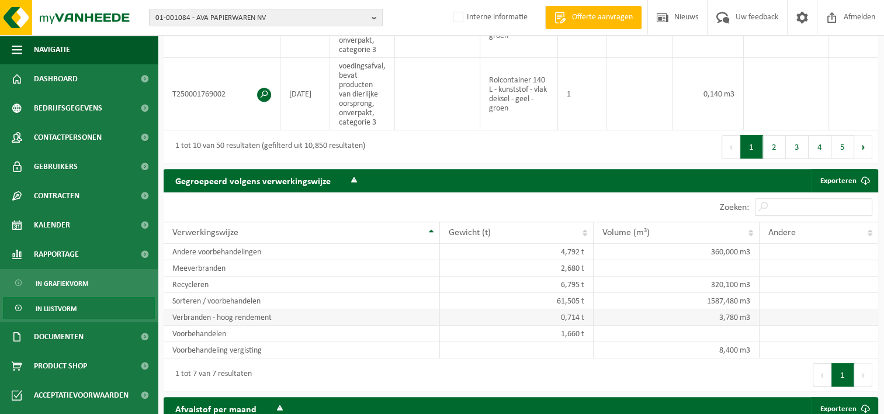
scroll to position [993, 0]
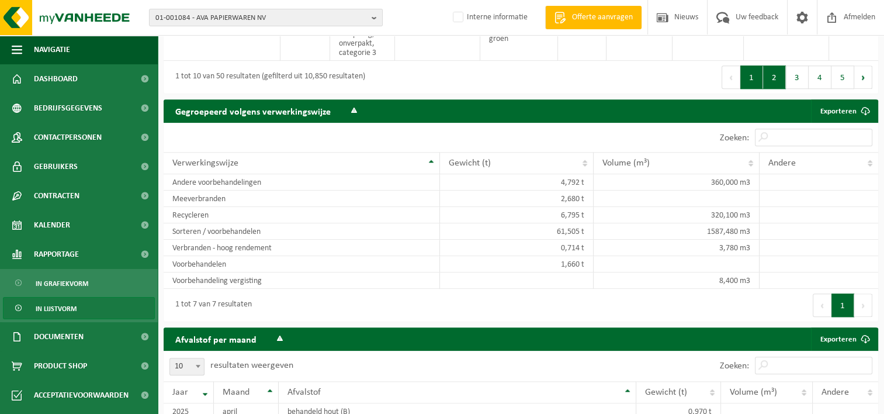
type input "voe"
click at [779, 86] on button "2" at bounding box center [774, 76] width 23 height 23
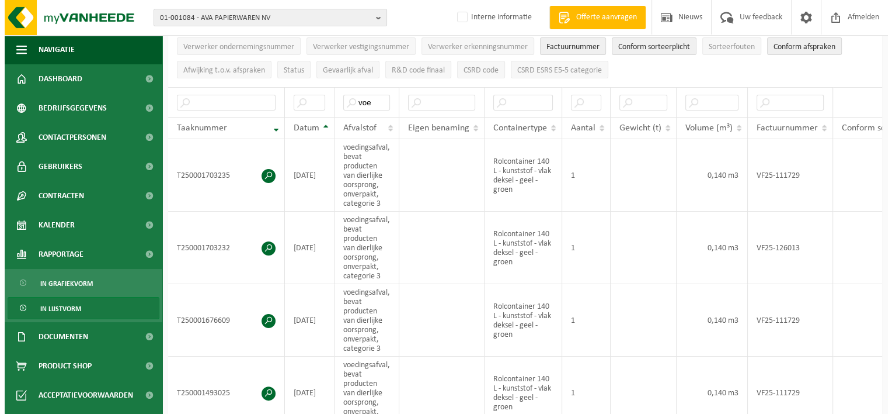
scroll to position [225, 0]
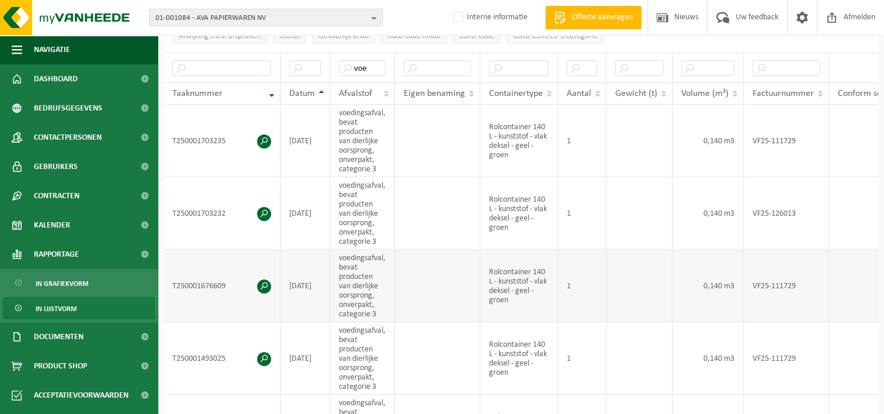
click at [263, 281] on span at bounding box center [264, 286] width 14 height 14
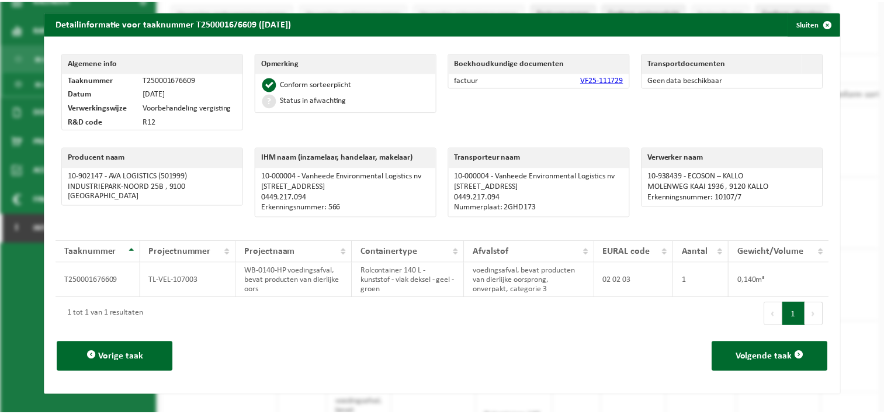
scroll to position [0, 0]
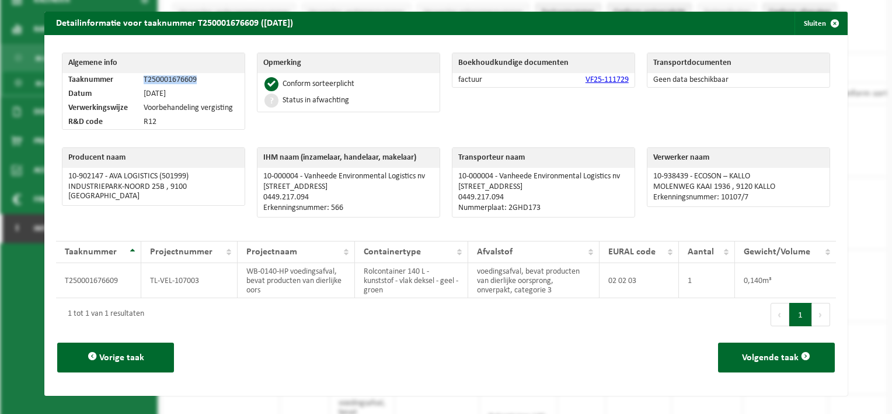
drag, startPoint x: 143, startPoint y: 78, endPoint x: 198, endPoint y: 75, distance: 55.0
click at [198, 75] on td "T250001676609" at bounding box center [191, 80] width 107 height 14
drag, startPoint x: 198, startPoint y: 75, endPoint x: 173, endPoint y: 78, distance: 24.7
copy td "T250001676609"
click at [824, 20] on span "button" at bounding box center [835, 23] width 23 height 23
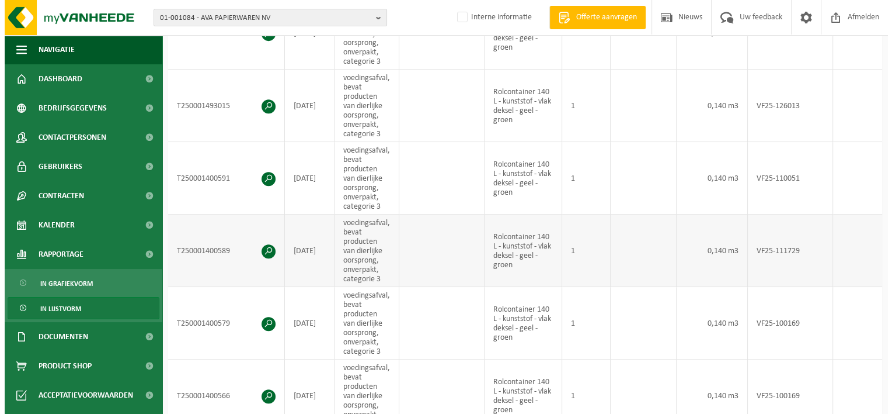
scroll to position [575, 0]
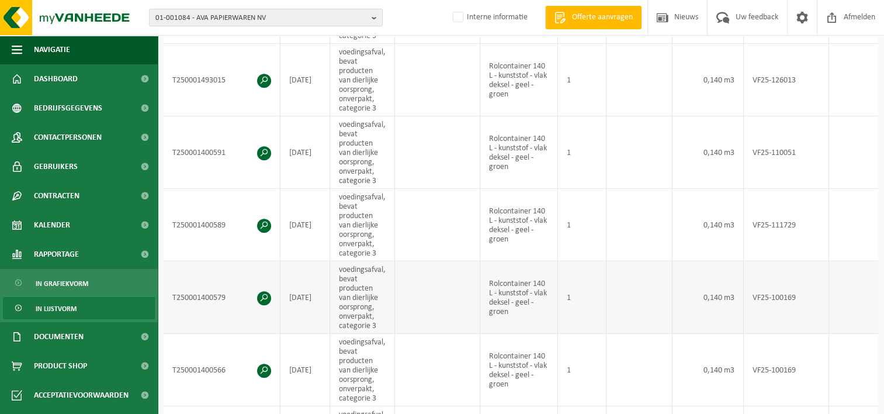
click at [264, 291] on span at bounding box center [264, 298] width 14 height 14
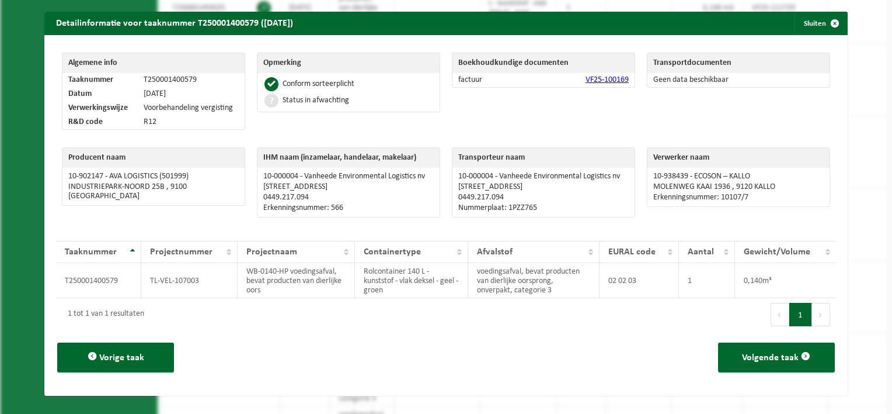
click at [592, 79] on link "VF25-100169" at bounding box center [607, 79] width 43 height 9
